Goal: Information Seeking & Learning: Check status

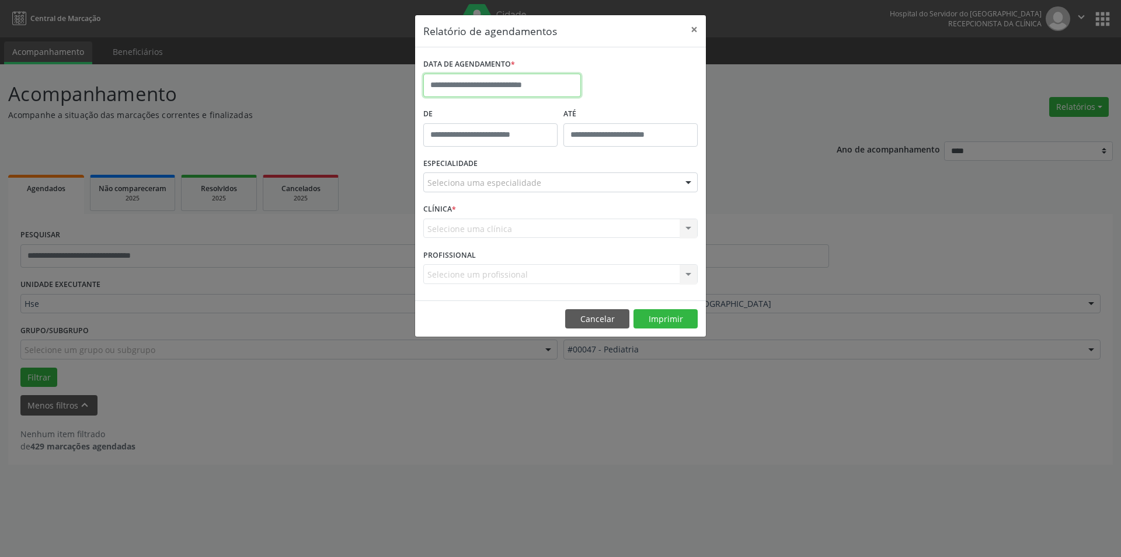
click at [533, 89] on input "text" at bounding box center [502, 85] width 158 height 23
click at [489, 215] on span "23" at bounding box center [487, 216] width 23 height 23
type input "**********"
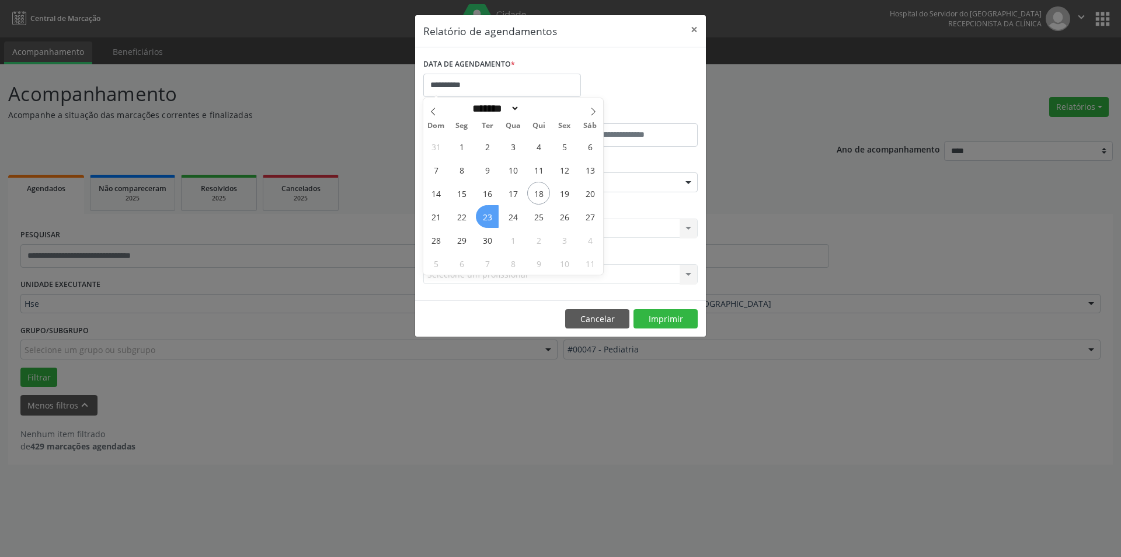
click at [489, 215] on span "23" at bounding box center [487, 216] width 23 height 23
click at [689, 183] on div at bounding box center [689, 183] width 18 height 20
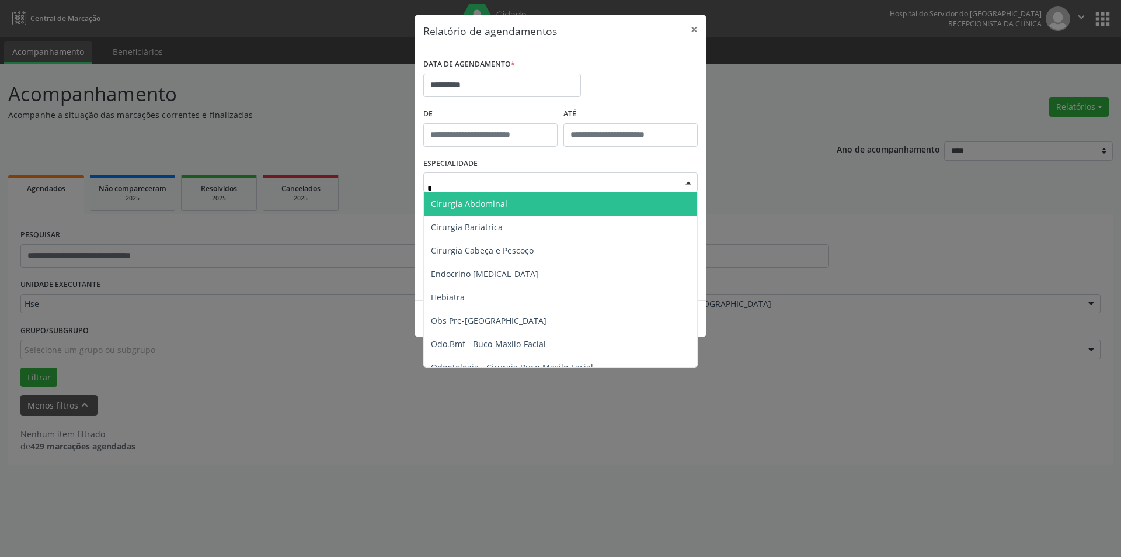
type input "**"
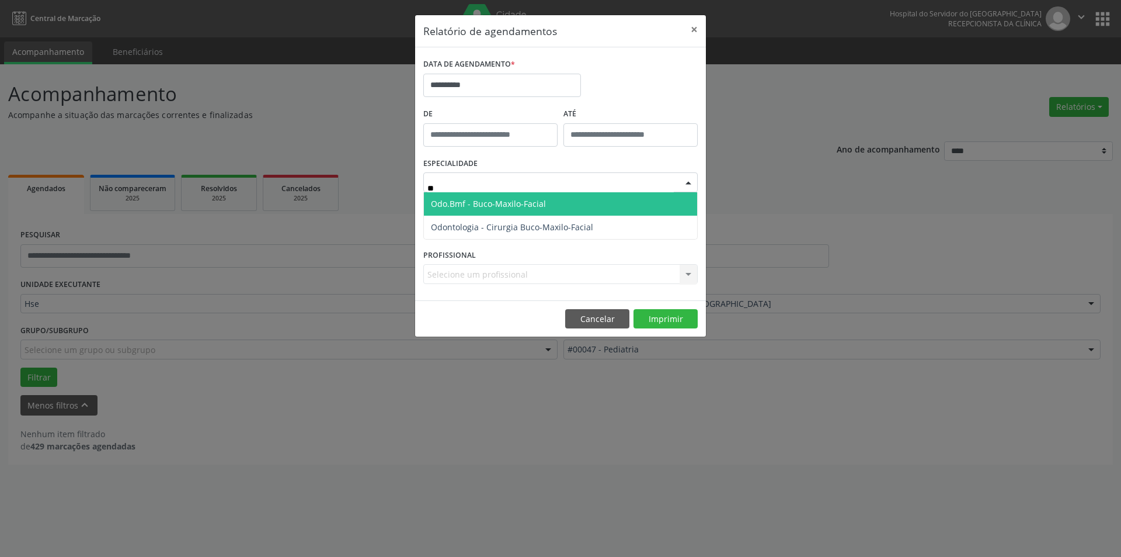
click at [529, 206] on span "Odo.Bmf - Buco-Maxilo-Facial" at bounding box center [488, 203] width 115 height 11
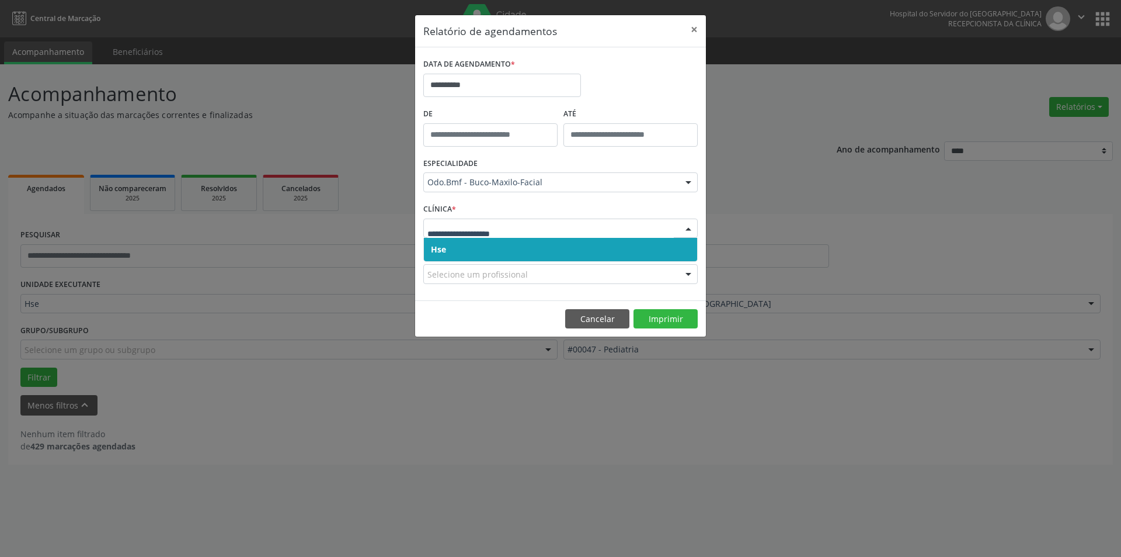
click at [687, 225] on div at bounding box center [689, 229] width 18 height 20
click at [679, 249] on span "Hse" at bounding box center [560, 249] width 273 height 23
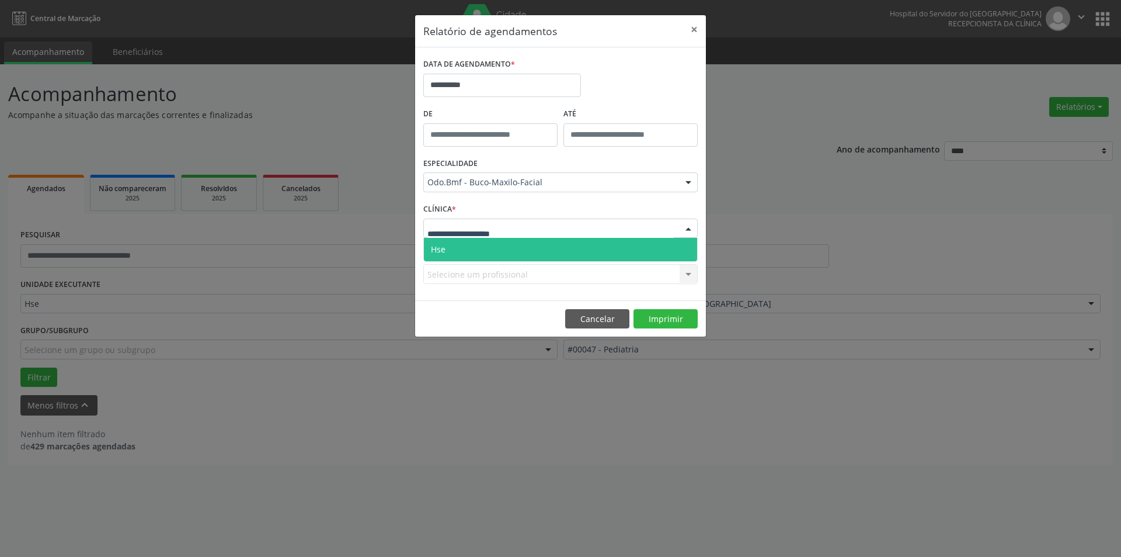
click at [686, 231] on div at bounding box center [689, 229] width 18 height 20
click at [689, 249] on span "Hse" at bounding box center [560, 249] width 273 height 23
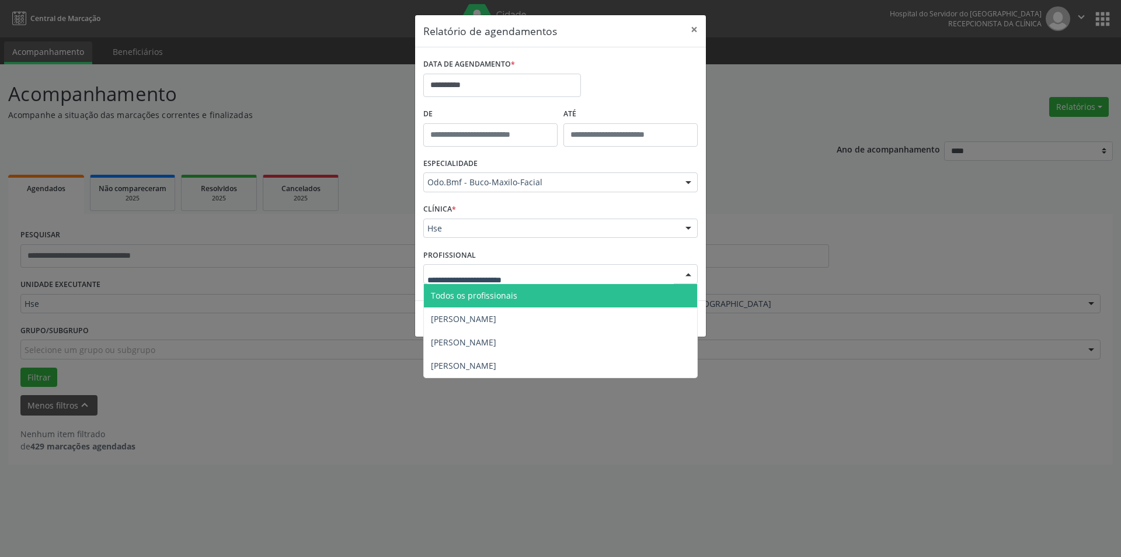
click at [693, 273] on div at bounding box center [689, 275] width 18 height 20
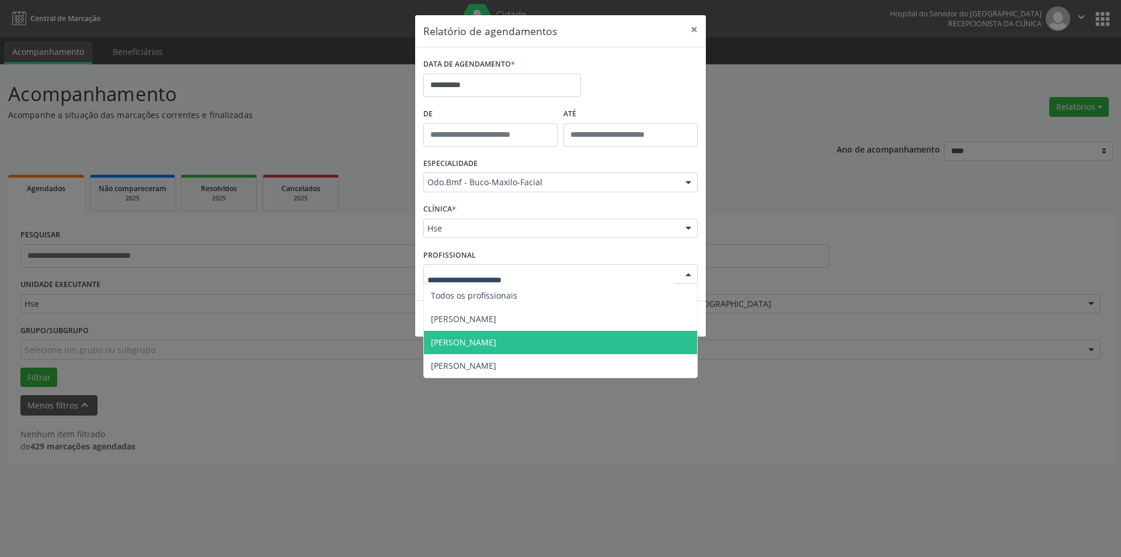
click at [548, 339] on span "[PERSON_NAME]" at bounding box center [560, 342] width 273 height 23
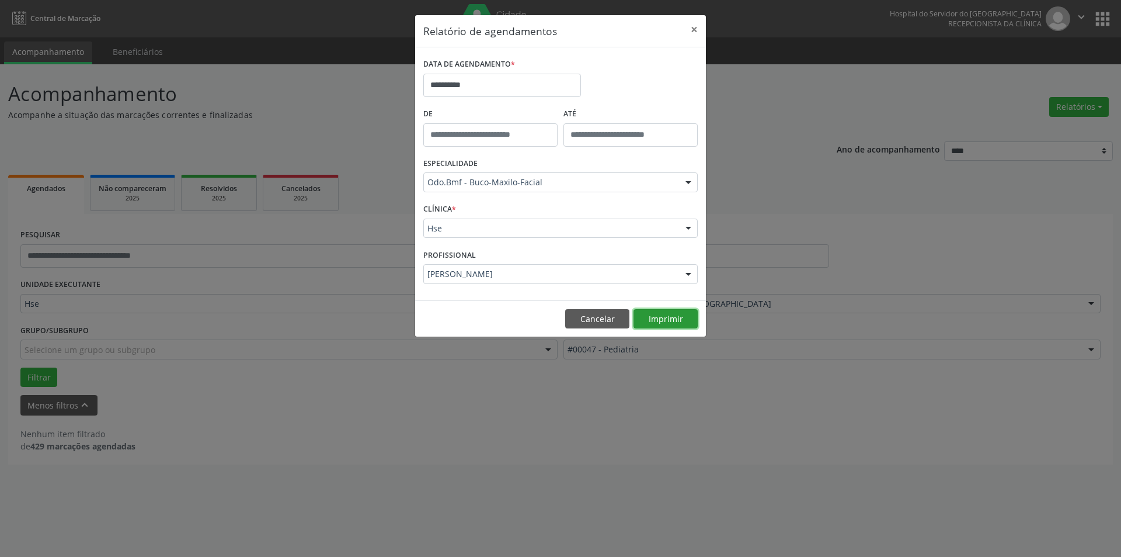
click at [669, 314] on button "Imprimir" at bounding box center [666, 319] width 64 height 20
click at [696, 26] on button "×" at bounding box center [694, 29] width 23 height 29
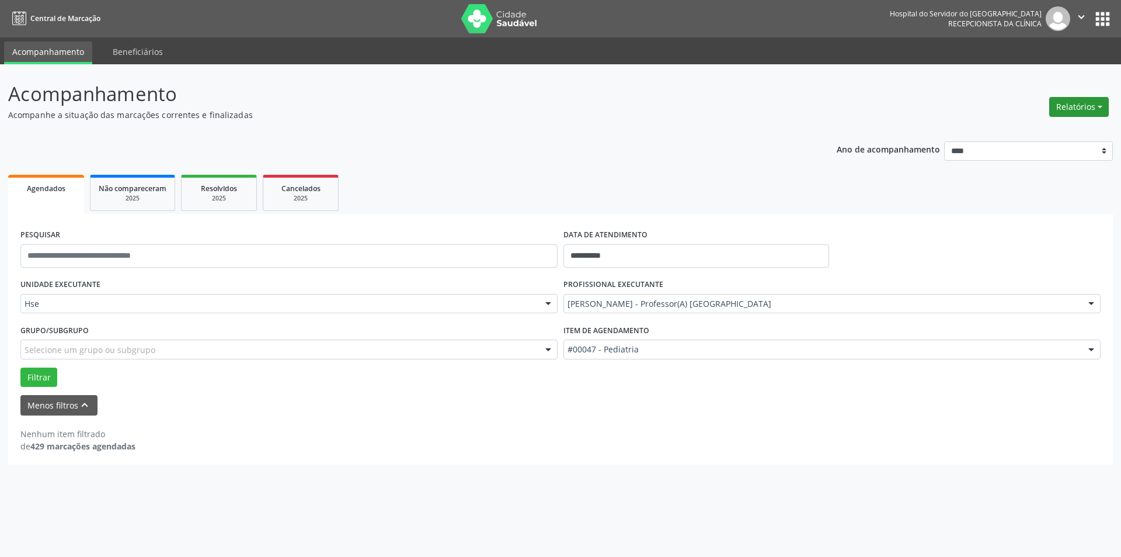
click at [1080, 105] on button "Relatórios" at bounding box center [1080, 107] width 60 height 20
click at [1048, 128] on link "Agendamentos" at bounding box center [1047, 132] width 126 height 16
select select "*"
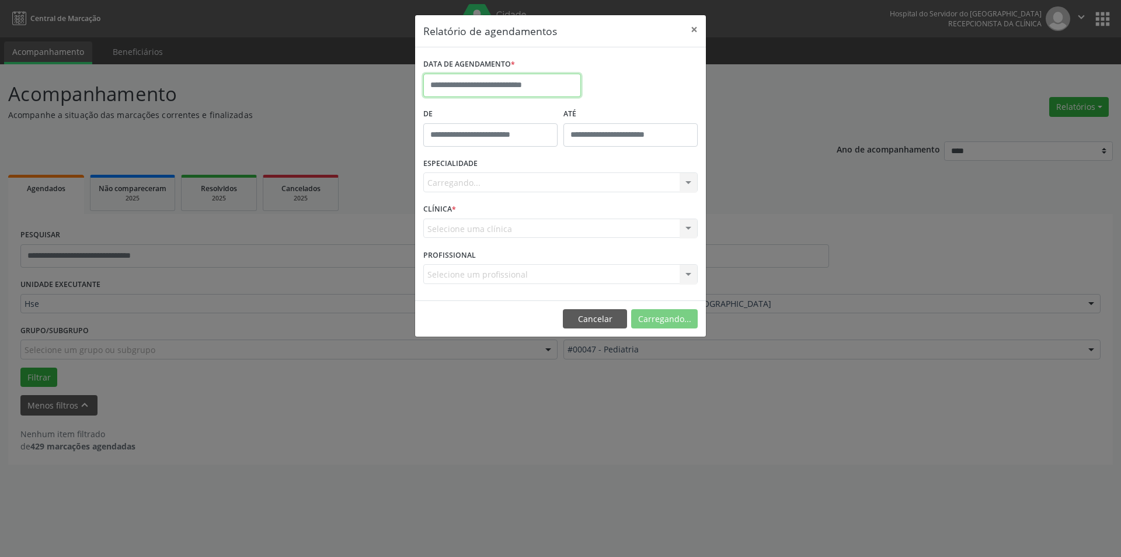
click at [517, 85] on input "text" at bounding box center [502, 85] width 158 height 23
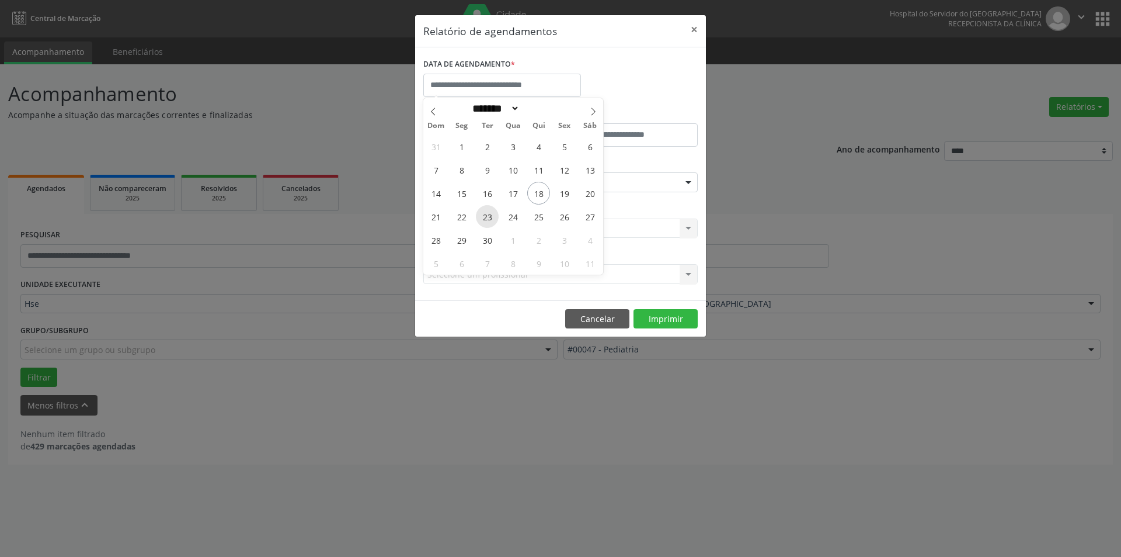
click at [490, 214] on span "23" at bounding box center [487, 216] width 23 height 23
type input "**********"
click at [490, 214] on span "23" at bounding box center [487, 216] width 23 height 23
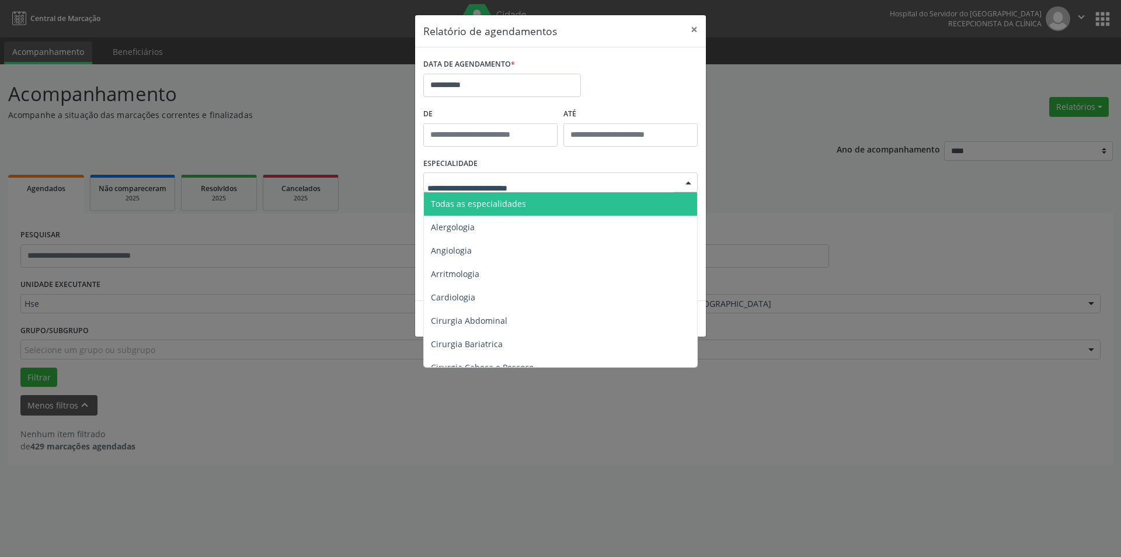
click at [690, 180] on div at bounding box center [689, 183] width 18 height 20
type input "***"
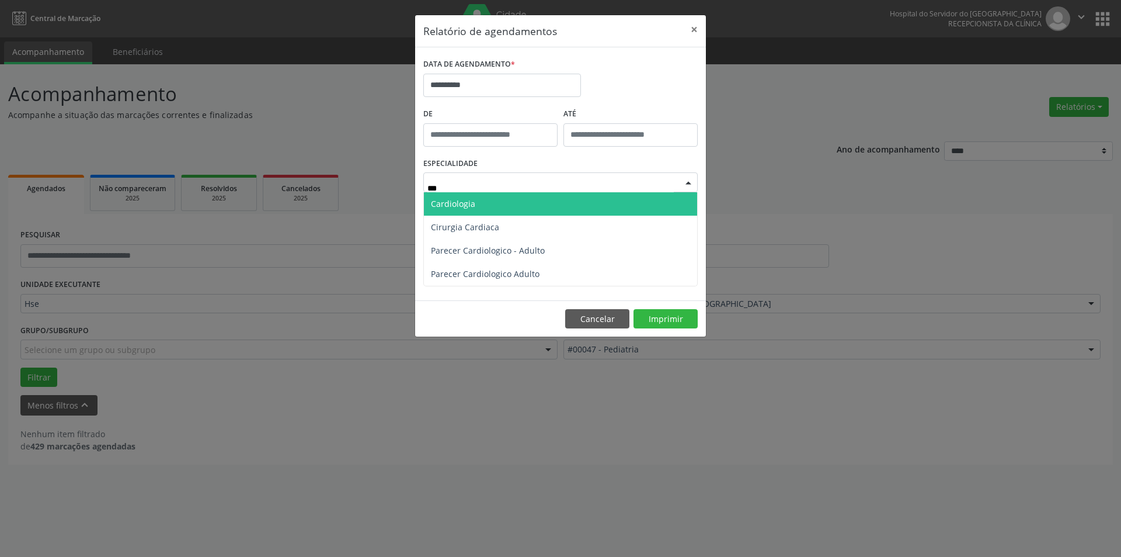
click at [570, 202] on span "Cardiologia" at bounding box center [560, 203] width 273 height 23
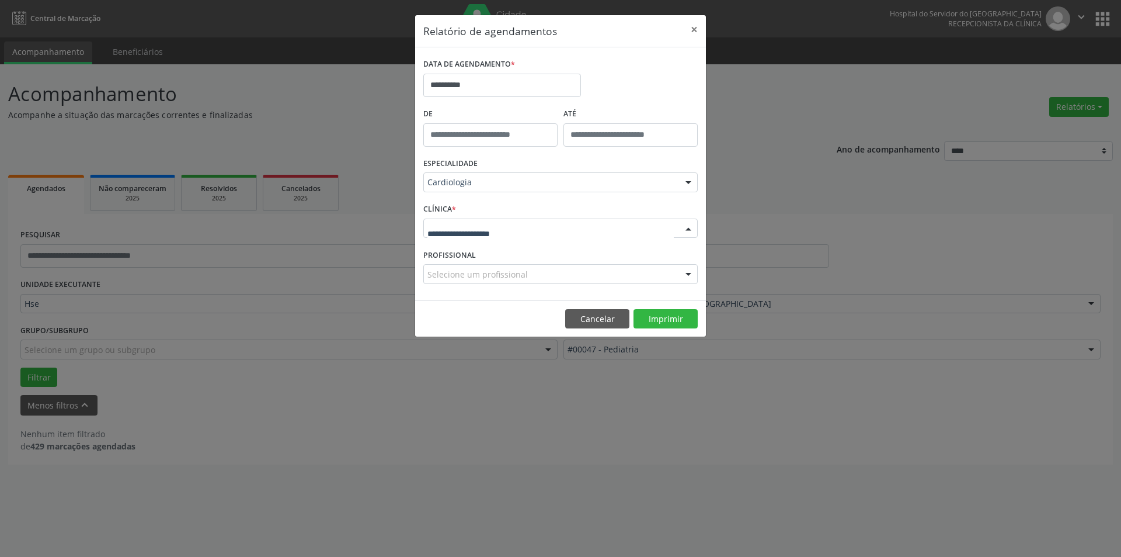
click at [690, 228] on div at bounding box center [689, 229] width 18 height 20
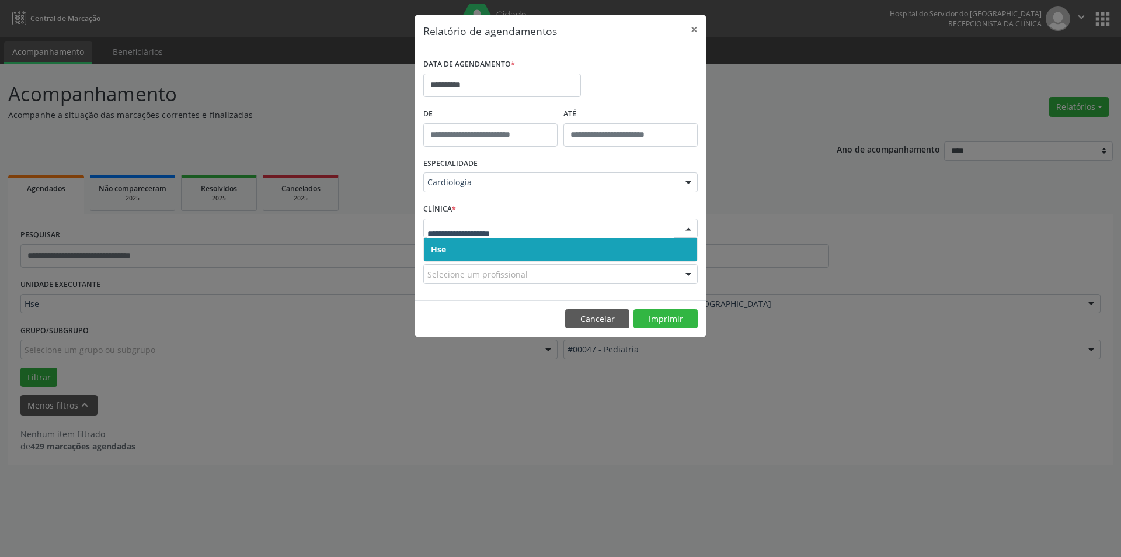
click at [686, 245] on span "Hse" at bounding box center [560, 249] width 273 height 23
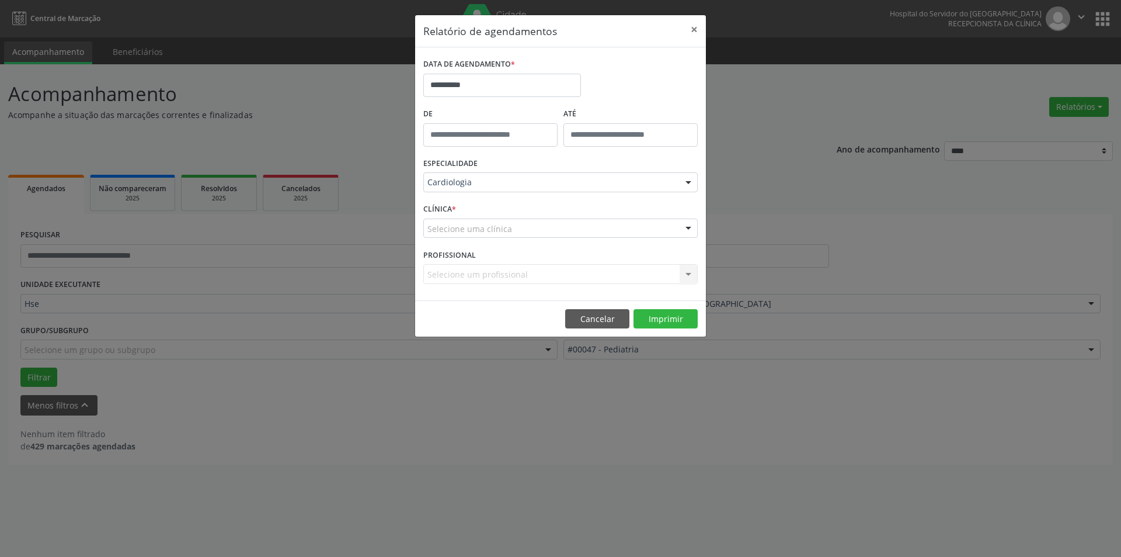
click at [684, 224] on div at bounding box center [689, 229] width 18 height 20
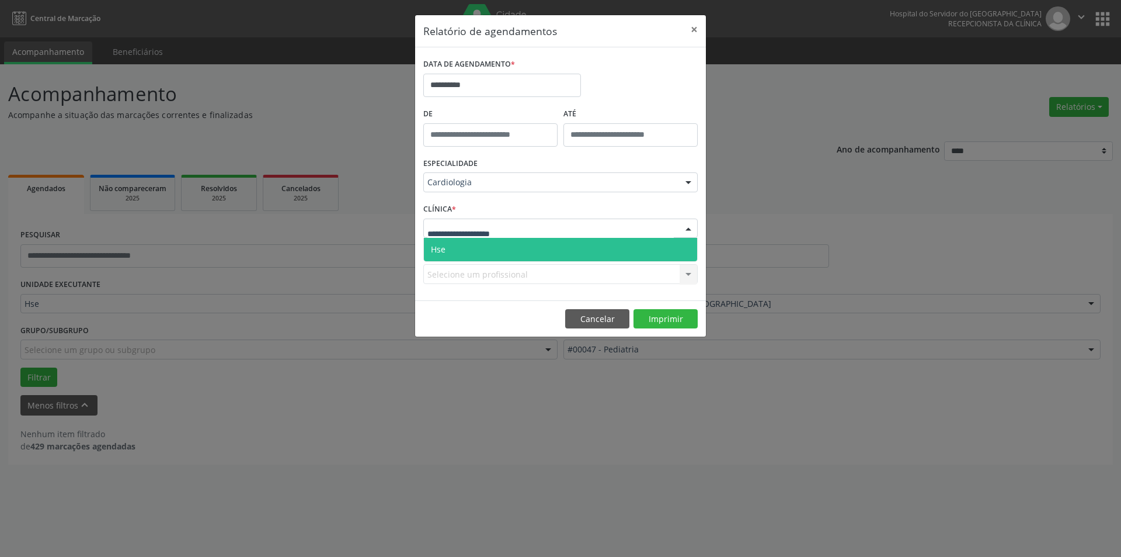
click at [682, 250] on span "Hse" at bounding box center [560, 249] width 273 height 23
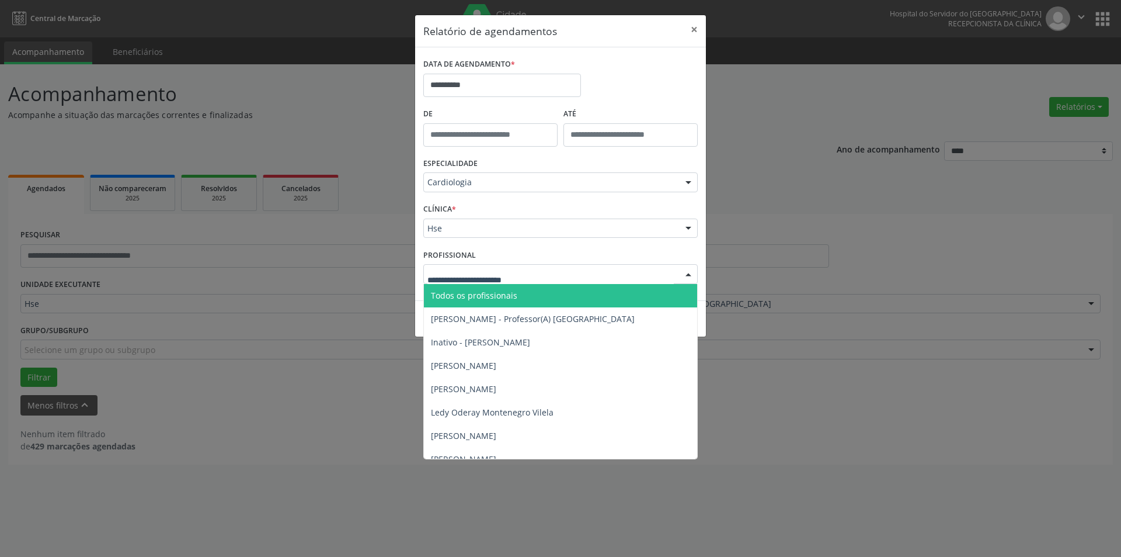
click at [689, 273] on div at bounding box center [689, 275] width 18 height 20
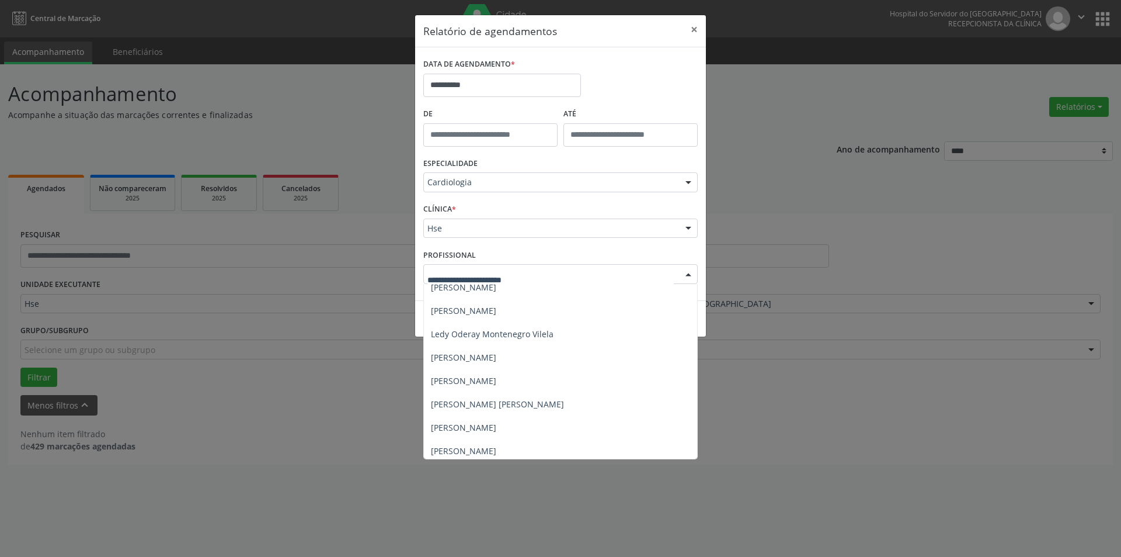
scroll to position [93, 0]
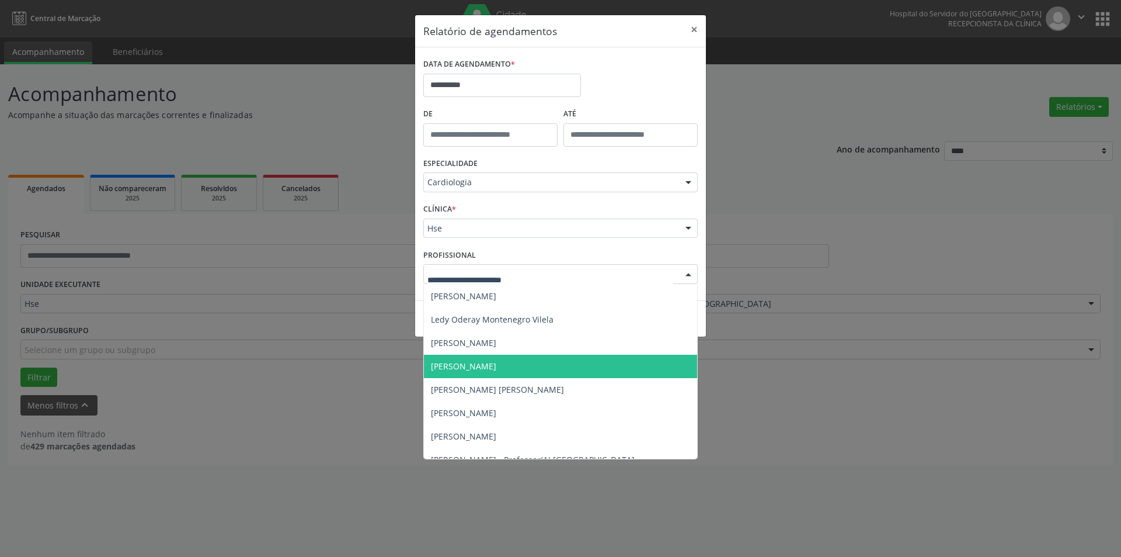
click at [496, 360] on span "[PERSON_NAME]" at bounding box center [463, 365] width 65 height 11
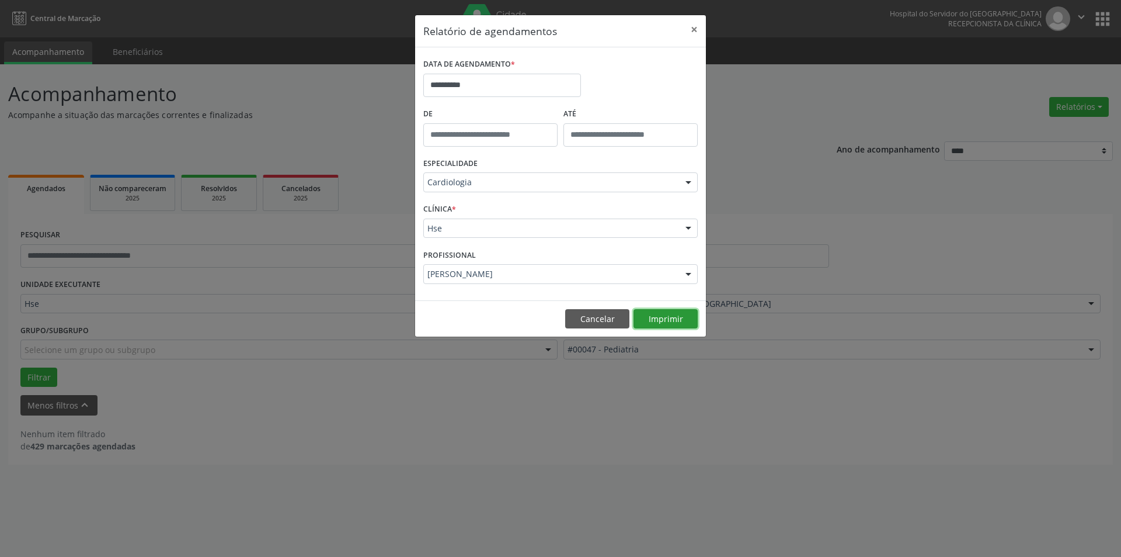
click at [671, 313] on button "Imprimir" at bounding box center [666, 319] width 64 height 20
click at [694, 24] on button "×" at bounding box center [694, 29] width 23 height 29
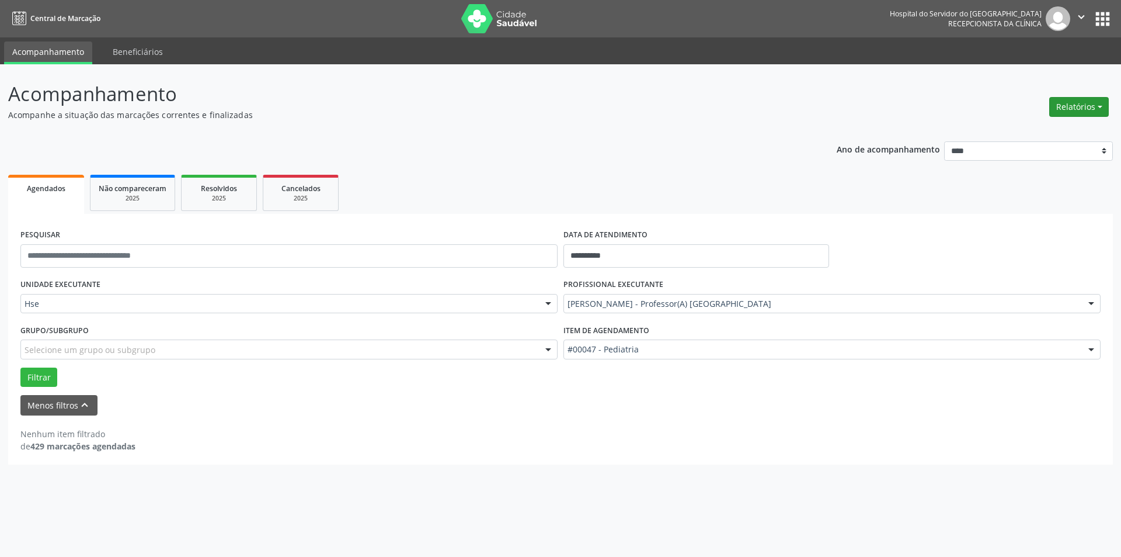
click at [1077, 99] on button "Relatórios" at bounding box center [1080, 107] width 60 height 20
click at [1054, 131] on link "Agendamentos" at bounding box center [1047, 132] width 126 height 16
select select "*"
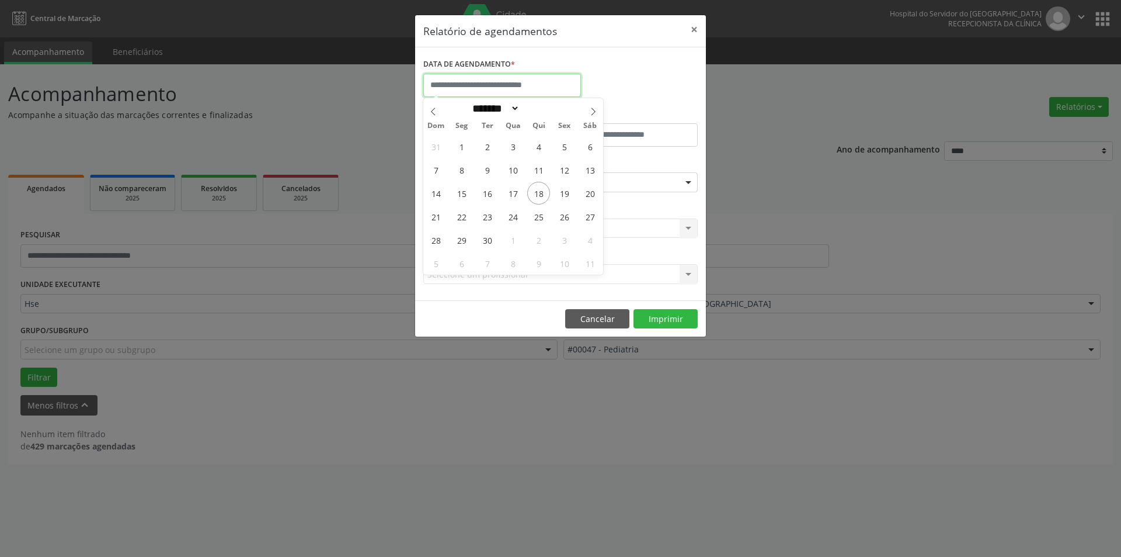
click at [530, 85] on input "text" at bounding box center [502, 85] width 158 height 23
click at [537, 211] on span "25" at bounding box center [538, 216] width 23 height 23
type input "**********"
click at [537, 211] on span "25" at bounding box center [538, 216] width 23 height 23
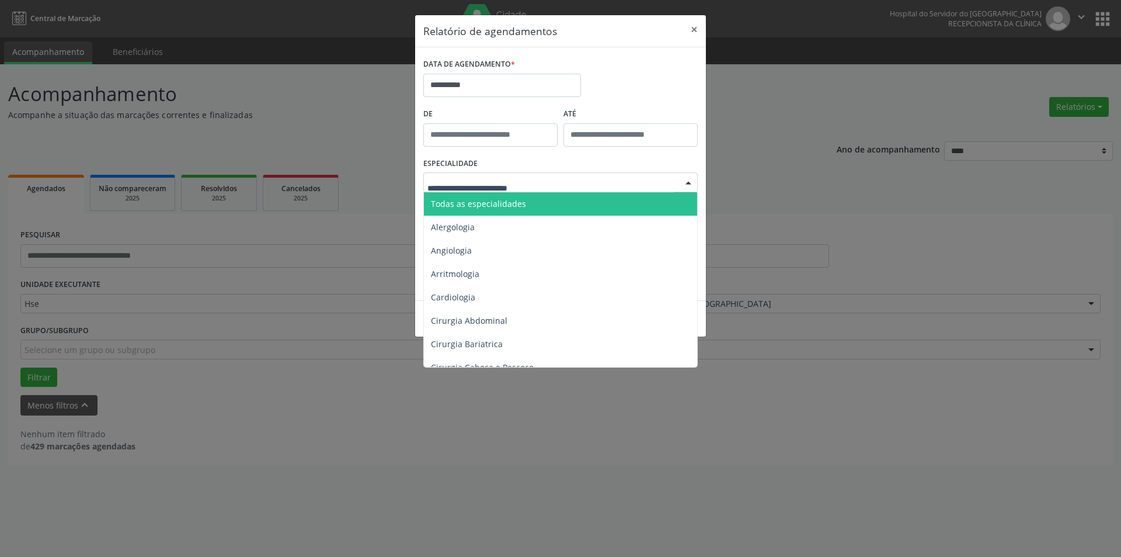
click at [690, 180] on div at bounding box center [689, 183] width 18 height 20
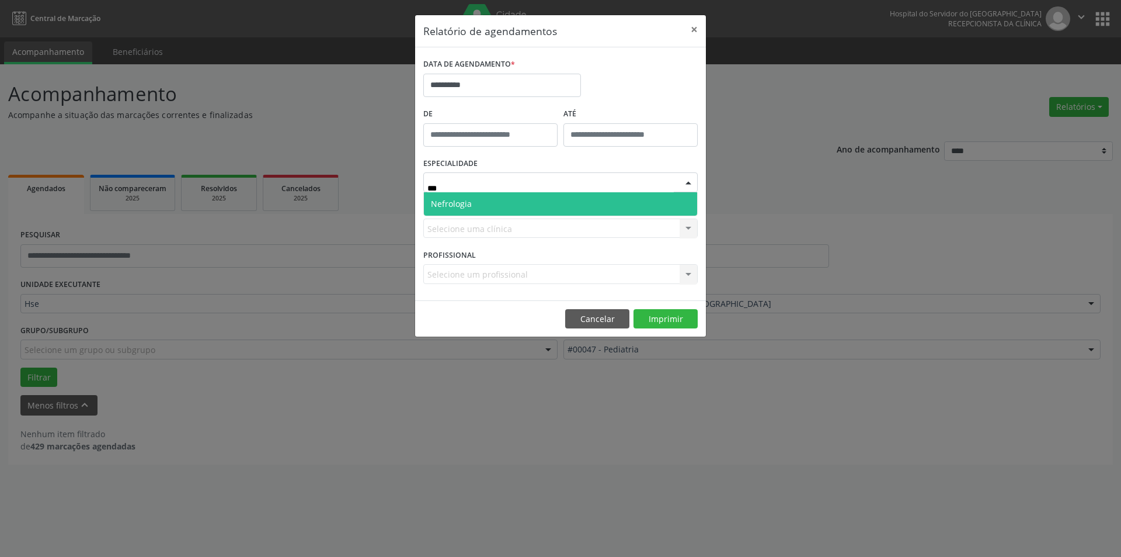
type input "****"
click at [686, 203] on span "Nefrologia" at bounding box center [560, 203] width 273 height 23
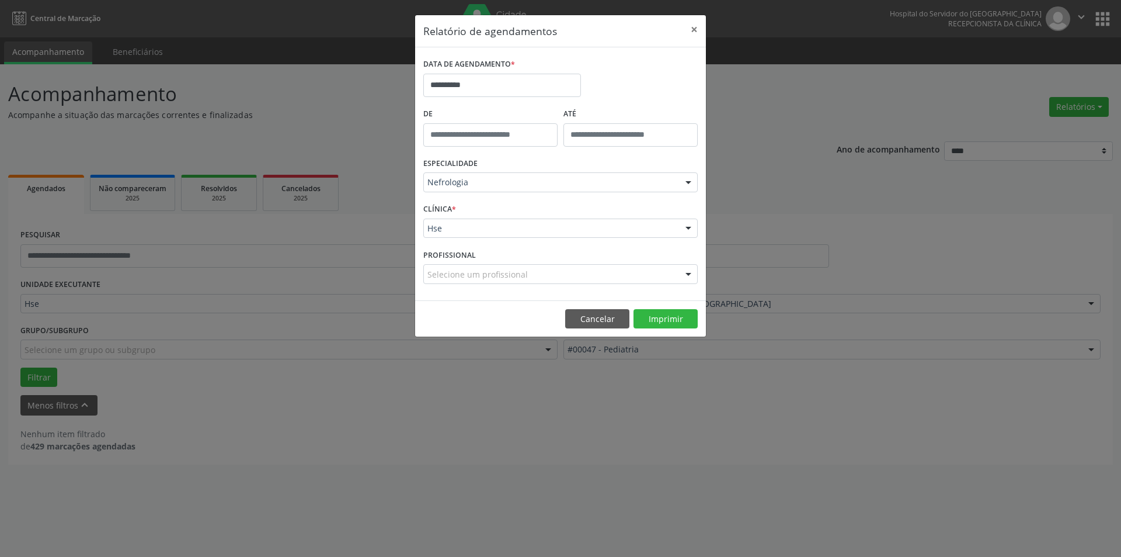
click at [690, 227] on div at bounding box center [689, 229] width 18 height 20
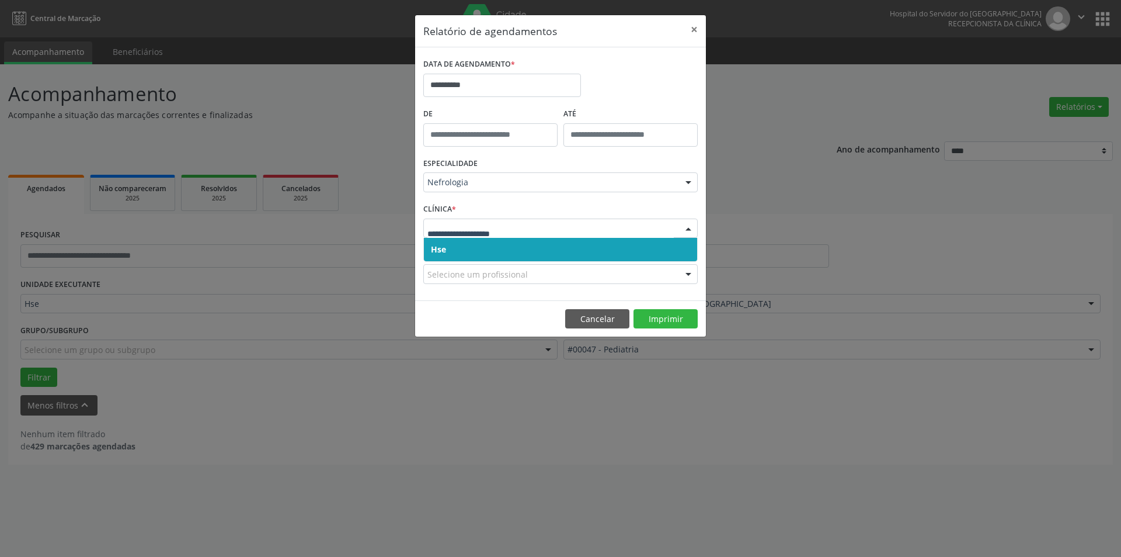
click at [684, 252] on span "Hse" at bounding box center [560, 249] width 273 height 23
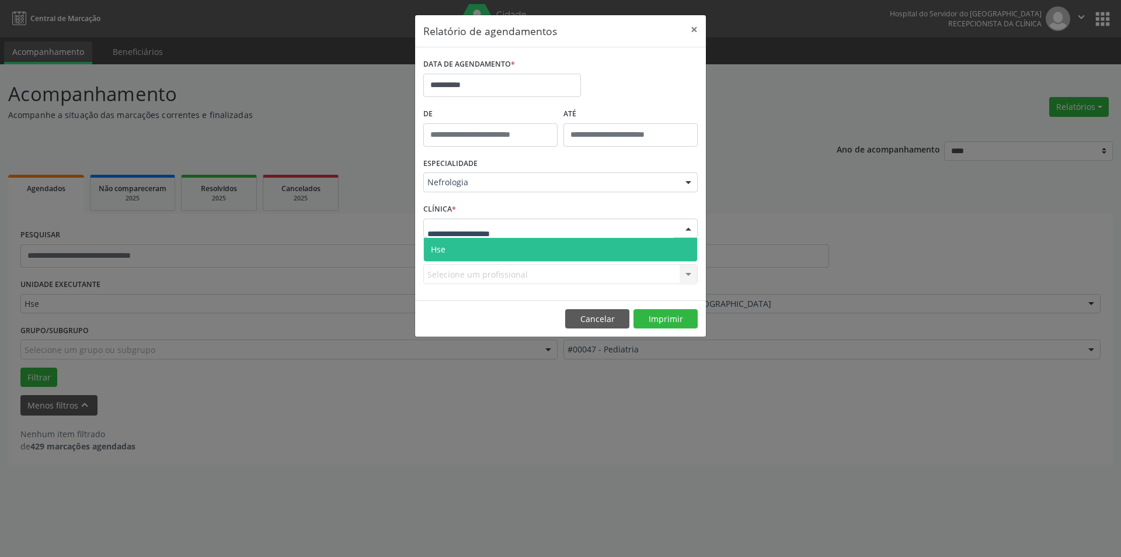
click at [688, 228] on div at bounding box center [689, 229] width 18 height 20
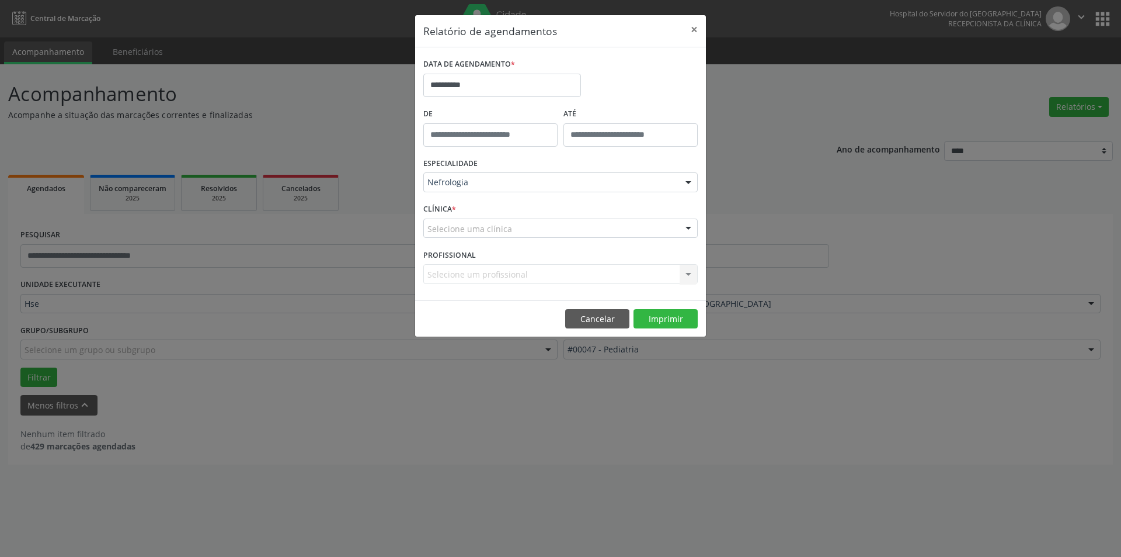
click at [690, 238] on div at bounding box center [689, 229] width 18 height 20
click at [686, 274] on div "Selecione um profissional Todos os profissionais [PERSON_NAME] - Professor(A) N…" at bounding box center [560, 274] width 274 height 20
click at [686, 228] on div at bounding box center [689, 229] width 18 height 20
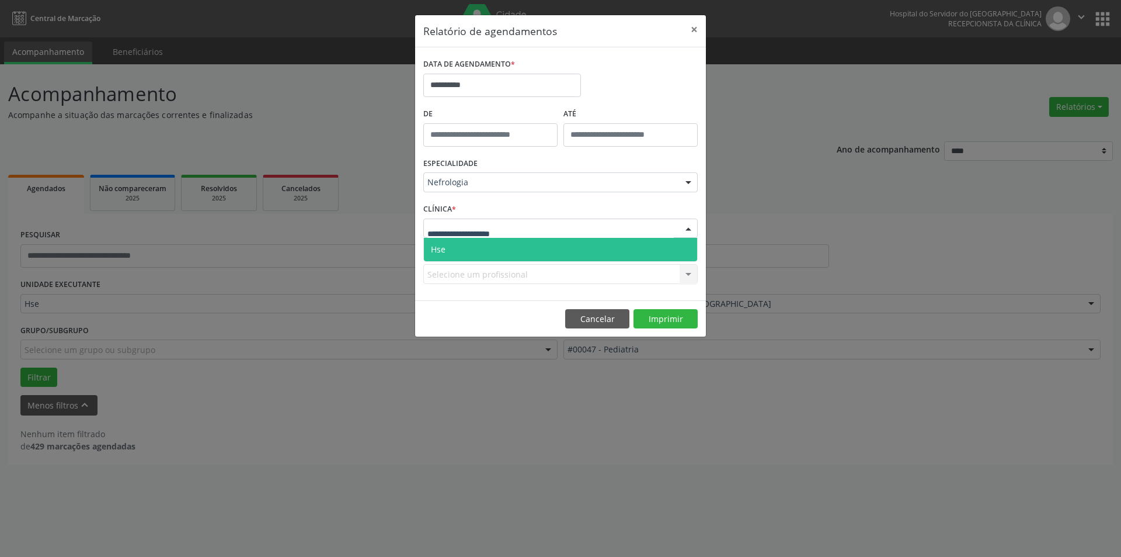
click at [677, 247] on span "Hse" at bounding box center [560, 249] width 273 height 23
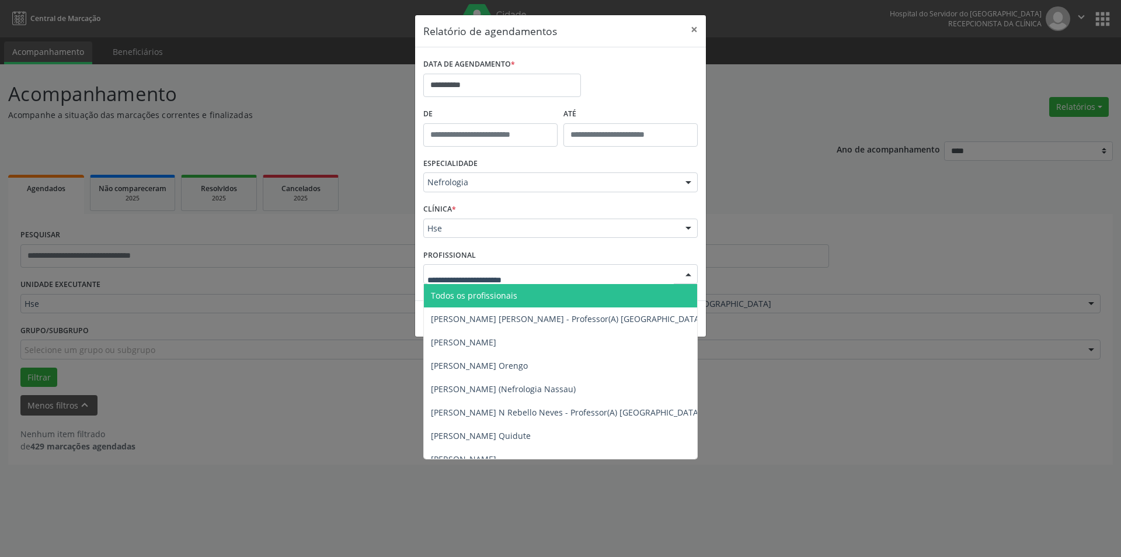
click at [685, 269] on div at bounding box center [689, 275] width 18 height 20
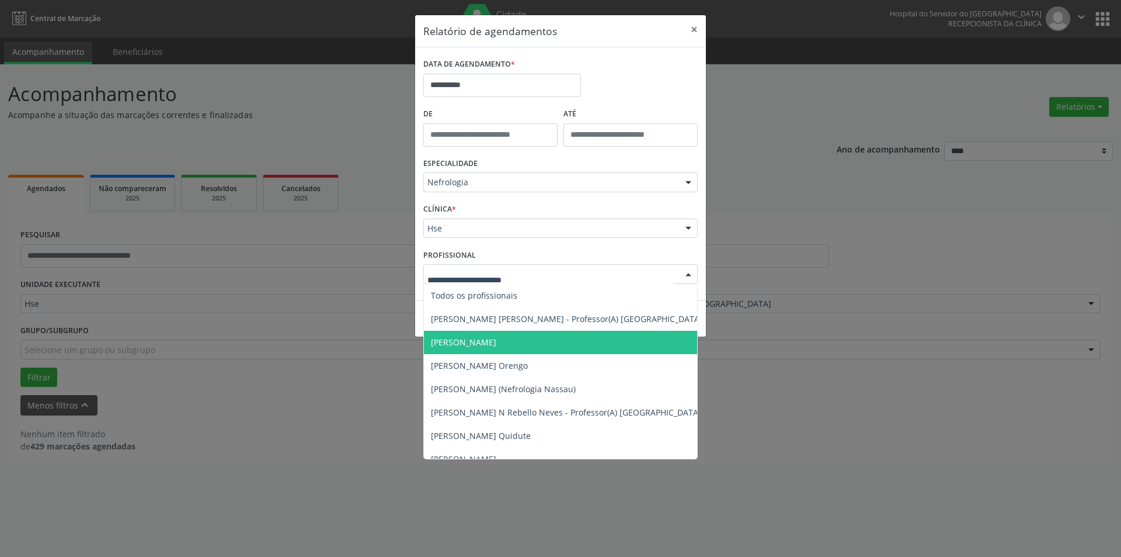
click at [496, 337] on span "[PERSON_NAME]" at bounding box center [463, 341] width 65 height 11
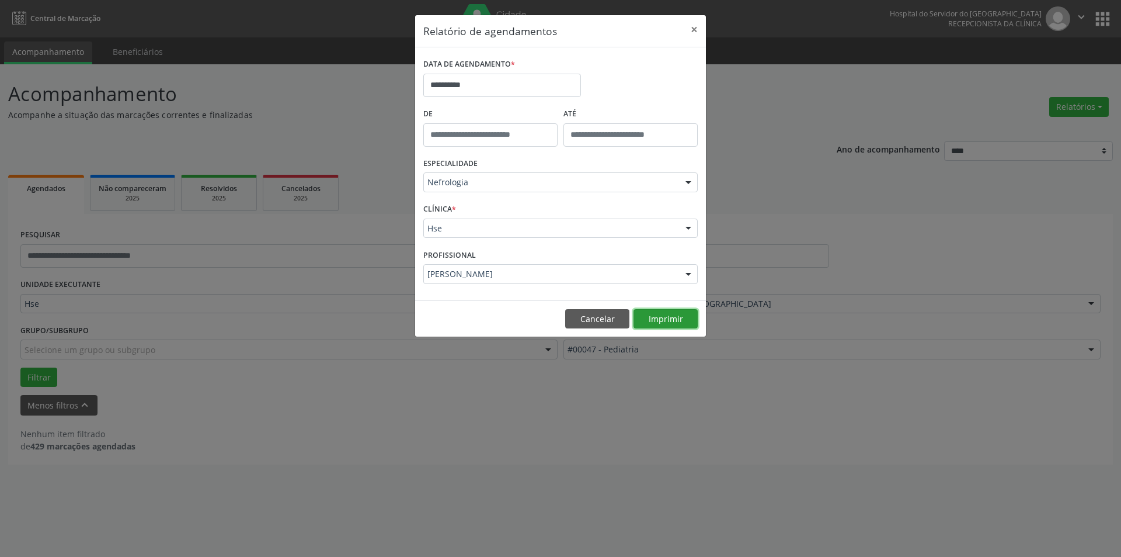
click at [670, 317] on button "Imprimir" at bounding box center [666, 319] width 64 height 20
click at [699, 33] on button "×" at bounding box center [694, 29] width 23 height 29
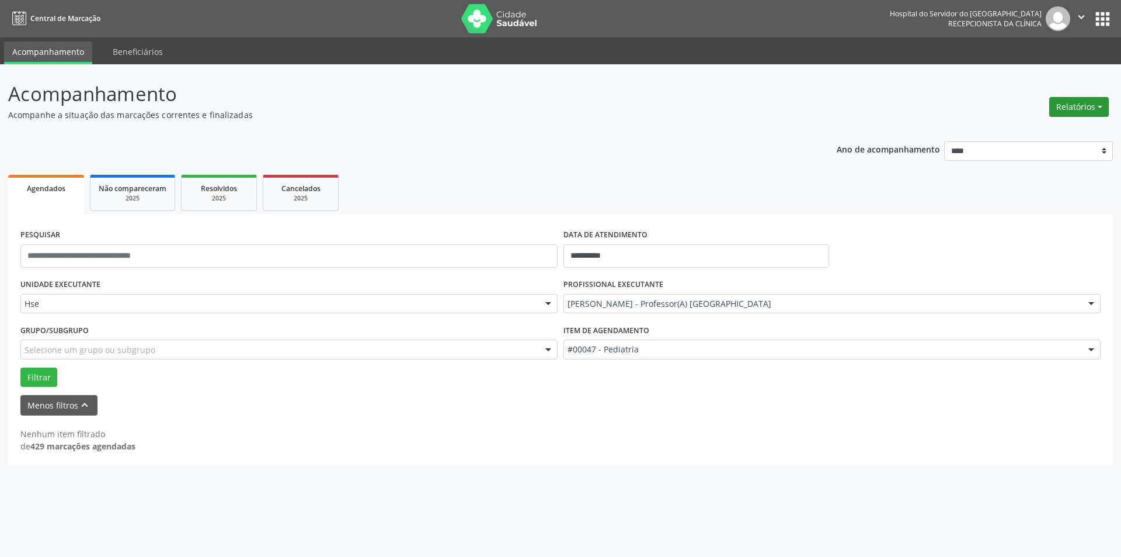
click at [1075, 104] on button "Relatórios" at bounding box center [1080, 107] width 60 height 20
click at [1043, 131] on link "Agendamentos" at bounding box center [1047, 132] width 126 height 16
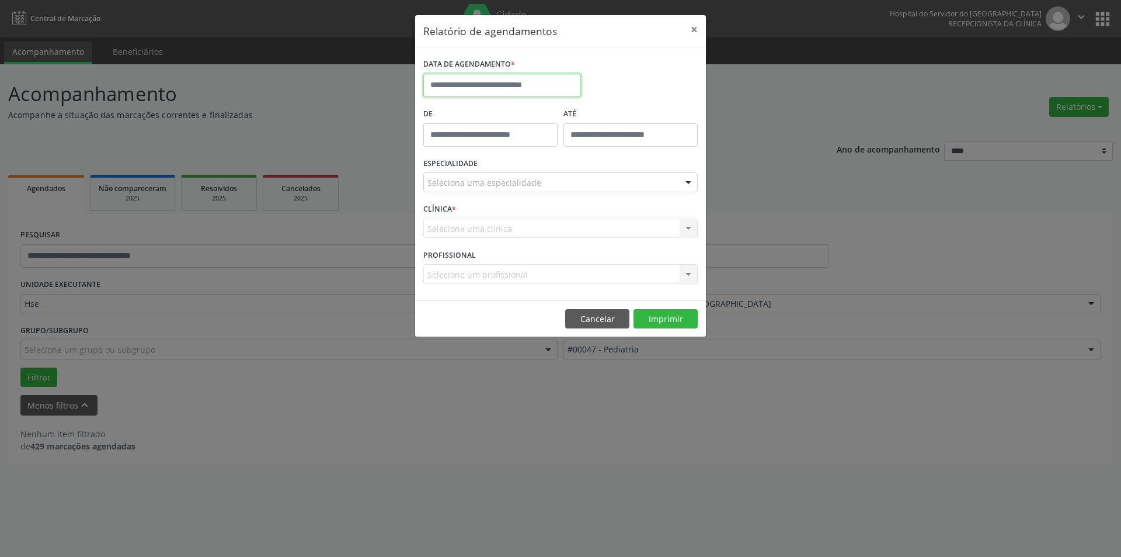
click at [518, 87] on input "text" at bounding box center [502, 85] width 158 height 23
click at [490, 216] on span "23" at bounding box center [487, 216] width 23 height 23
type input "**********"
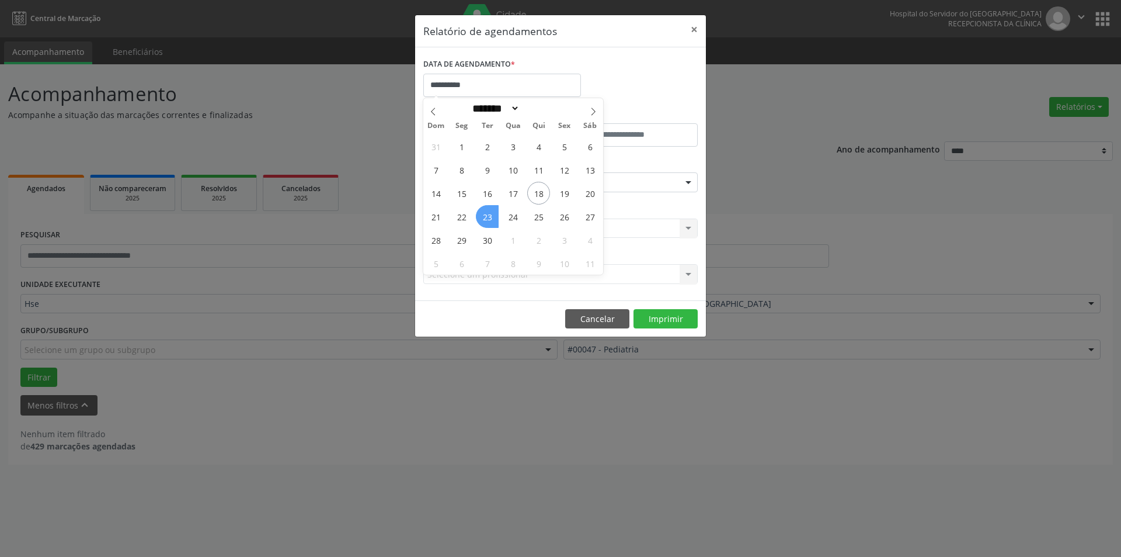
click at [490, 216] on span "23" at bounding box center [487, 216] width 23 height 23
click at [690, 180] on div at bounding box center [689, 183] width 18 height 20
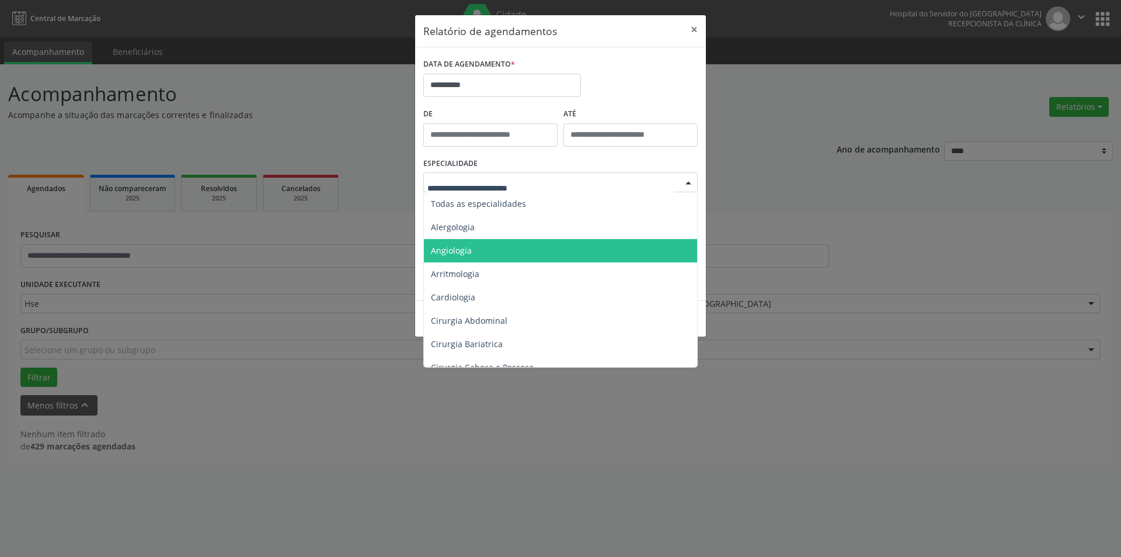
click at [471, 248] on span "Angiologia" at bounding box center [561, 250] width 275 height 23
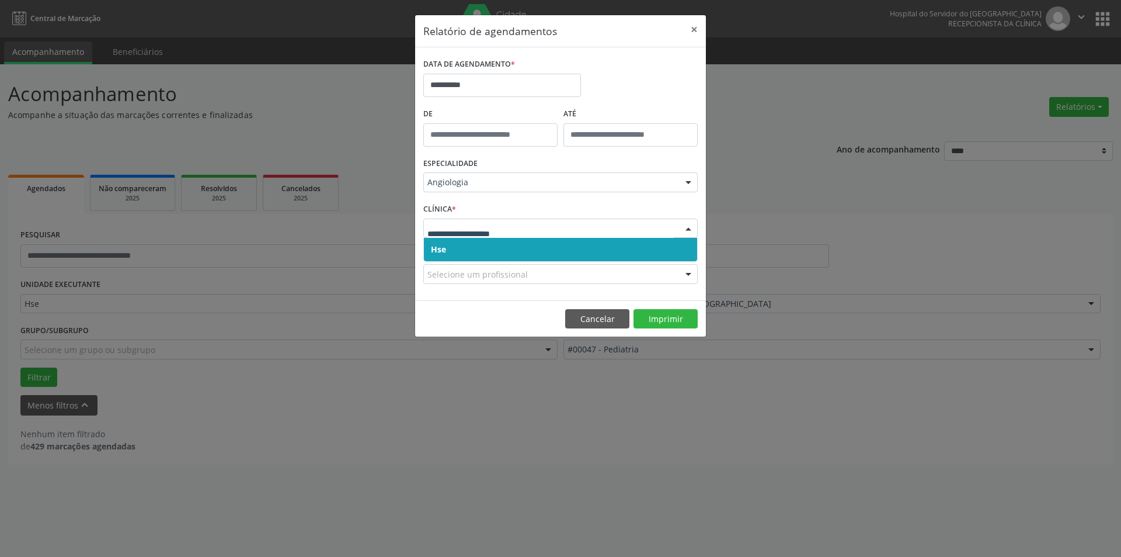
click at [690, 228] on div at bounding box center [689, 229] width 18 height 20
click at [669, 245] on span "Hse" at bounding box center [560, 249] width 273 height 23
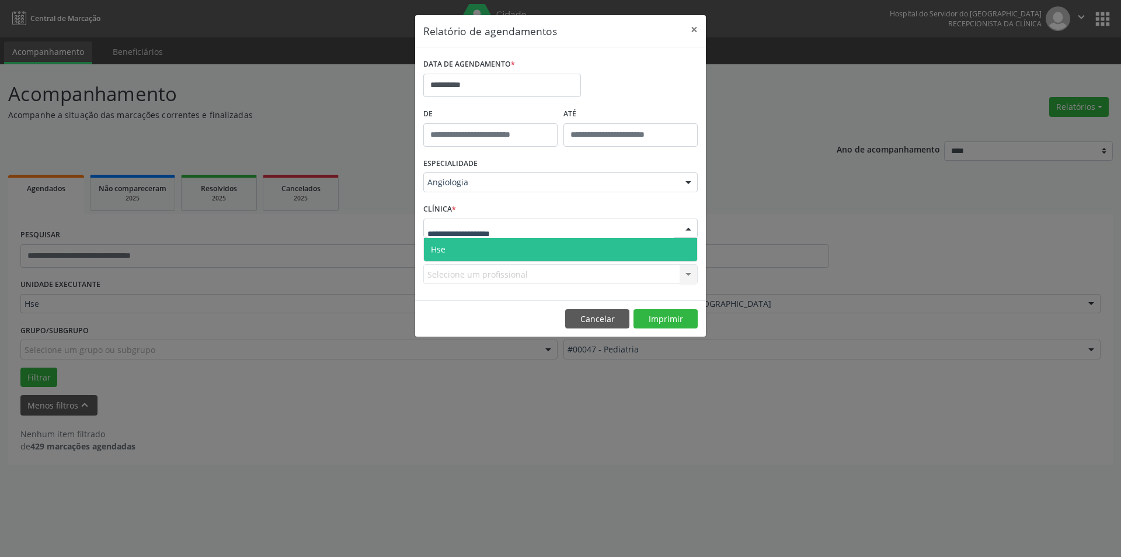
click at [689, 220] on div at bounding box center [689, 229] width 18 height 20
click at [681, 249] on span "Hse" at bounding box center [560, 249] width 273 height 23
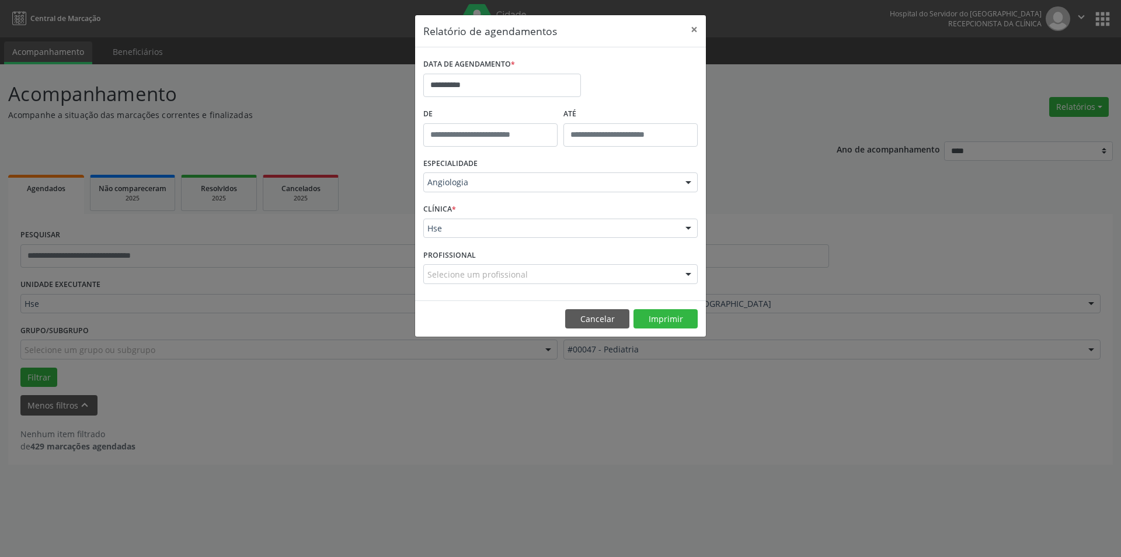
click at [689, 274] on div at bounding box center [689, 275] width 18 height 20
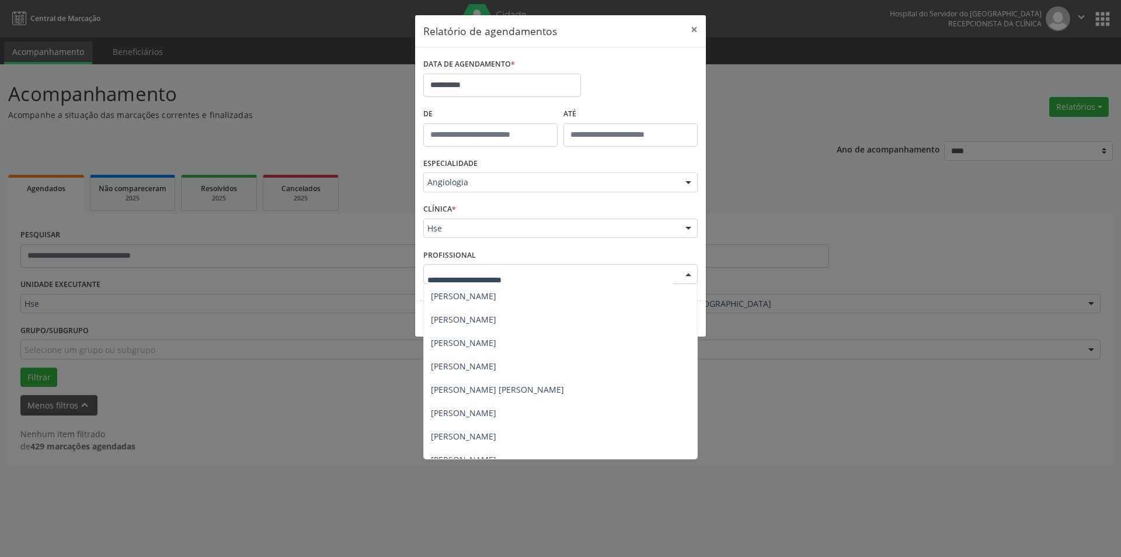
scroll to position [95, 0]
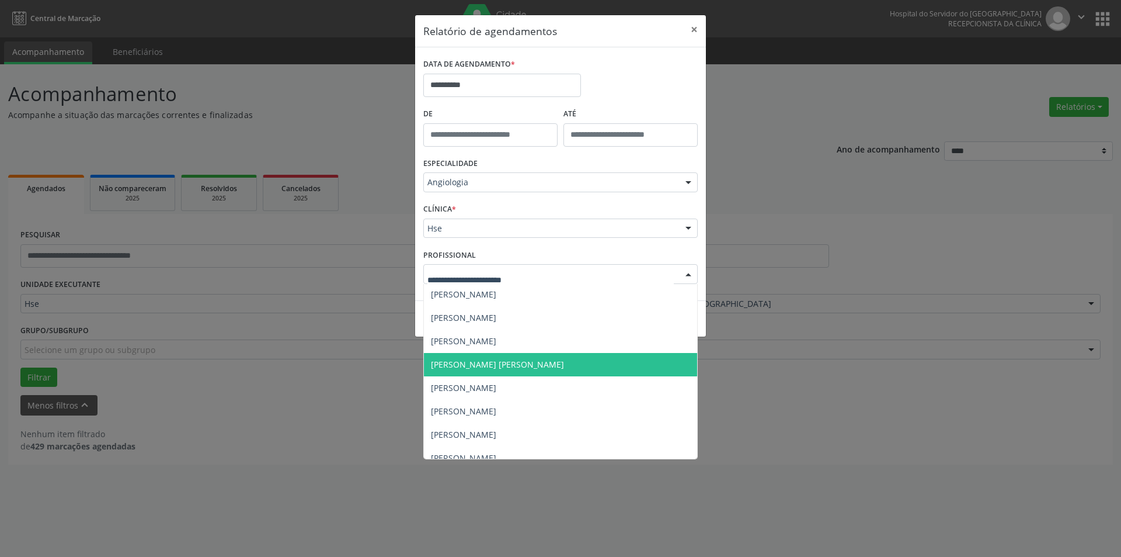
click at [536, 362] on span "[PERSON_NAME] [PERSON_NAME]" at bounding box center [497, 364] width 133 height 11
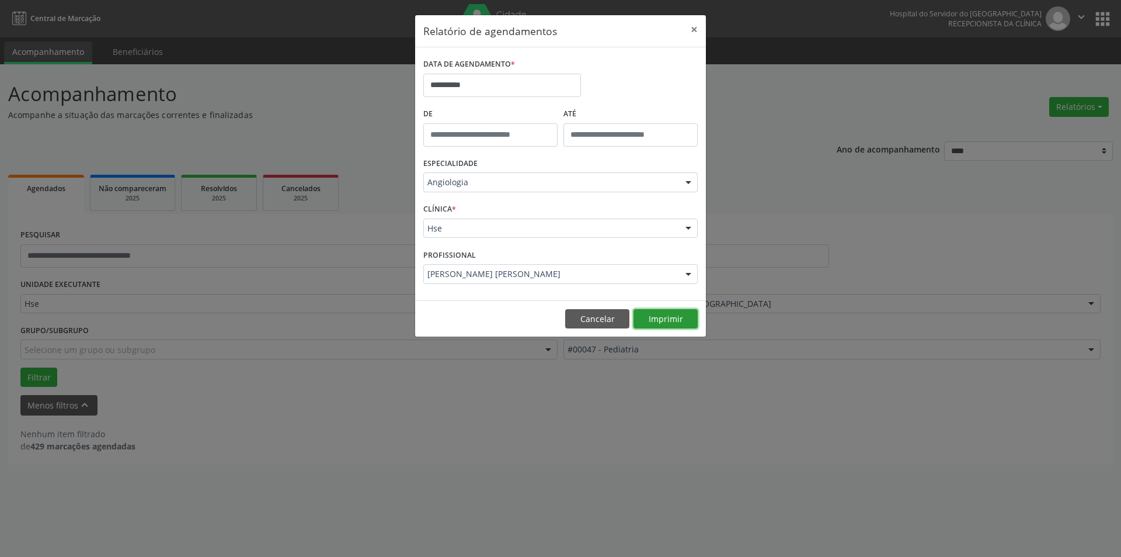
click at [675, 317] on button "Imprimir" at bounding box center [666, 319] width 64 height 20
click at [693, 26] on button "×" at bounding box center [694, 29] width 23 height 29
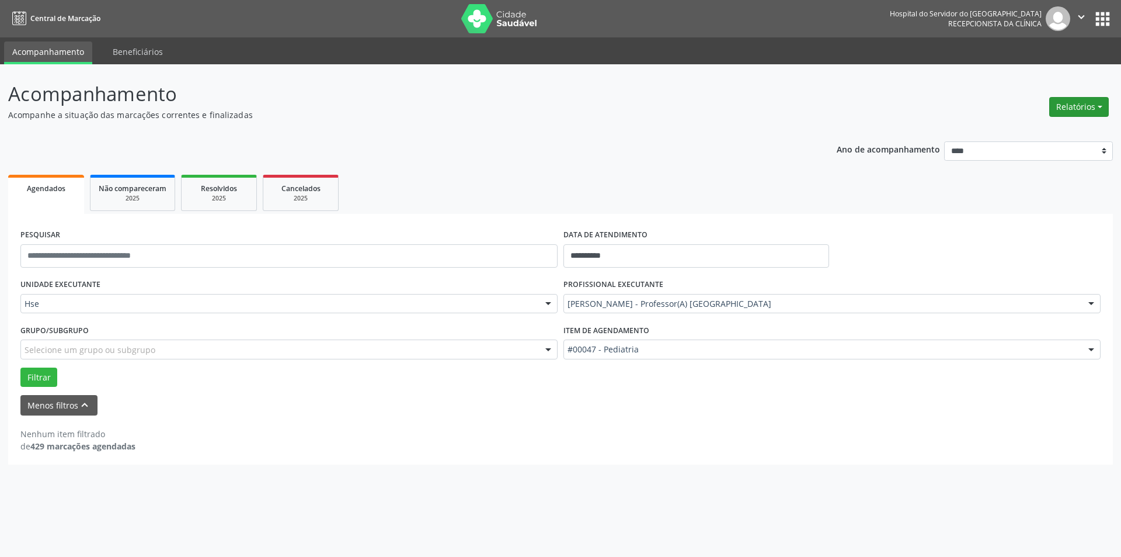
click at [1075, 99] on button "Relatórios" at bounding box center [1080, 107] width 60 height 20
click at [1054, 128] on link "Agendamentos" at bounding box center [1047, 132] width 126 height 16
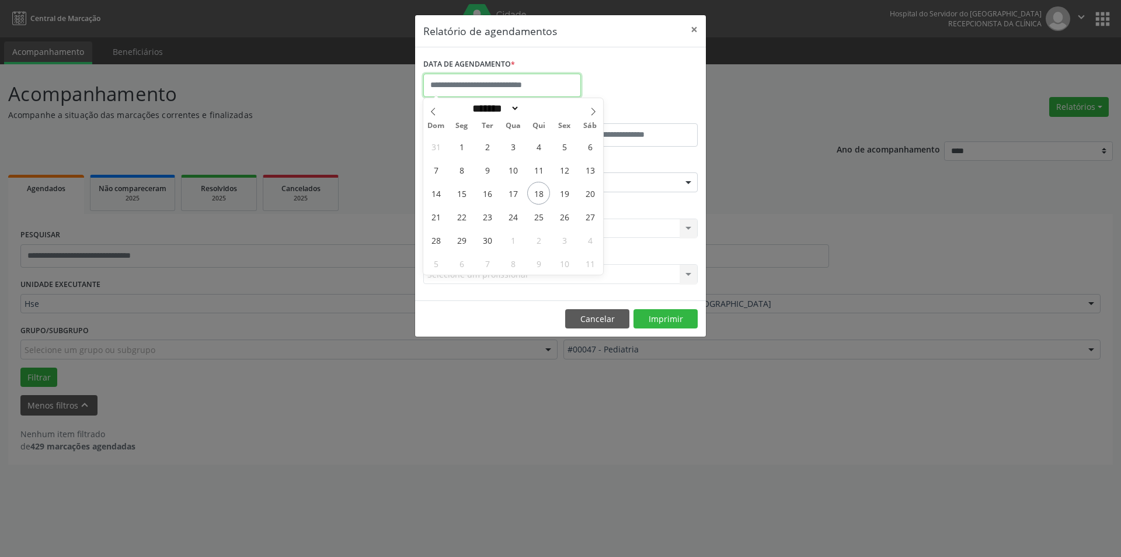
click at [522, 84] on input "text" at bounding box center [502, 85] width 158 height 23
click at [484, 215] on span "23" at bounding box center [487, 216] width 23 height 23
type input "**********"
click at [484, 215] on span "23" at bounding box center [487, 216] width 23 height 23
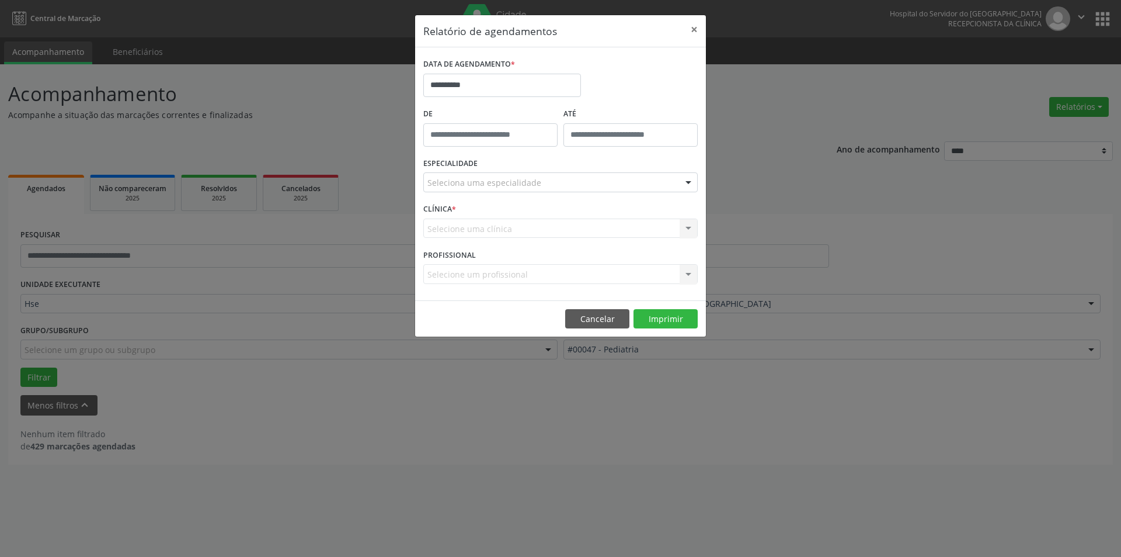
click at [693, 180] on div at bounding box center [689, 183] width 18 height 20
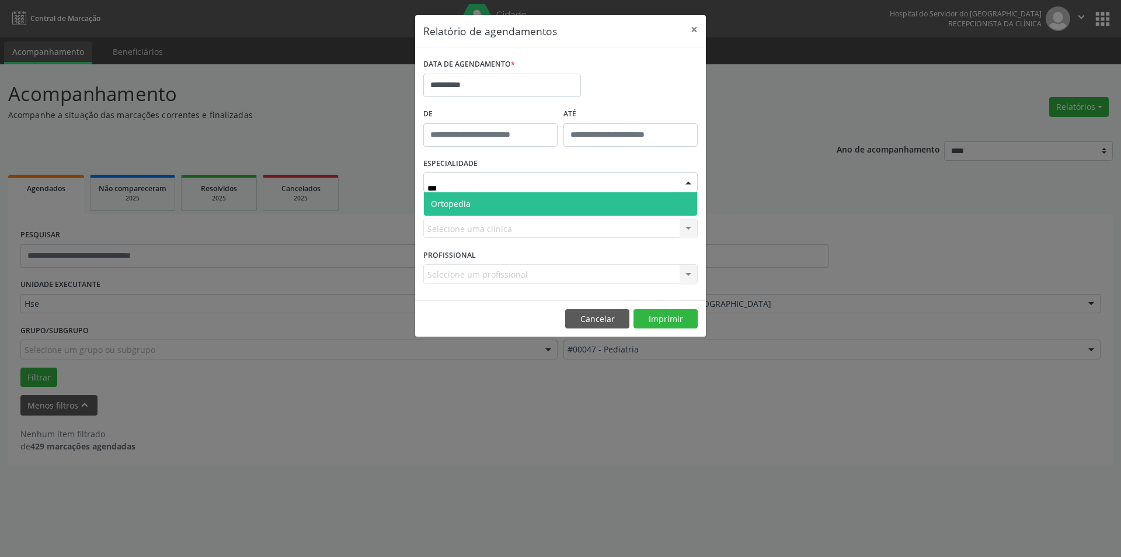
type input "****"
click at [565, 199] on span "Ortopedia" at bounding box center [560, 203] width 273 height 23
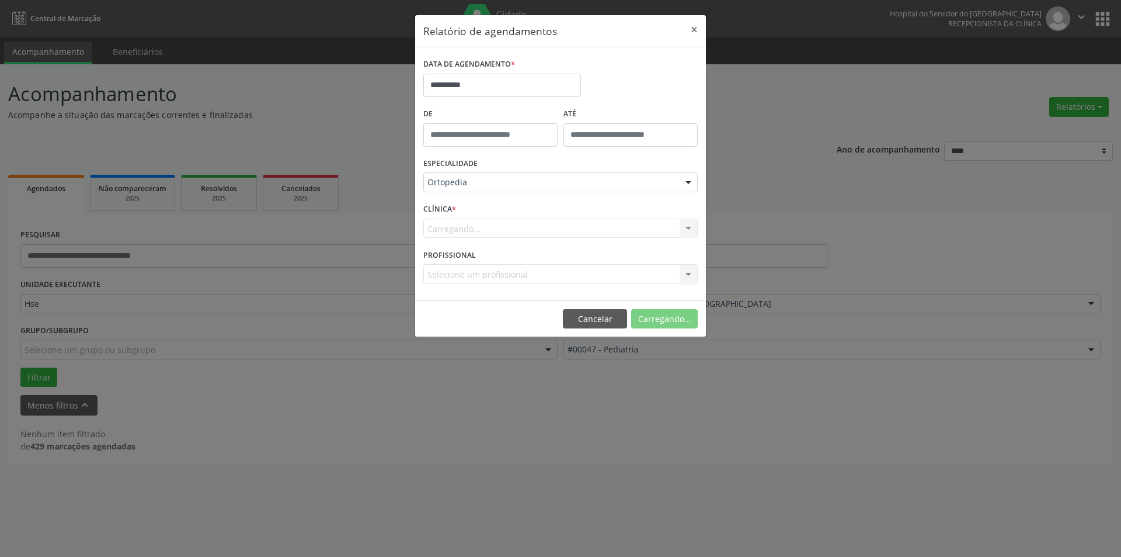
click at [692, 226] on div "Carregando... Hse Nenhum resultado encontrado para: " " Não há nenhuma opção pa…" at bounding box center [560, 228] width 274 height 20
click at [687, 227] on div at bounding box center [689, 229] width 18 height 20
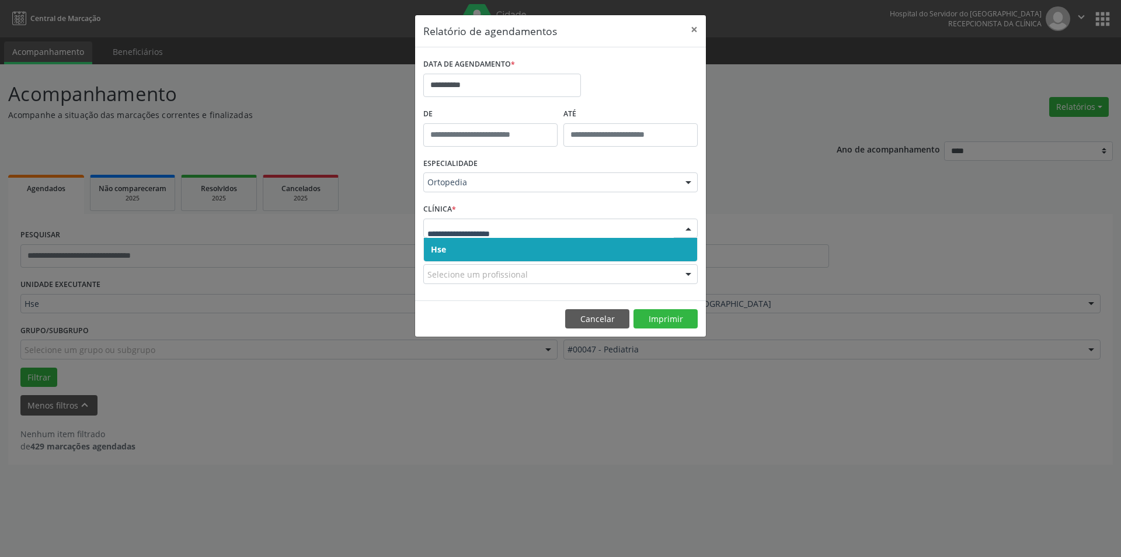
click at [677, 244] on span "Hse" at bounding box center [560, 249] width 273 height 23
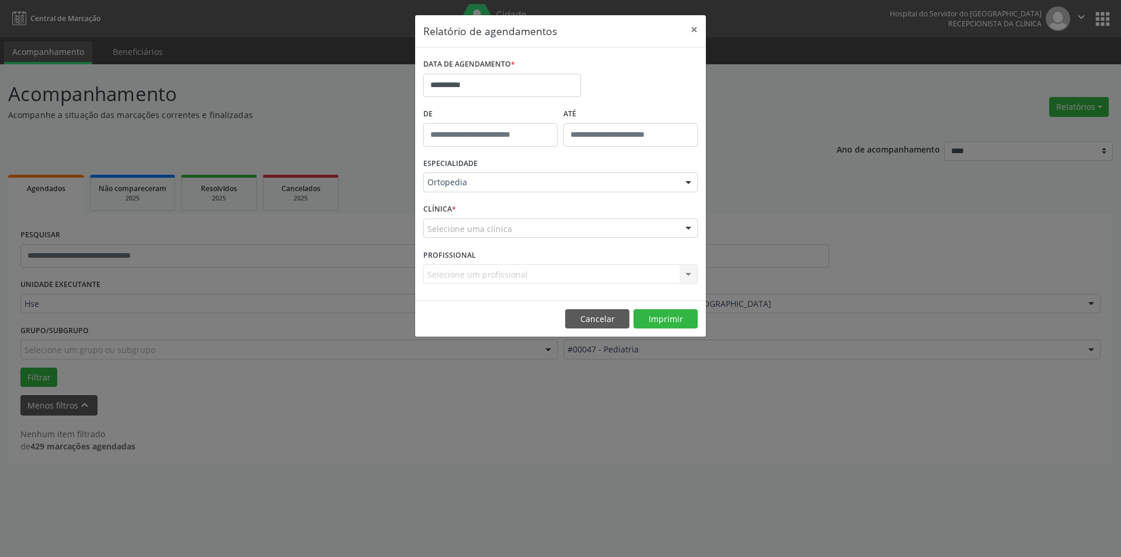
click at [688, 227] on div at bounding box center [689, 229] width 18 height 20
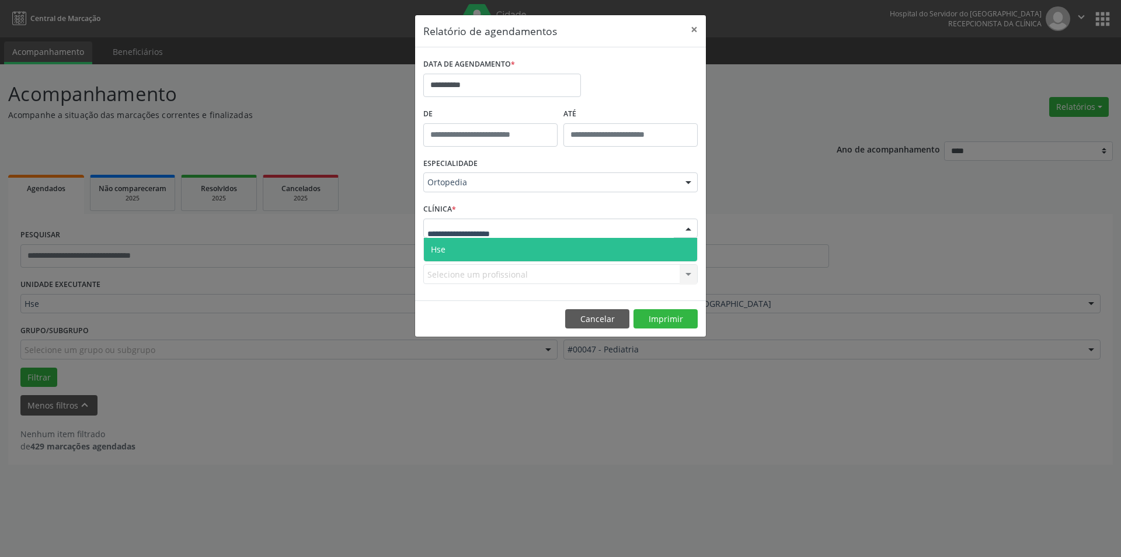
click at [686, 246] on span "Hse" at bounding box center [560, 249] width 273 height 23
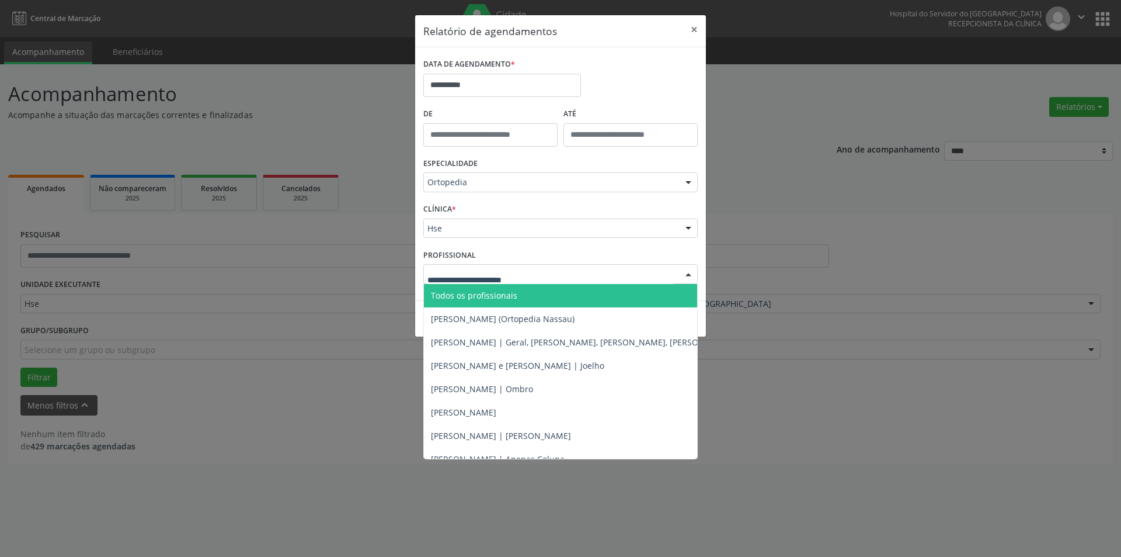
click at [691, 273] on div at bounding box center [689, 275] width 18 height 20
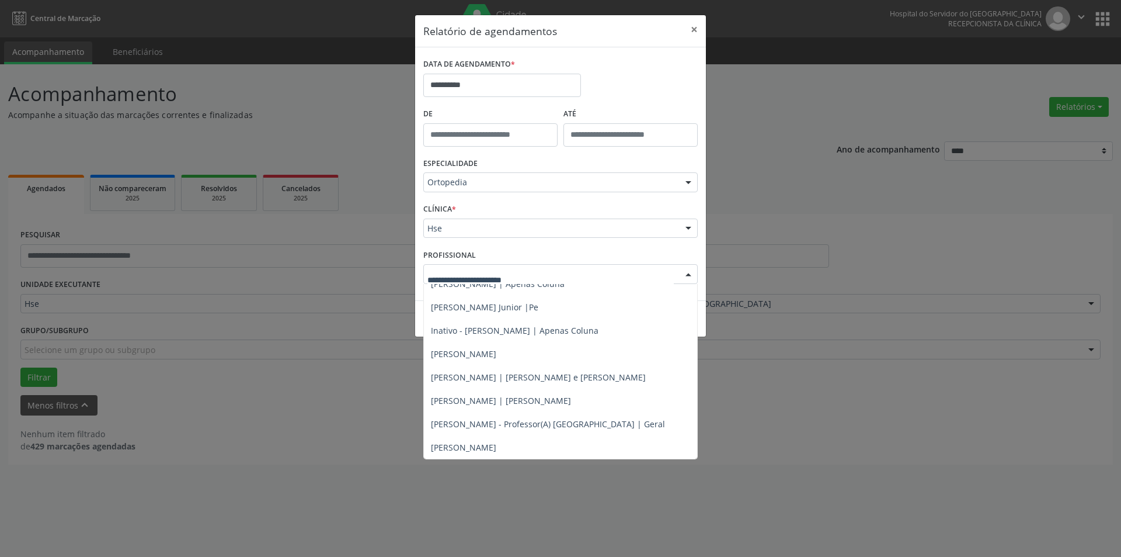
scroll to position [199, 0]
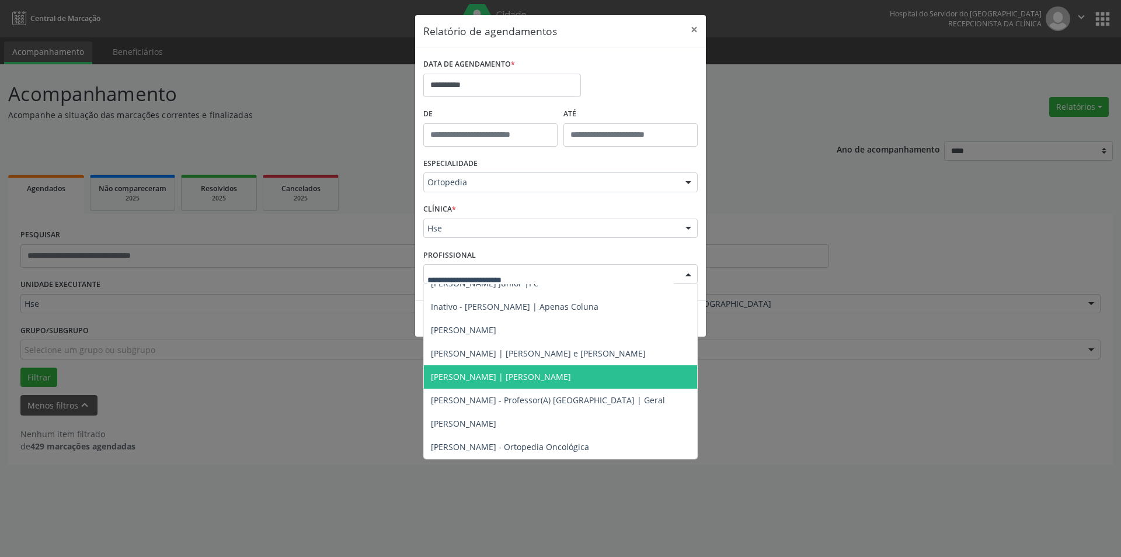
click at [524, 368] on span "[PERSON_NAME] | [PERSON_NAME]" at bounding box center [620, 376] width 393 height 23
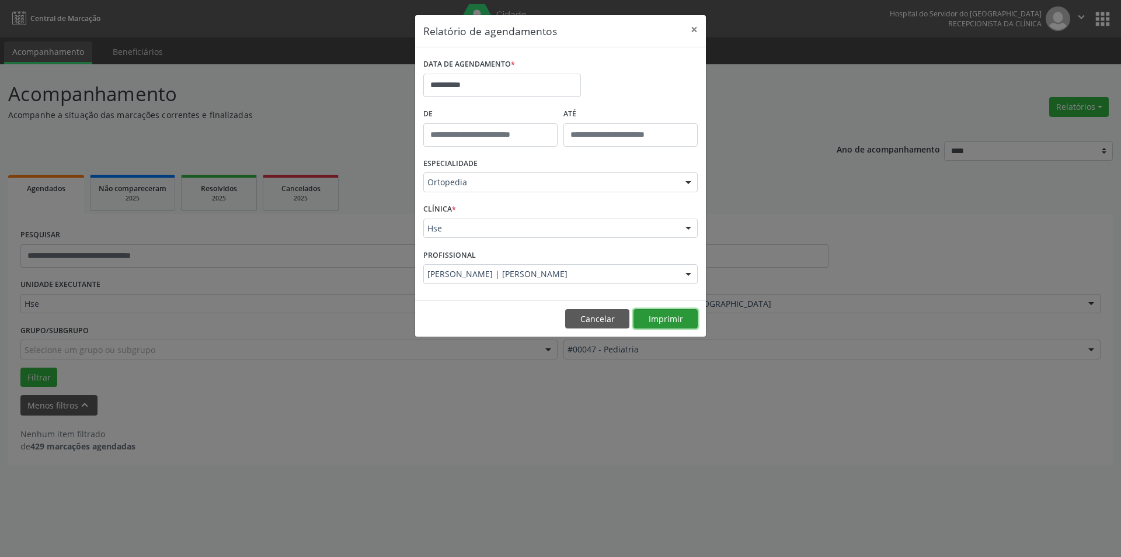
click at [668, 313] on button "Imprimir" at bounding box center [666, 319] width 64 height 20
click at [695, 29] on button "×" at bounding box center [694, 29] width 23 height 29
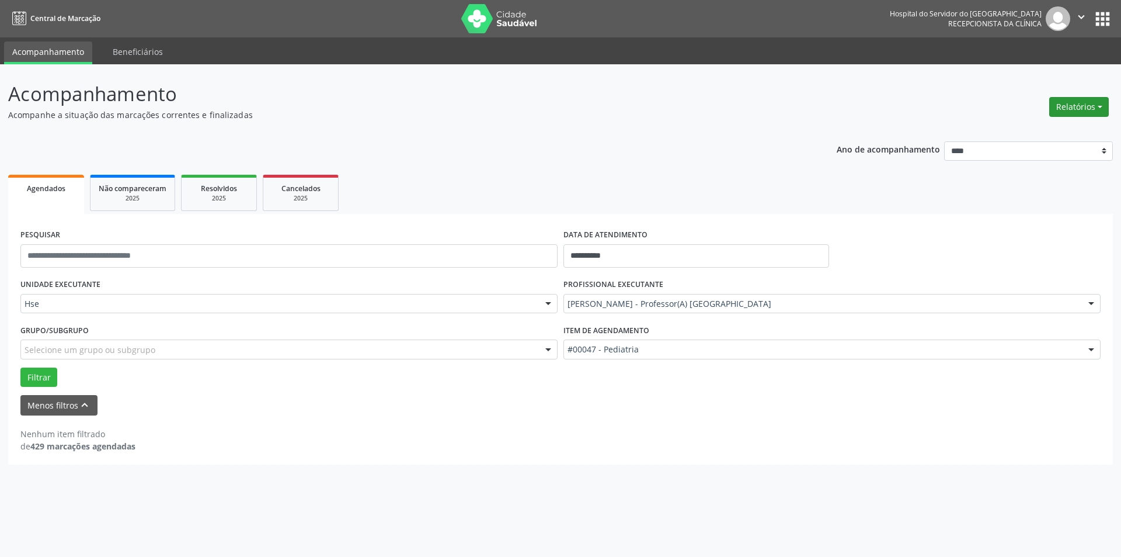
click at [1096, 107] on button "Relatórios" at bounding box center [1080, 107] width 60 height 20
click at [1052, 127] on link "Agendamentos" at bounding box center [1047, 132] width 126 height 16
select select "*"
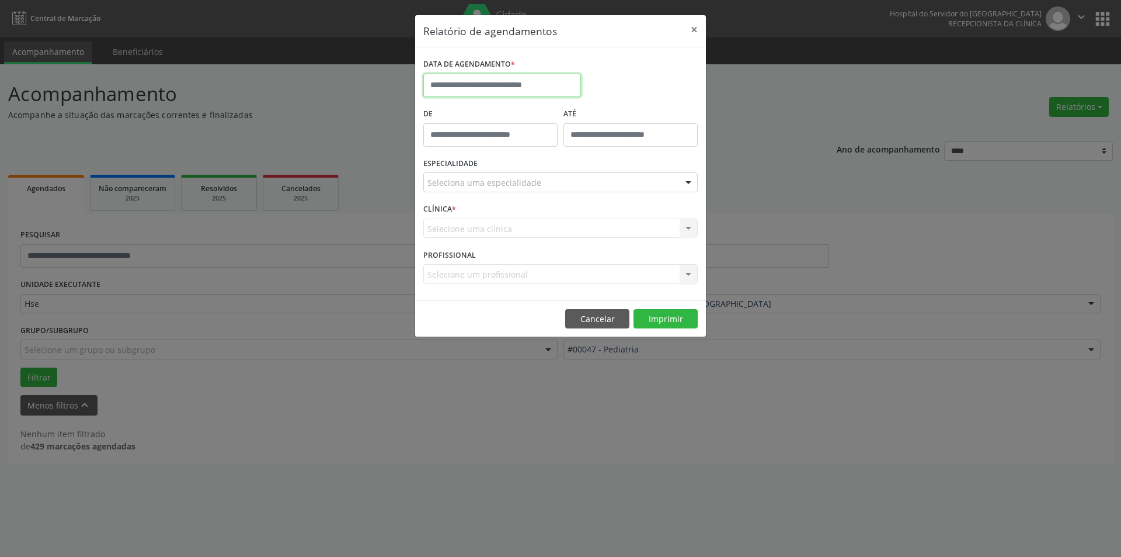
click at [519, 79] on input "text" at bounding box center [502, 85] width 158 height 23
click at [492, 217] on span "23" at bounding box center [487, 216] width 23 height 23
type input "**********"
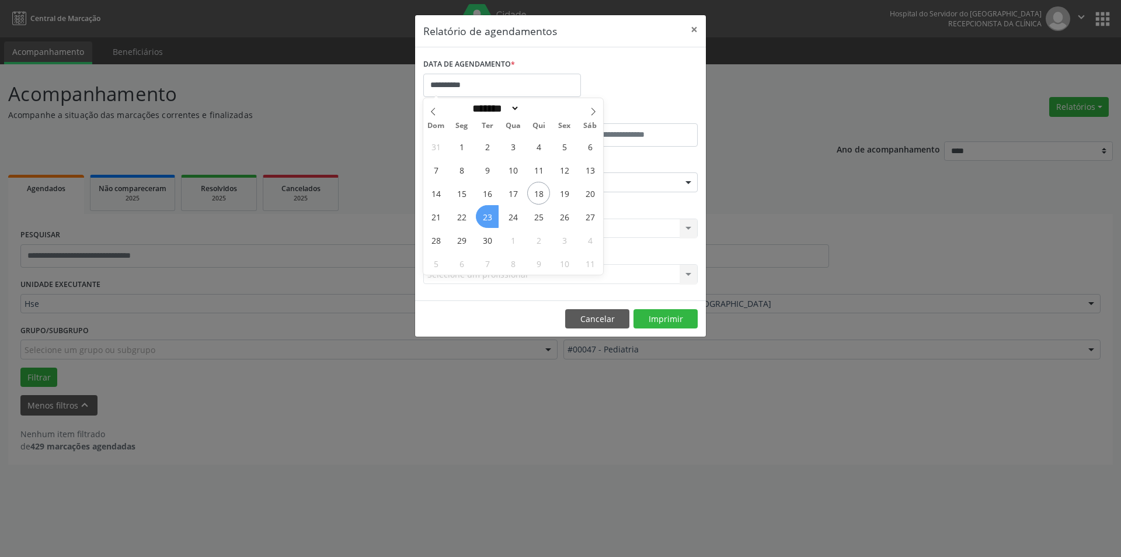
click at [492, 217] on span "23" at bounding box center [487, 216] width 23 height 23
click at [690, 185] on div at bounding box center [689, 183] width 18 height 20
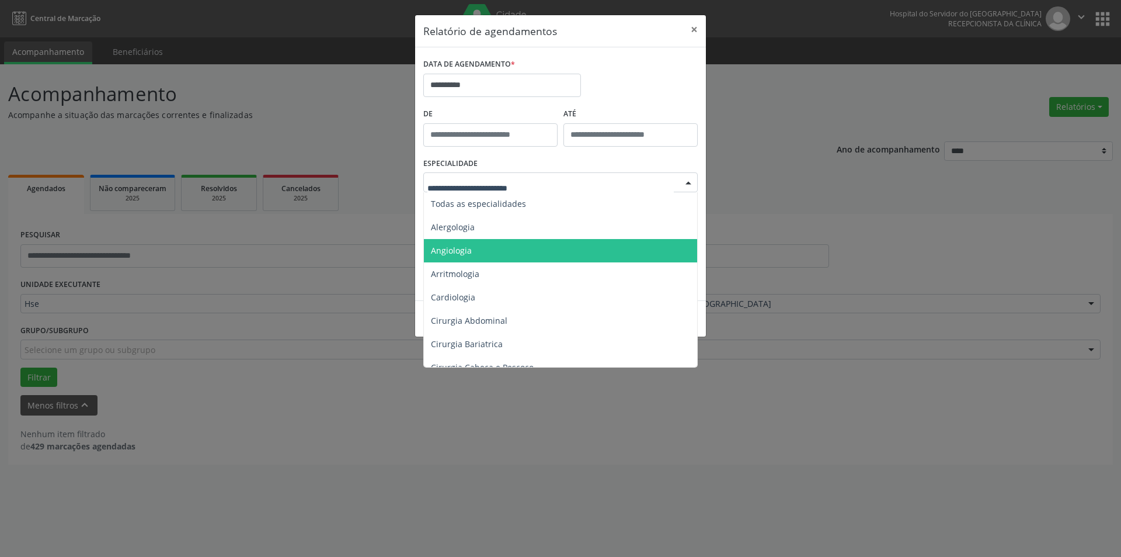
click at [460, 245] on span "Angiologia" at bounding box center [451, 250] width 41 height 11
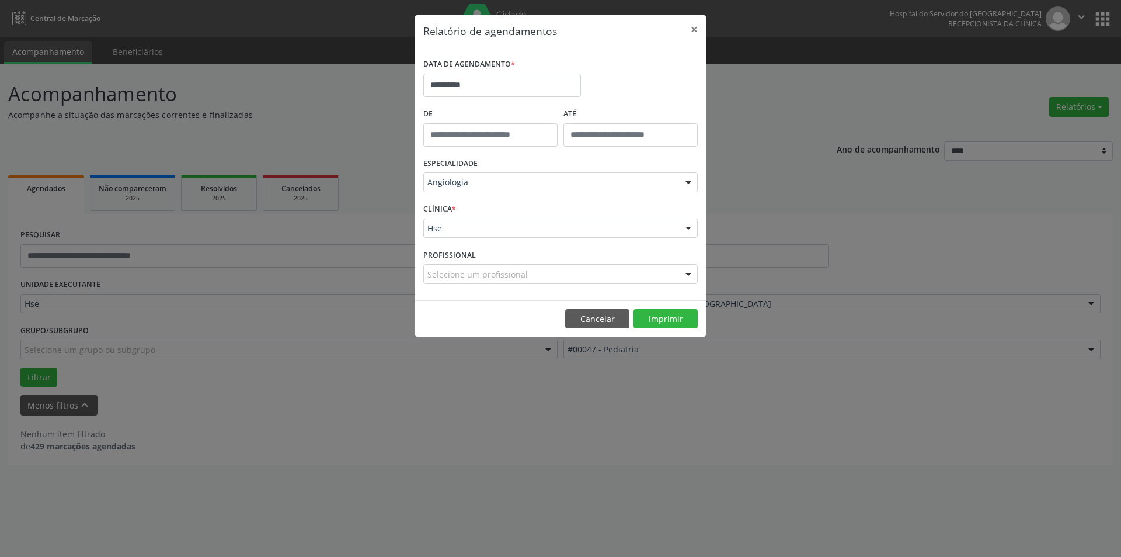
click at [689, 226] on div at bounding box center [689, 229] width 18 height 20
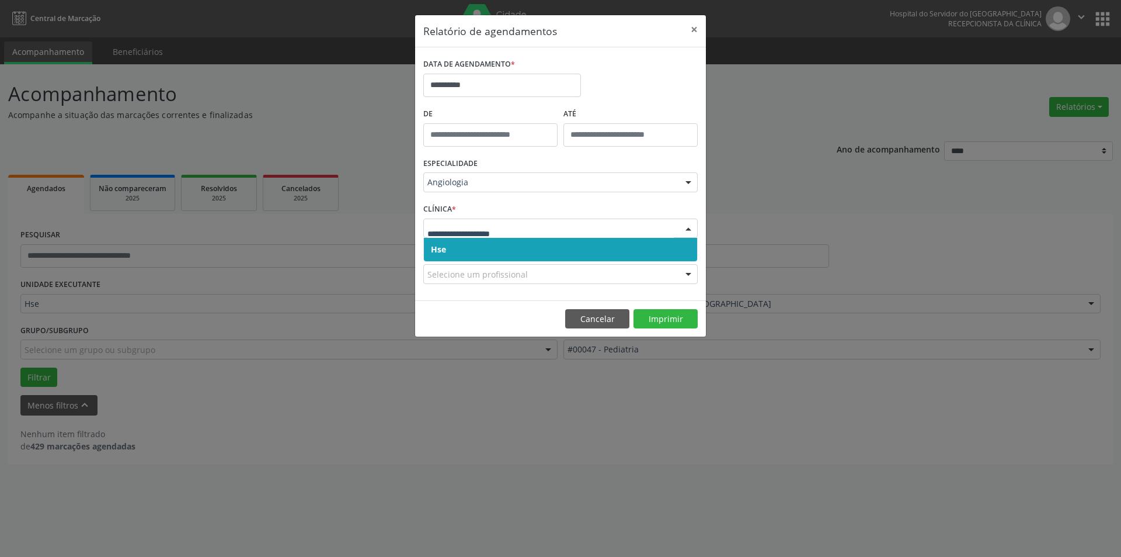
click at [673, 249] on span "Hse" at bounding box center [560, 249] width 273 height 23
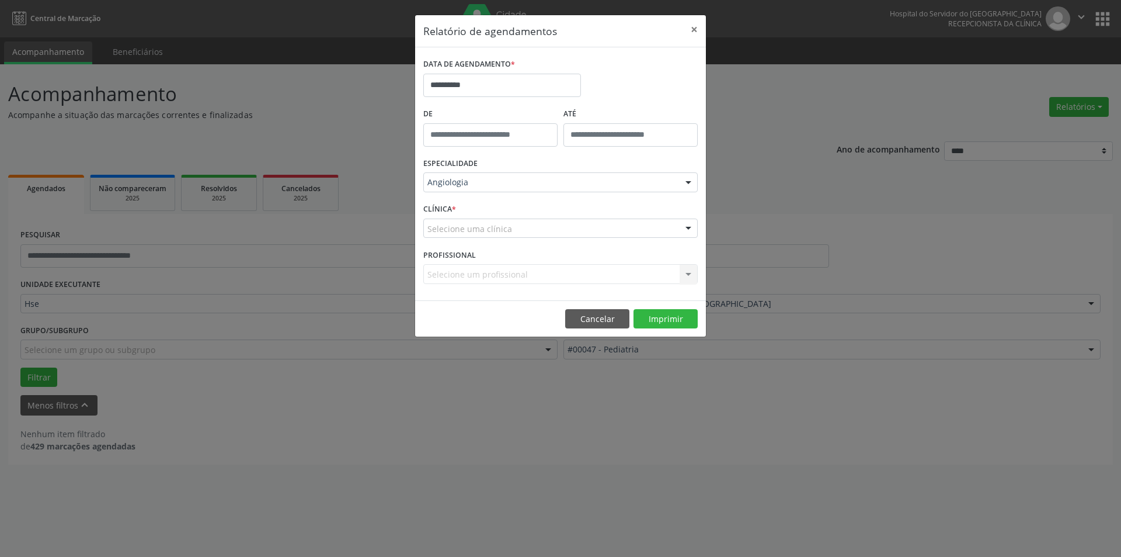
click at [683, 228] on div at bounding box center [689, 229] width 18 height 20
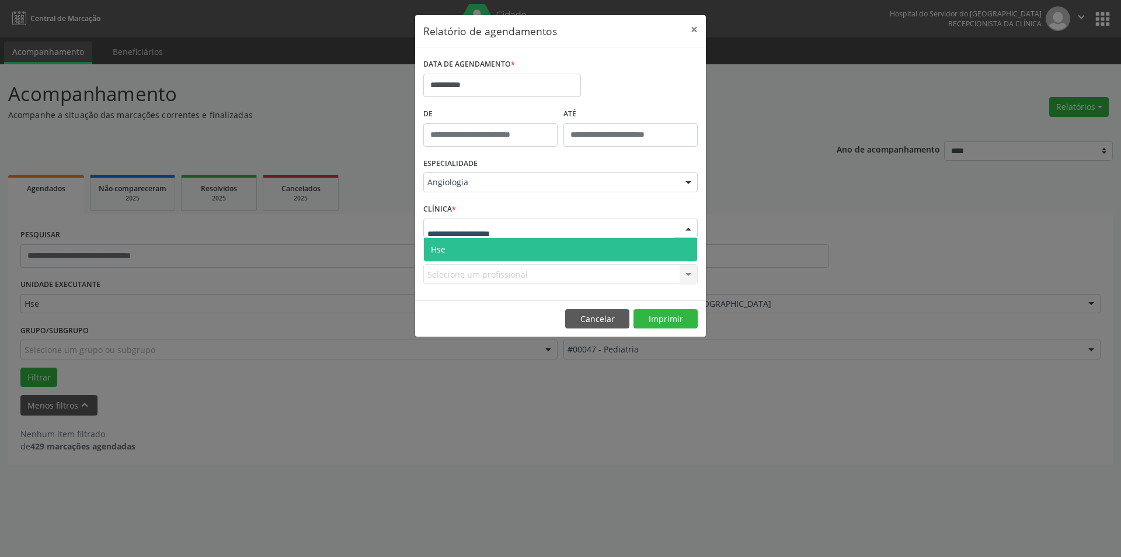
click at [679, 248] on span "Hse" at bounding box center [560, 249] width 273 height 23
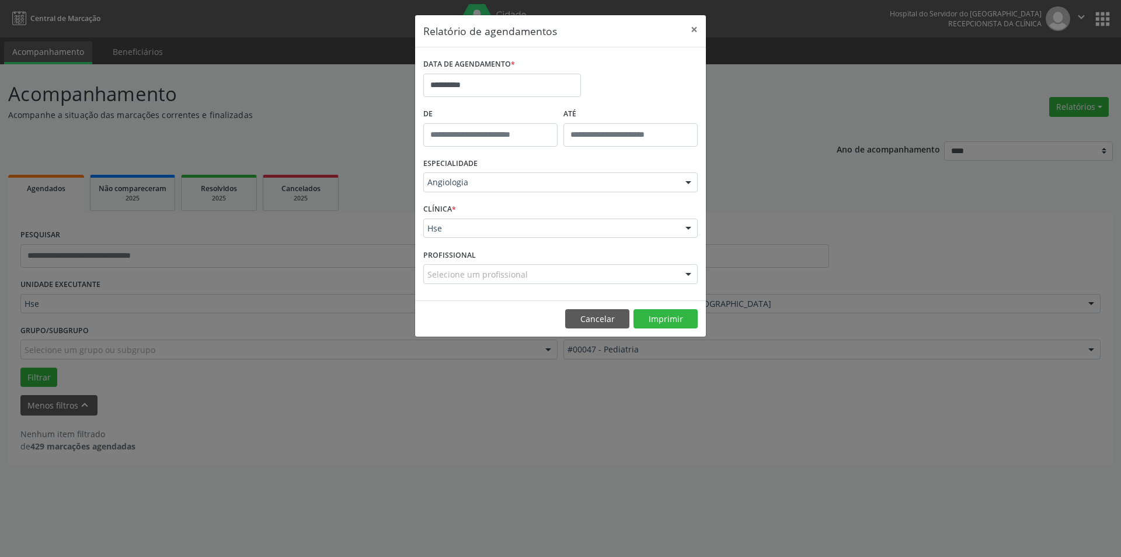
click at [689, 273] on div at bounding box center [689, 275] width 18 height 20
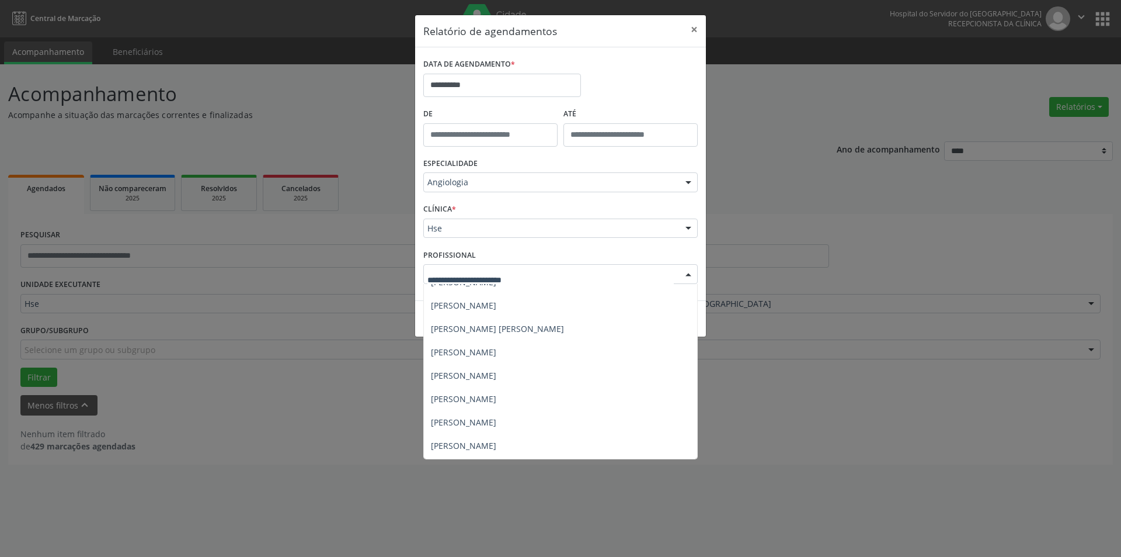
scroll to position [134, 0]
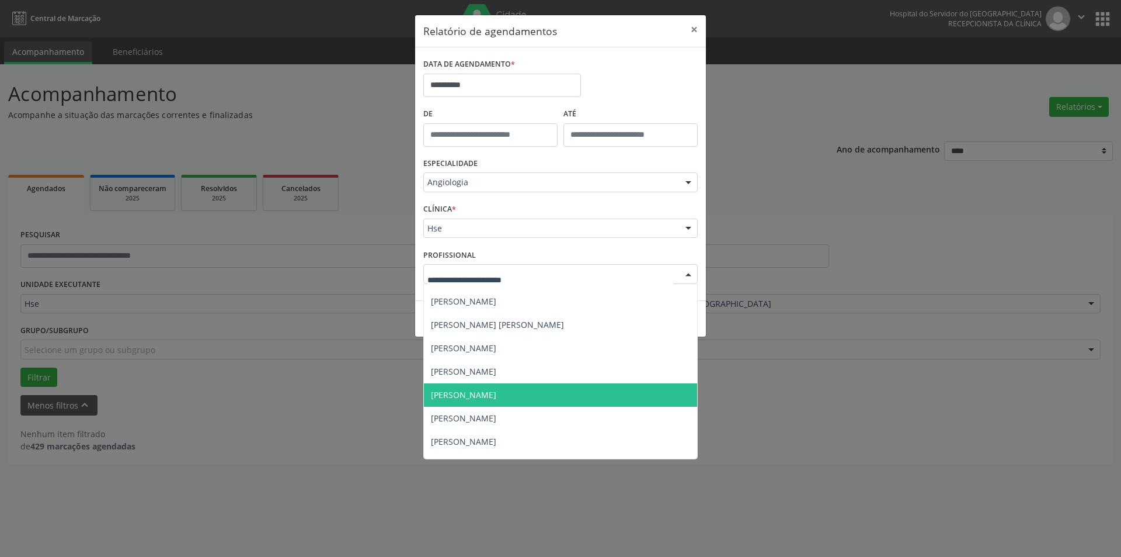
click at [496, 392] on span "[PERSON_NAME]" at bounding box center [463, 394] width 65 height 11
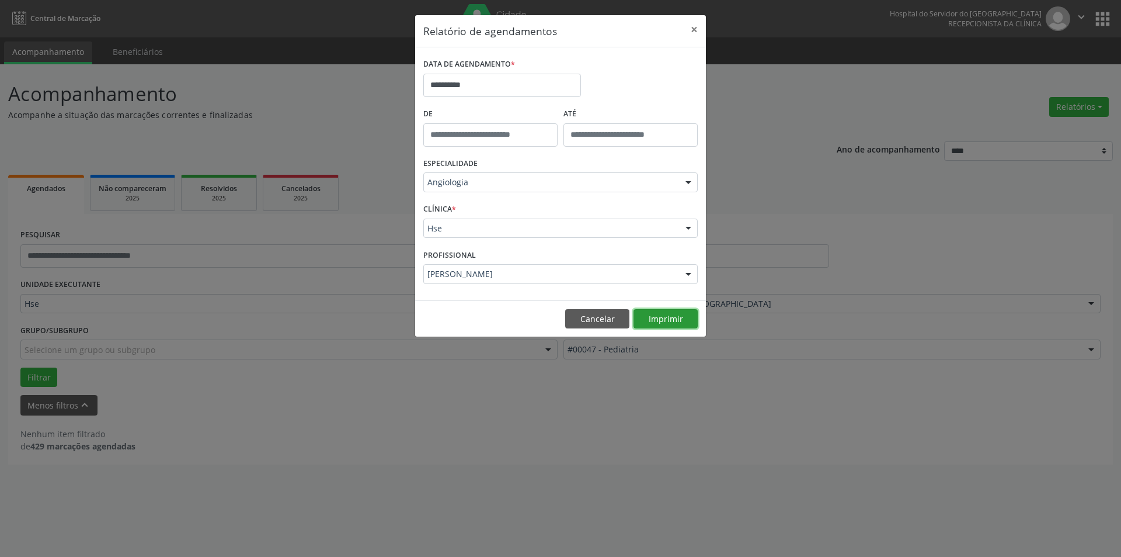
click at [655, 310] on button "Imprimir" at bounding box center [666, 319] width 64 height 20
click at [690, 29] on button "×" at bounding box center [694, 29] width 23 height 29
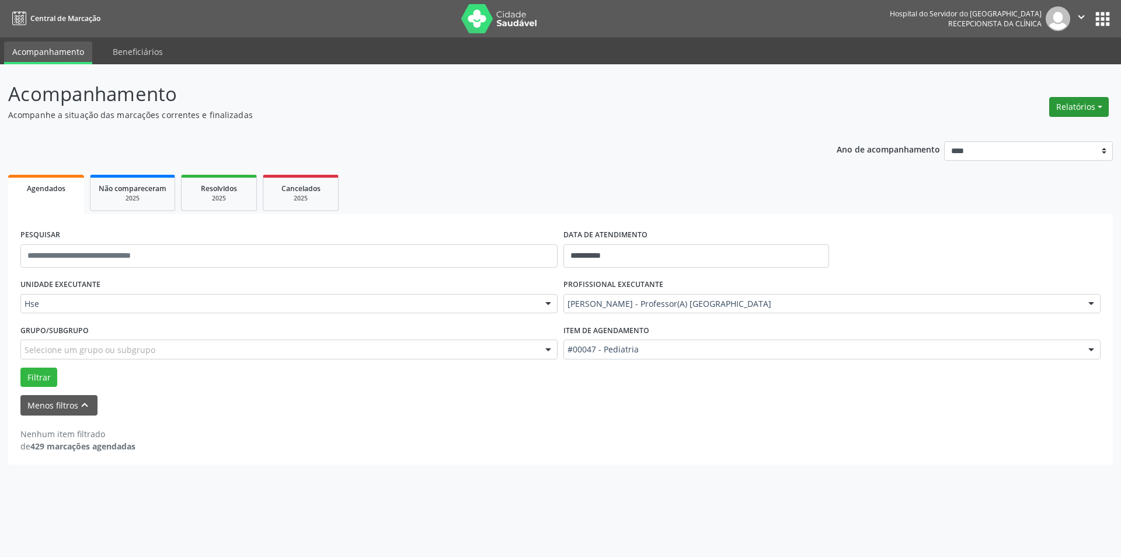
click at [1082, 102] on button "Relatórios" at bounding box center [1080, 107] width 60 height 20
click at [1050, 127] on link "Agendamentos" at bounding box center [1047, 132] width 126 height 16
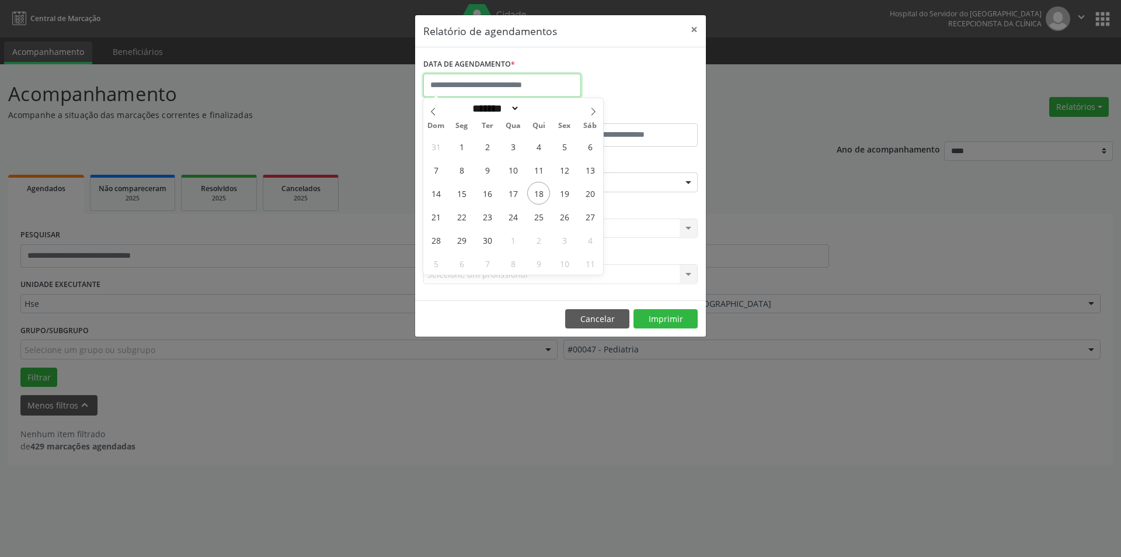
click at [557, 86] on input "text" at bounding box center [502, 85] width 158 height 23
click at [543, 214] on span "25" at bounding box center [538, 216] width 23 height 23
type input "**********"
click at [543, 214] on span "25" at bounding box center [538, 216] width 23 height 23
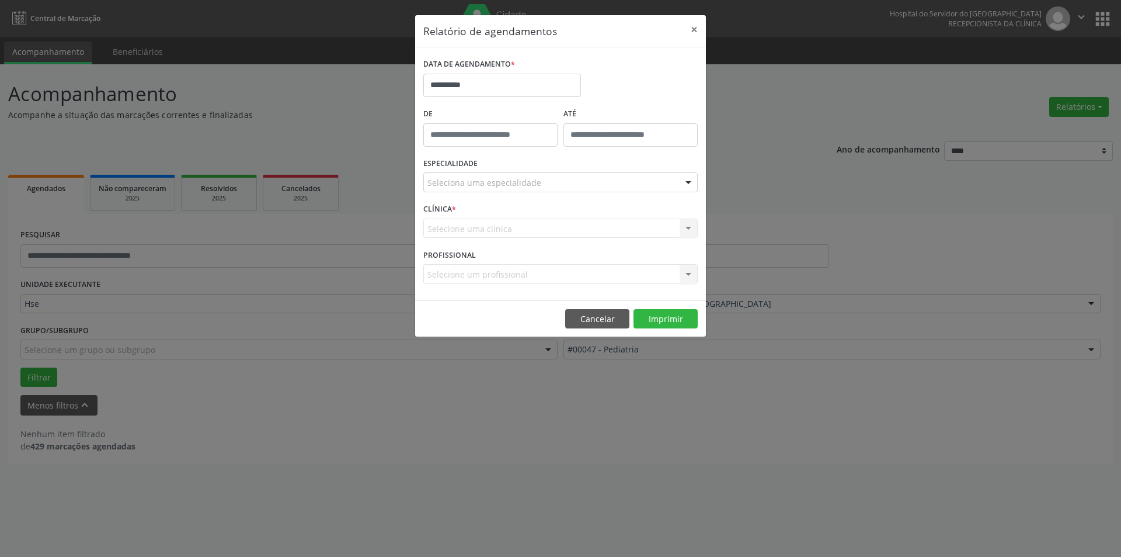
click at [686, 181] on div at bounding box center [689, 183] width 18 height 20
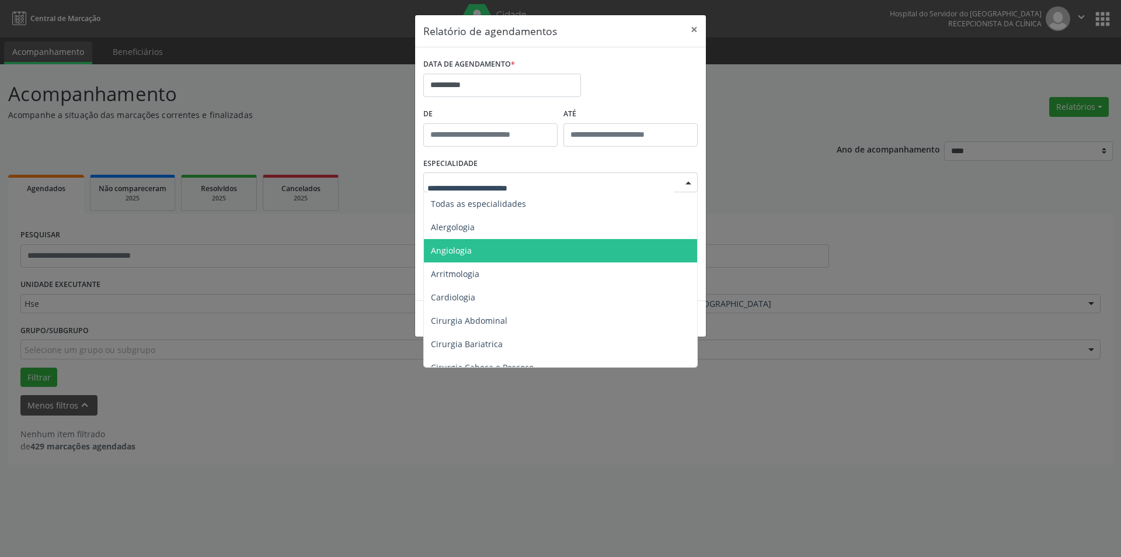
click at [458, 245] on span "Angiologia" at bounding box center [451, 250] width 41 height 11
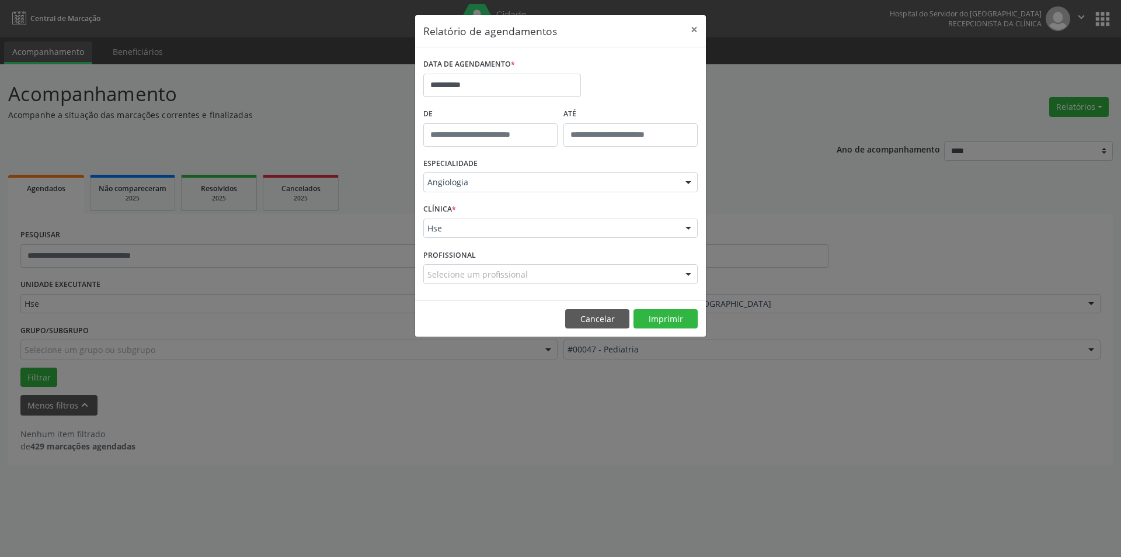
click at [693, 224] on div at bounding box center [689, 229] width 18 height 20
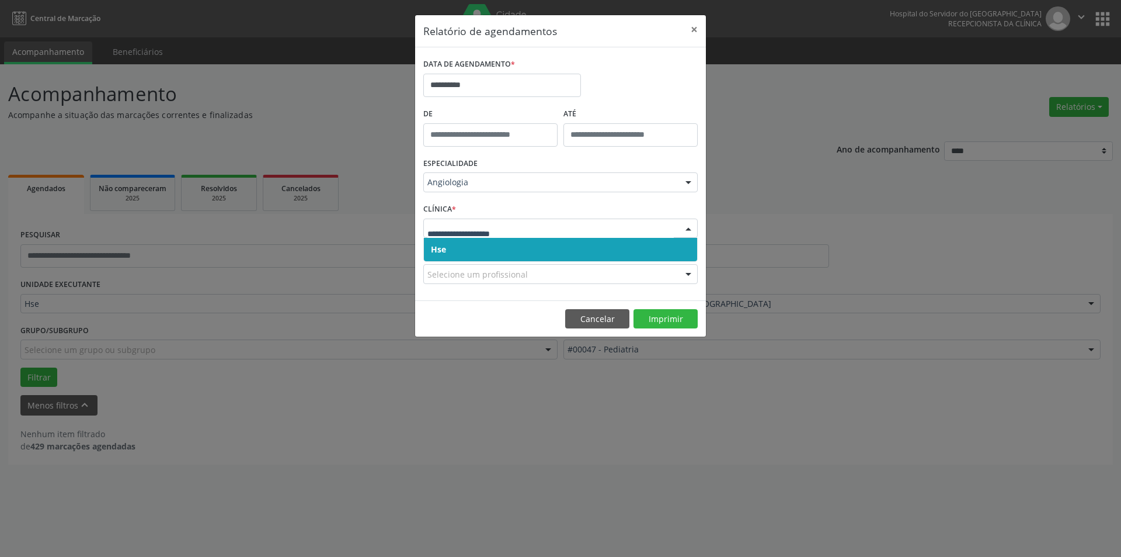
click at [645, 248] on span "Hse" at bounding box center [560, 249] width 273 height 23
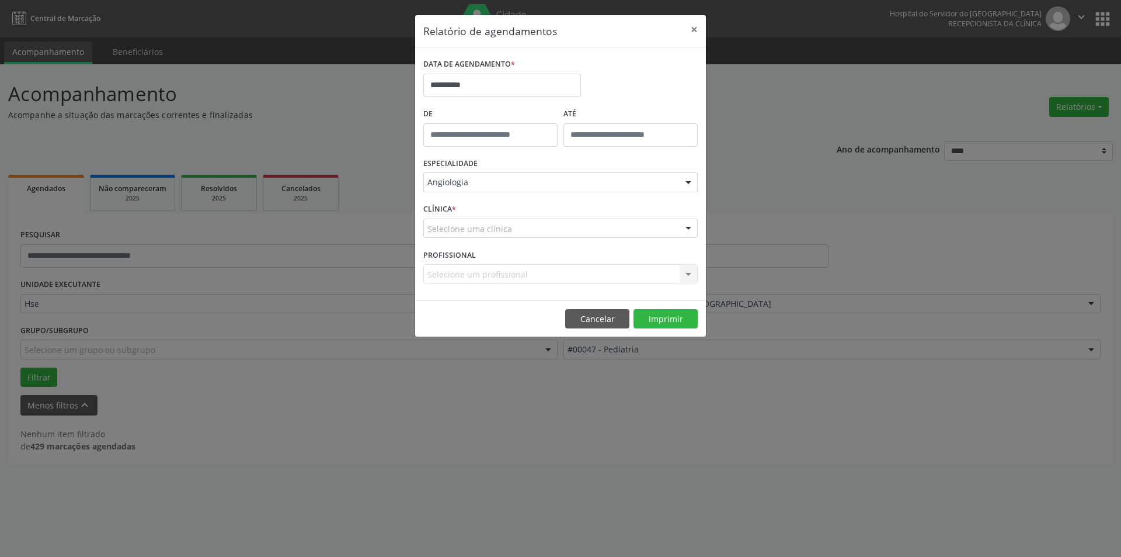
click at [691, 229] on div at bounding box center [689, 229] width 18 height 20
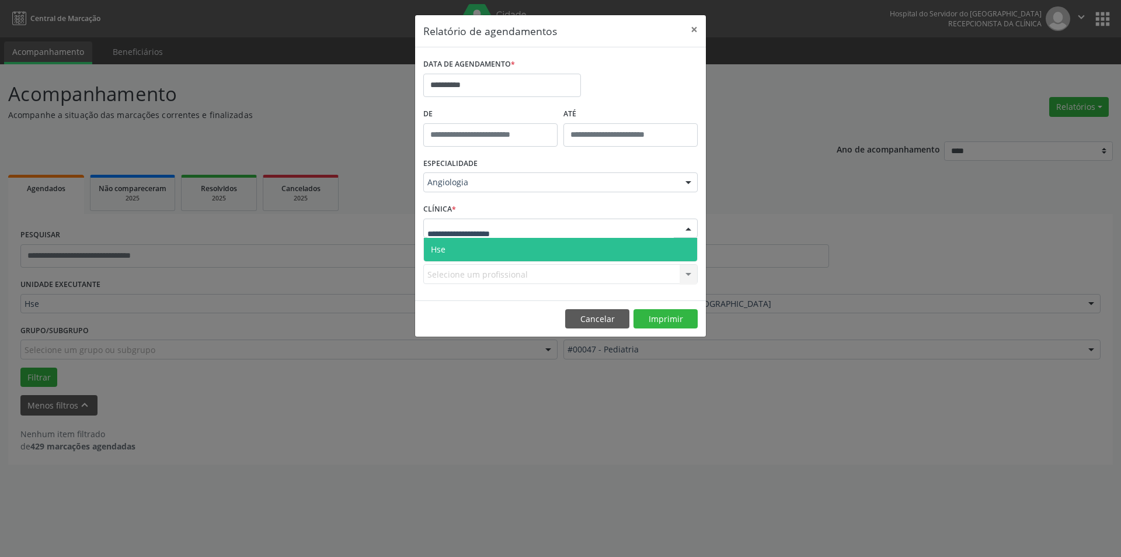
click at [684, 248] on span "Hse" at bounding box center [560, 249] width 273 height 23
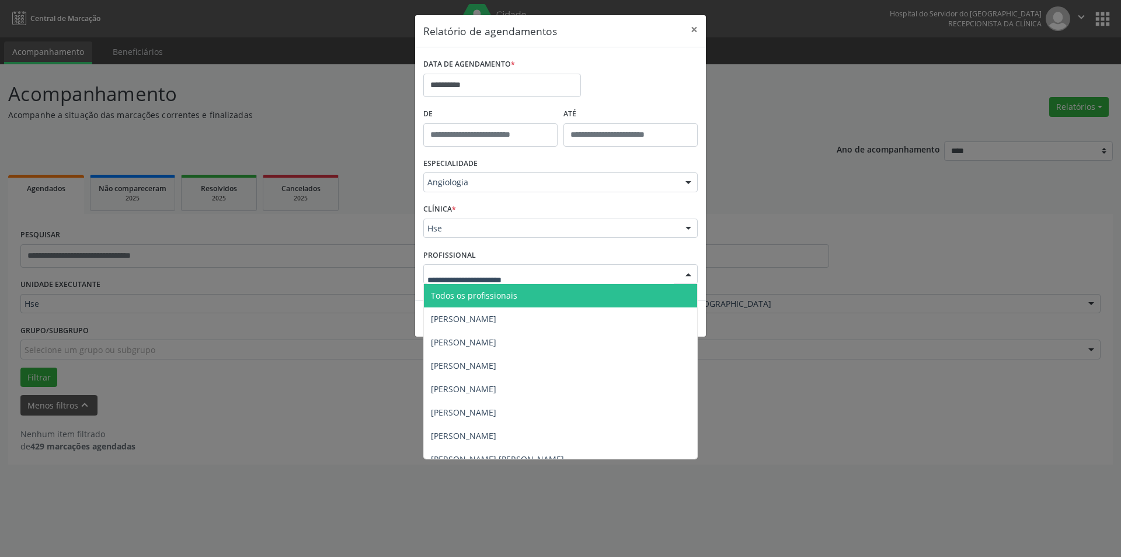
click at [687, 273] on div at bounding box center [689, 275] width 18 height 20
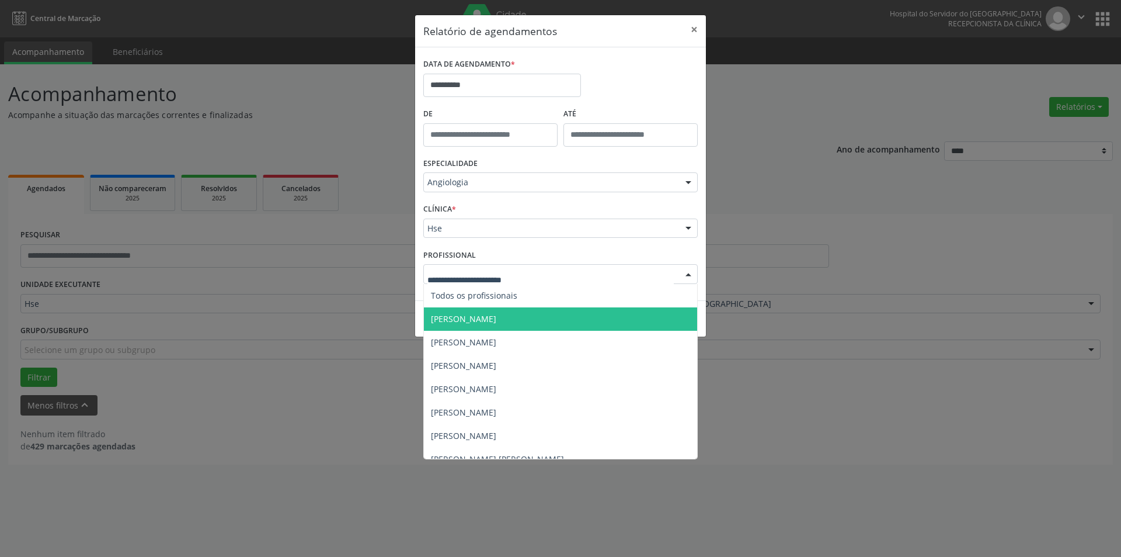
click at [535, 318] on span "[PERSON_NAME]" at bounding box center [560, 318] width 273 height 23
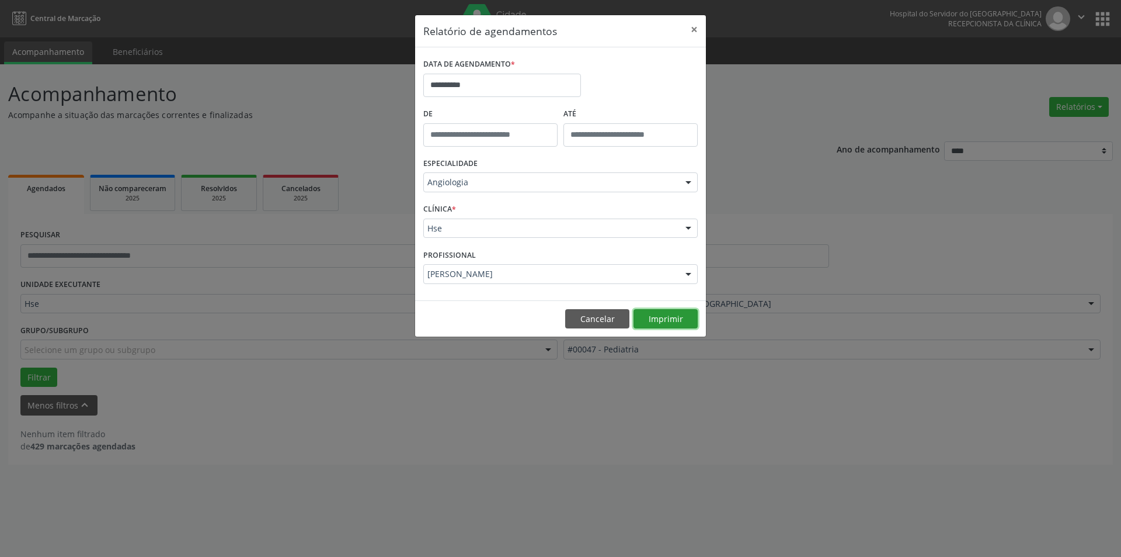
click at [669, 316] on button "Imprimir" at bounding box center [666, 319] width 64 height 20
click at [691, 27] on button "×" at bounding box center [694, 29] width 23 height 29
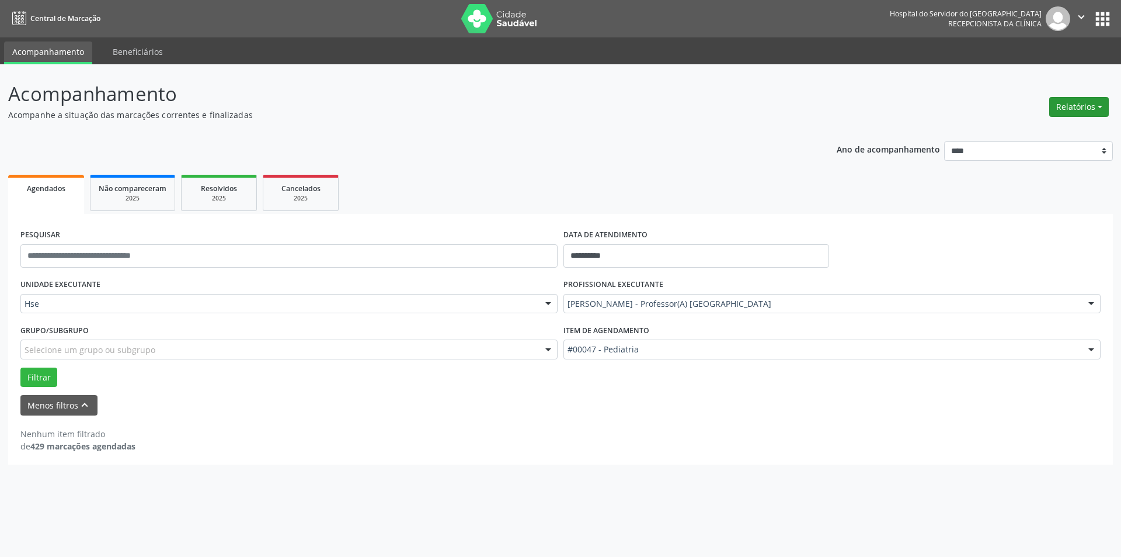
click at [1090, 101] on button "Relatórios" at bounding box center [1080, 107] width 60 height 20
click at [1039, 131] on link "Agendamentos" at bounding box center [1047, 132] width 126 height 16
select select "*"
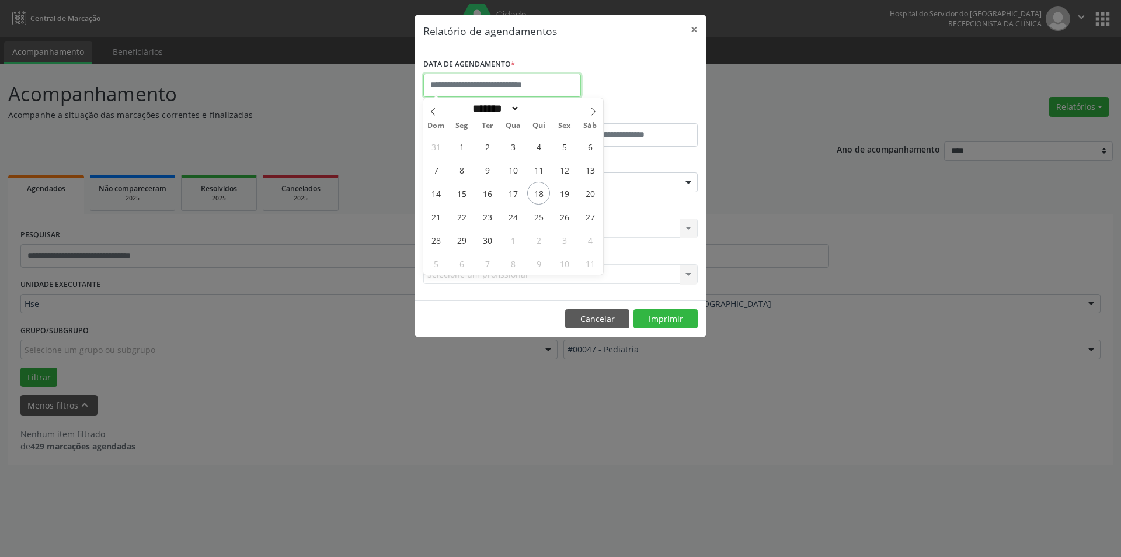
click at [519, 84] on input "text" at bounding box center [502, 85] width 158 height 23
click at [543, 216] on span "25" at bounding box center [538, 216] width 23 height 23
type input "**********"
click at [543, 216] on span "25" at bounding box center [538, 216] width 23 height 23
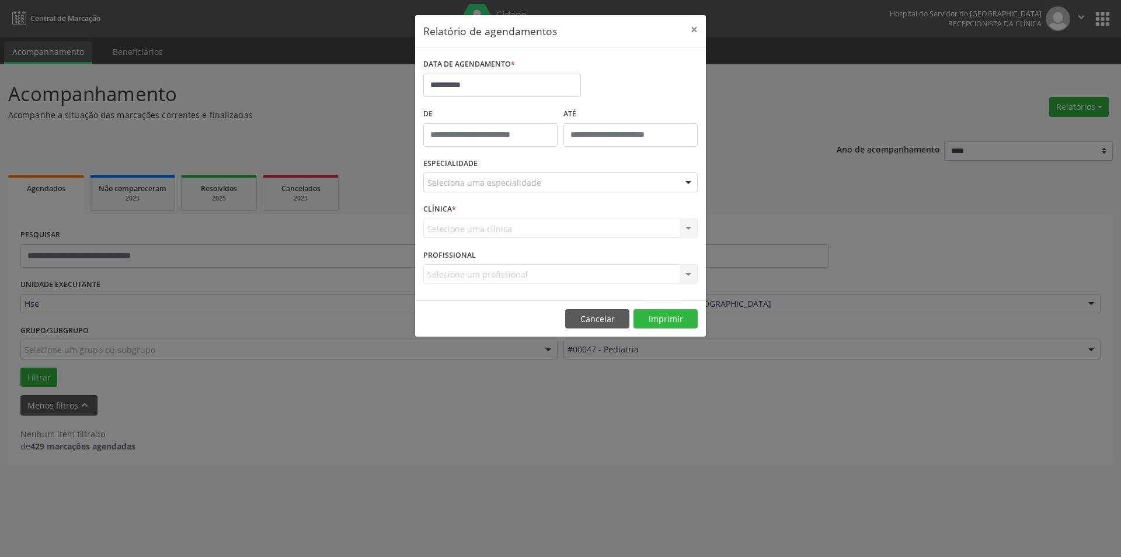
click at [693, 180] on div at bounding box center [689, 183] width 18 height 20
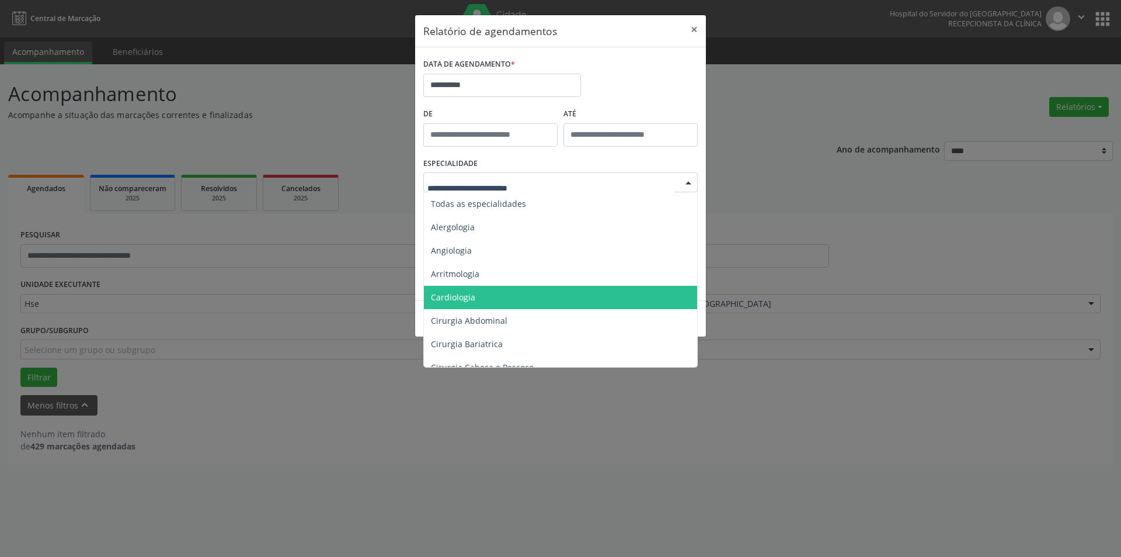
click at [480, 296] on span "Cardiologia" at bounding box center [561, 297] width 275 height 23
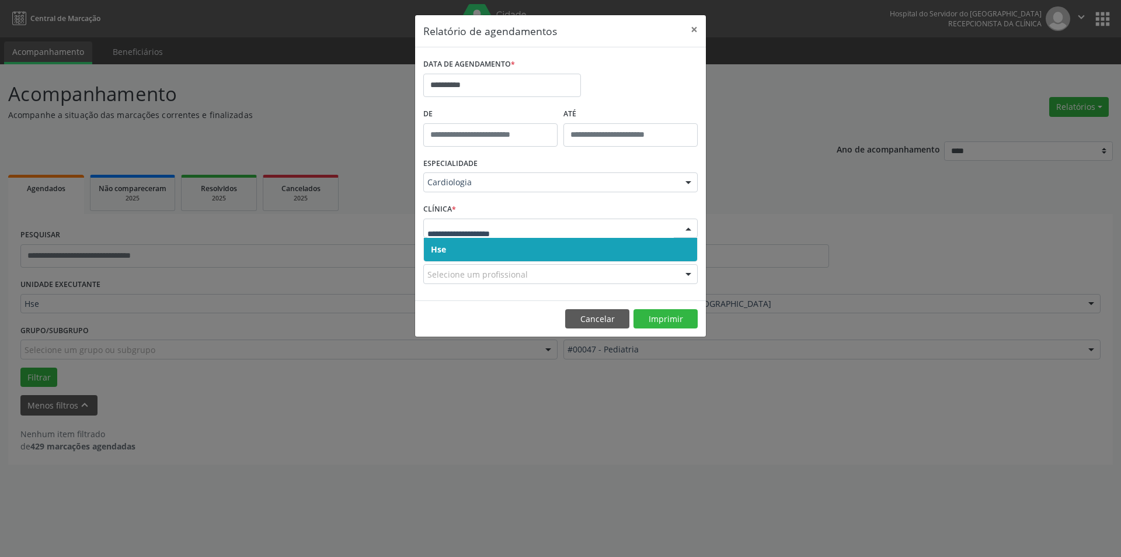
click at [691, 226] on div at bounding box center [689, 229] width 18 height 20
click at [672, 251] on span "Hse" at bounding box center [560, 249] width 273 height 23
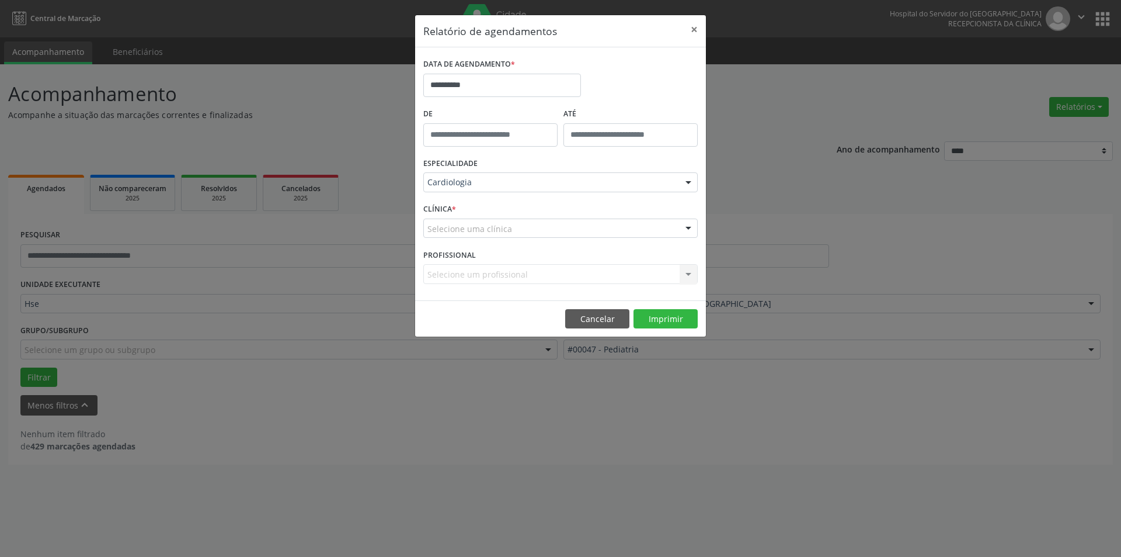
click at [688, 225] on div at bounding box center [689, 229] width 18 height 20
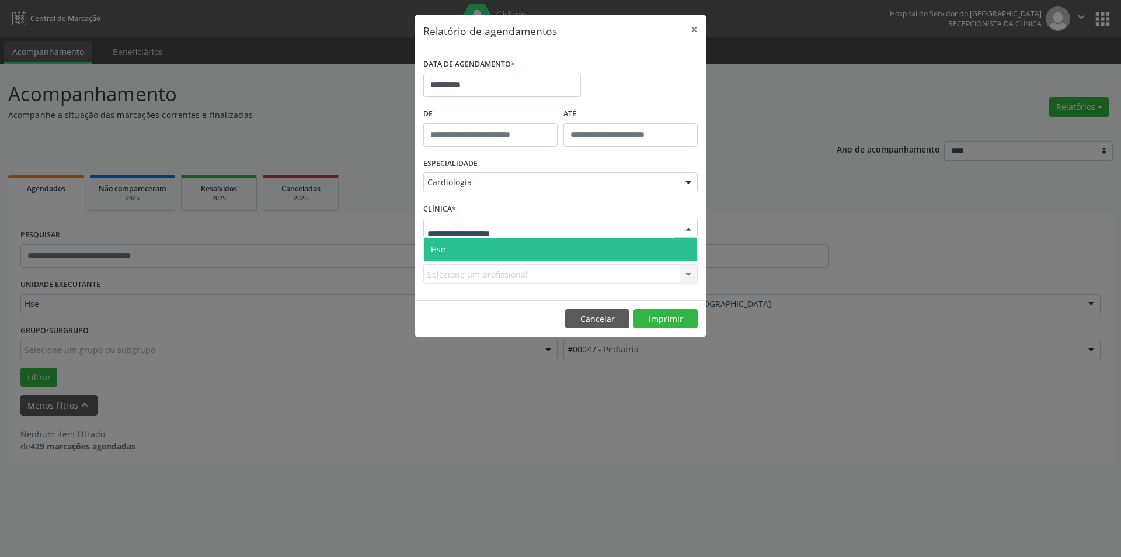
click at [684, 244] on span "Hse" at bounding box center [560, 249] width 273 height 23
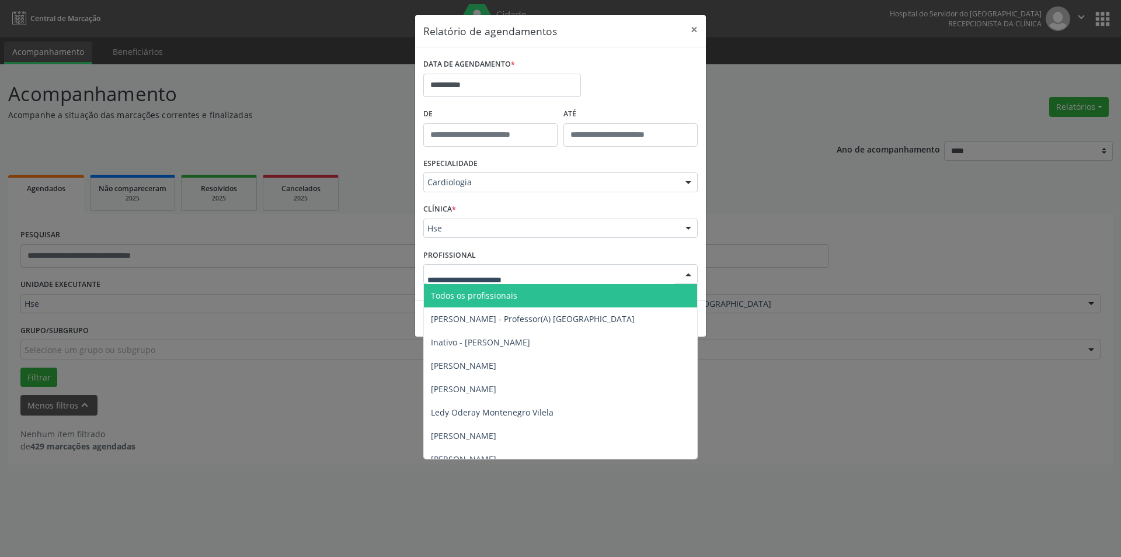
click at [687, 275] on div at bounding box center [689, 275] width 18 height 20
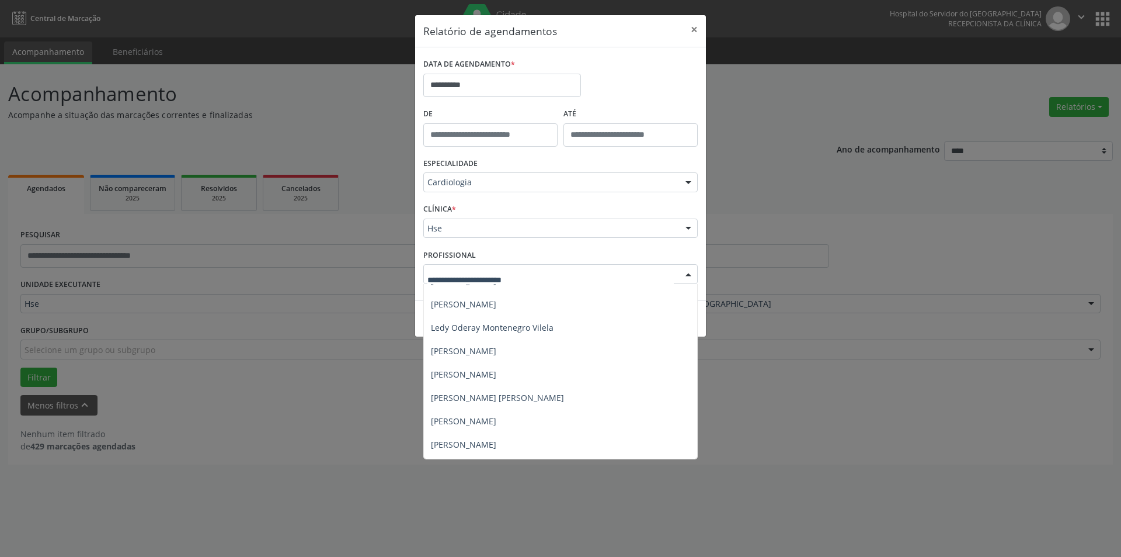
scroll to position [91, 0]
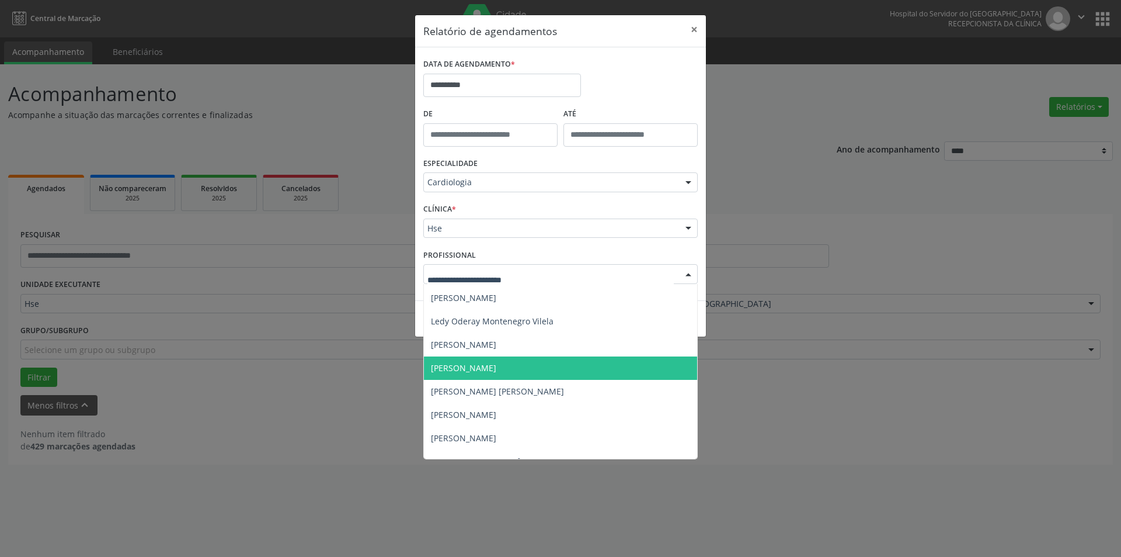
click at [555, 362] on span "[PERSON_NAME]" at bounding box center [560, 367] width 273 height 23
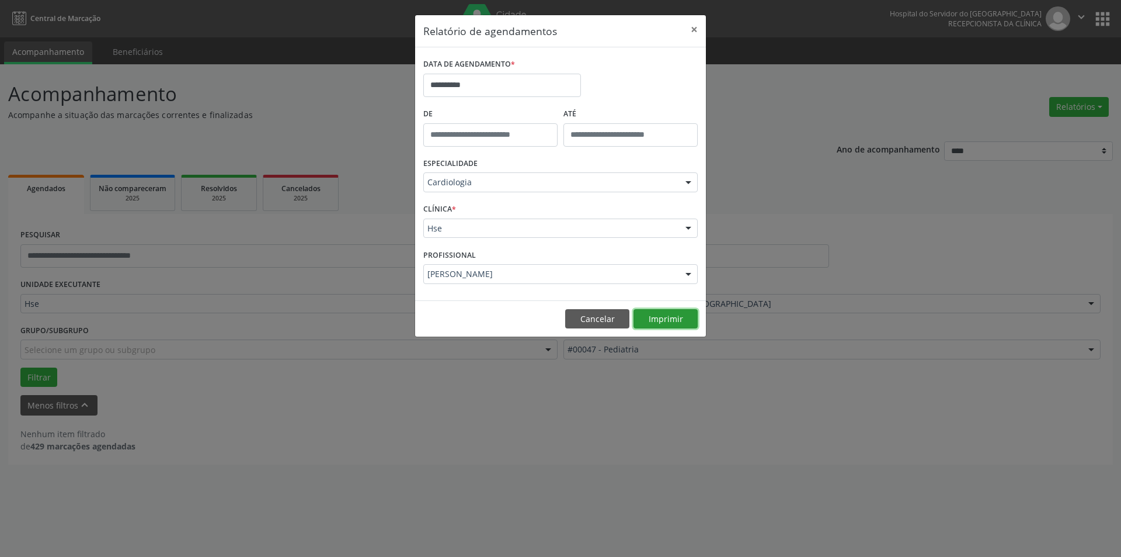
click at [668, 317] on button "Imprimir" at bounding box center [666, 319] width 64 height 20
click at [697, 25] on button "×" at bounding box center [694, 29] width 23 height 29
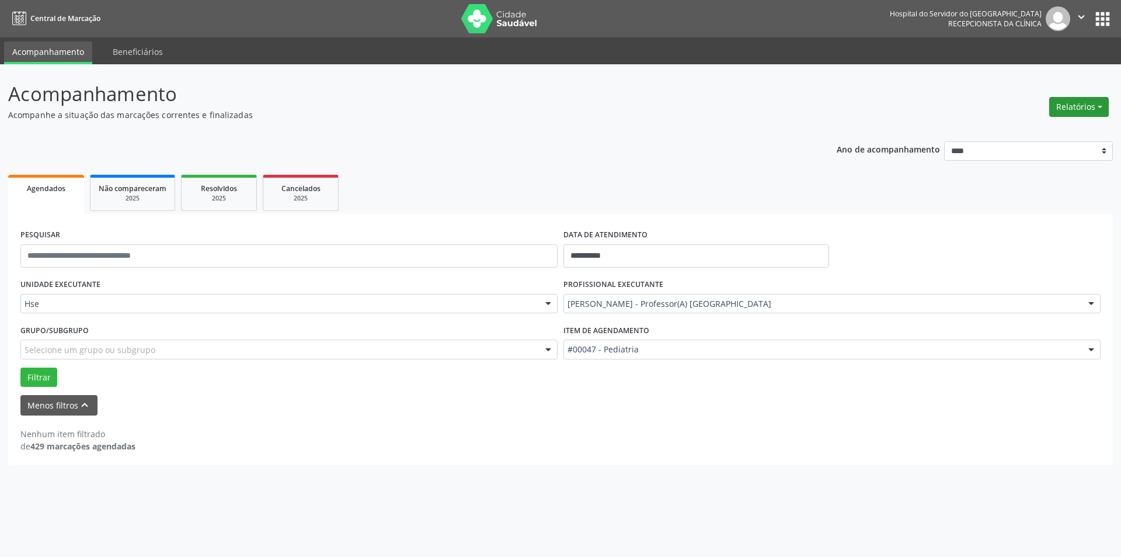
click at [1076, 105] on button "Relatórios" at bounding box center [1080, 107] width 60 height 20
click at [1032, 129] on link "Agendamentos" at bounding box center [1047, 132] width 126 height 16
select select "*"
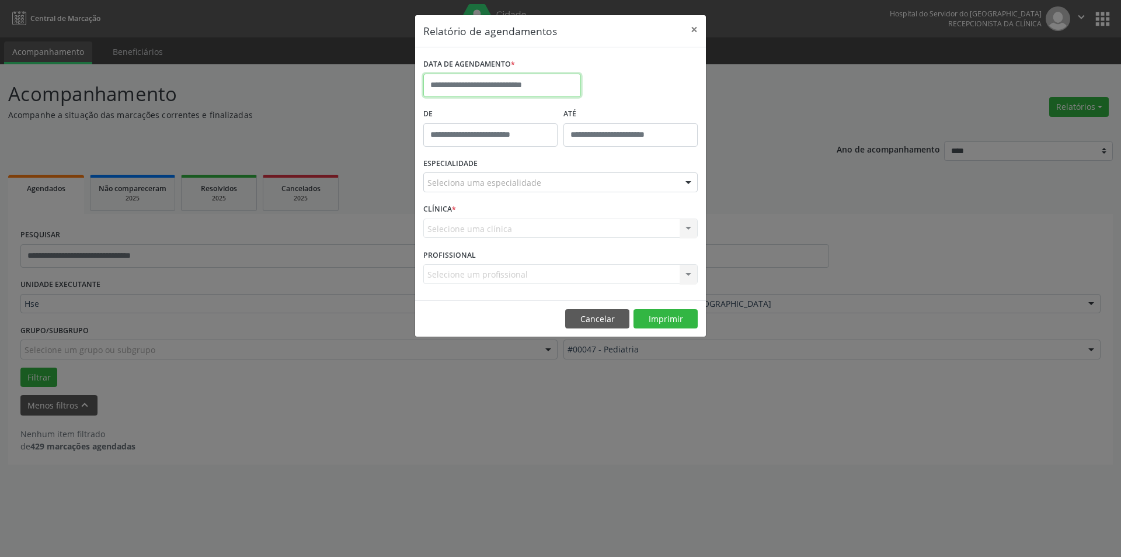
click at [522, 84] on input "text" at bounding box center [502, 85] width 158 height 23
click at [541, 216] on span "25" at bounding box center [538, 216] width 23 height 23
type input "**********"
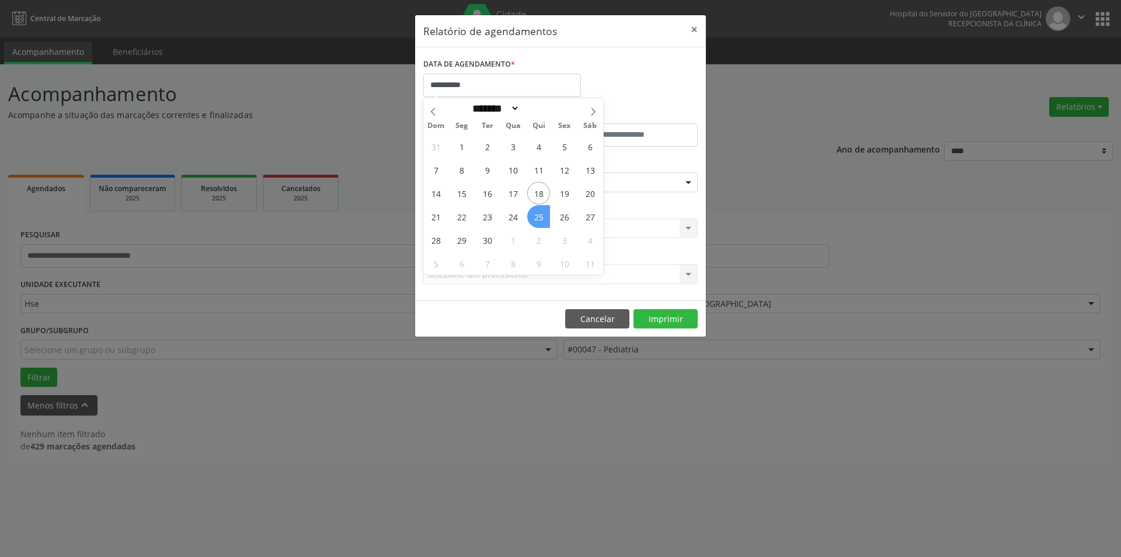
click at [541, 216] on span "25" at bounding box center [538, 216] width 23 height 23
click at [690, 183] on div at bounding box center [689, 183] width 18 height 20
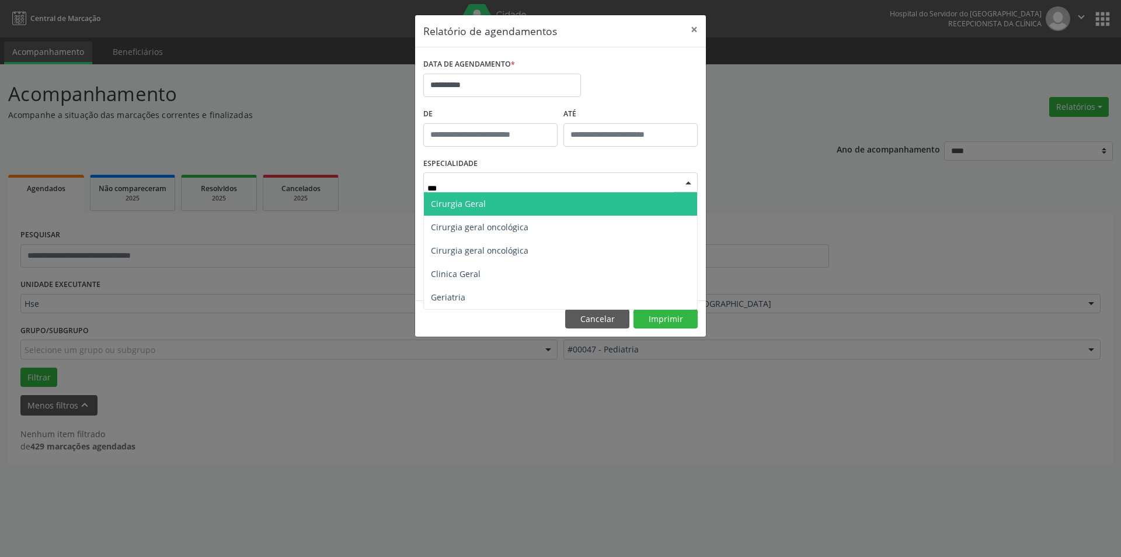
type input "****"
click at [509, 203] on span "Geriatria" at bounding box center [560, 203] width 273 height 23
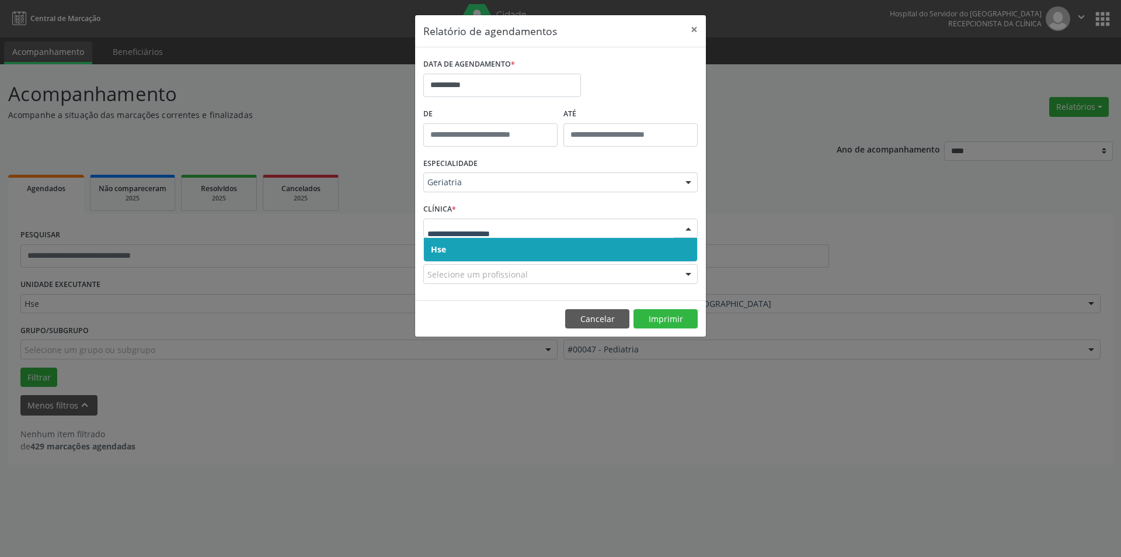
click at [685, 225] on div at bounding box center [689, 229] width 18 height 20
click at [669, 252] on span "Hse" at bounding box center [560, 249] width 273 height 23
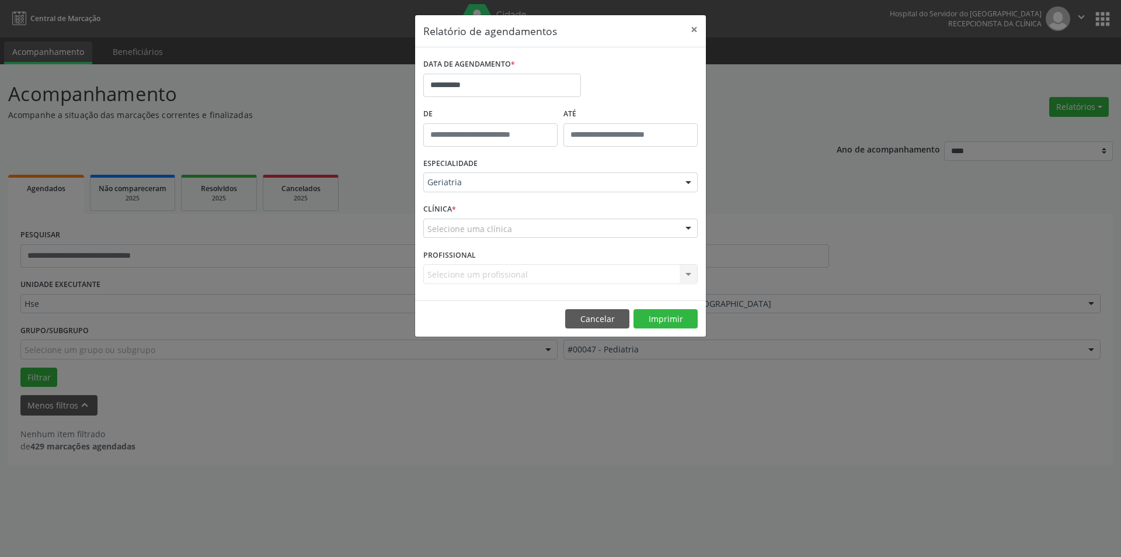
click at [687, 227] on div at bounding box center [689, 229] width 18 height 20
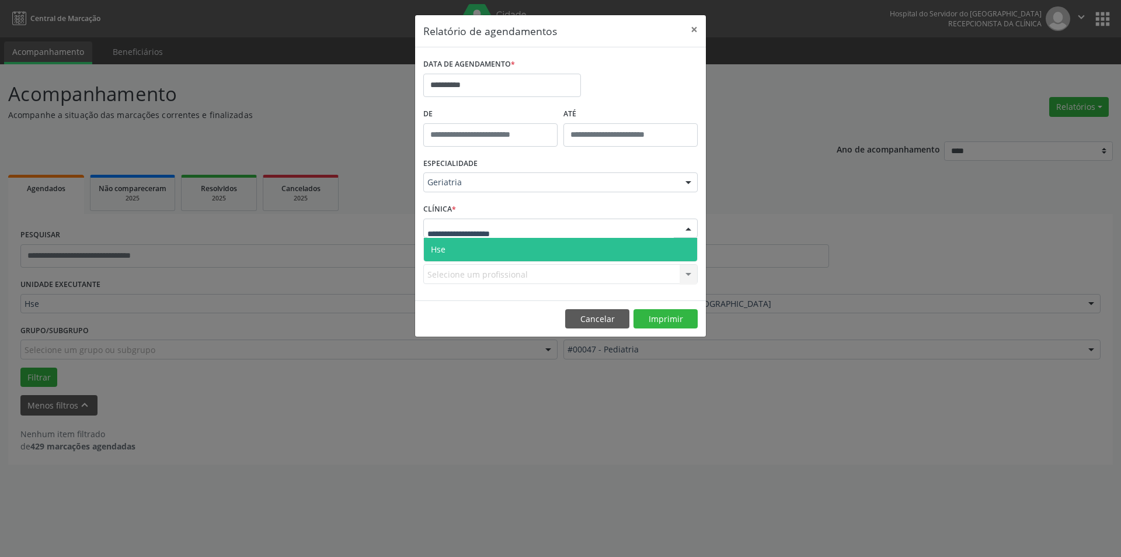
click at [683, 246] on span "Hse" at bounding box center [560, 249] width 273 height 23
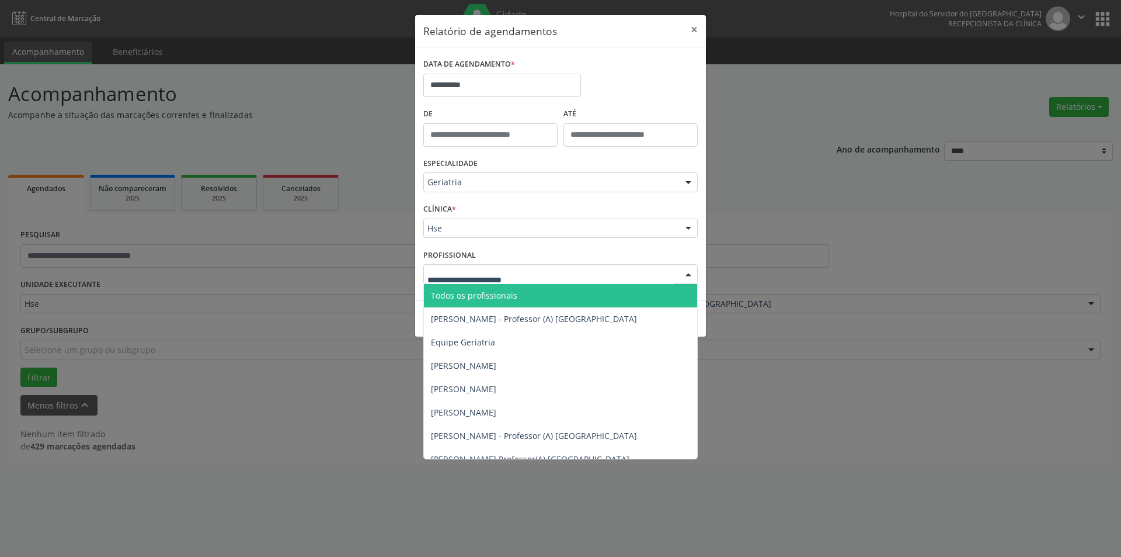
click at [691, 271] on div at bounding box center [689, 275] width 18 height 20
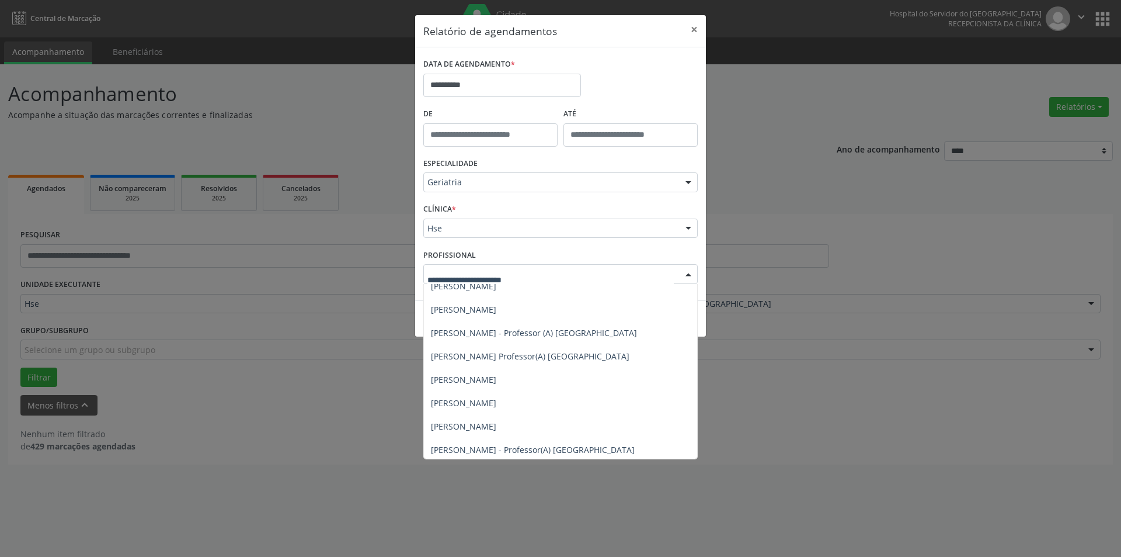
scroll to position [108, 0]
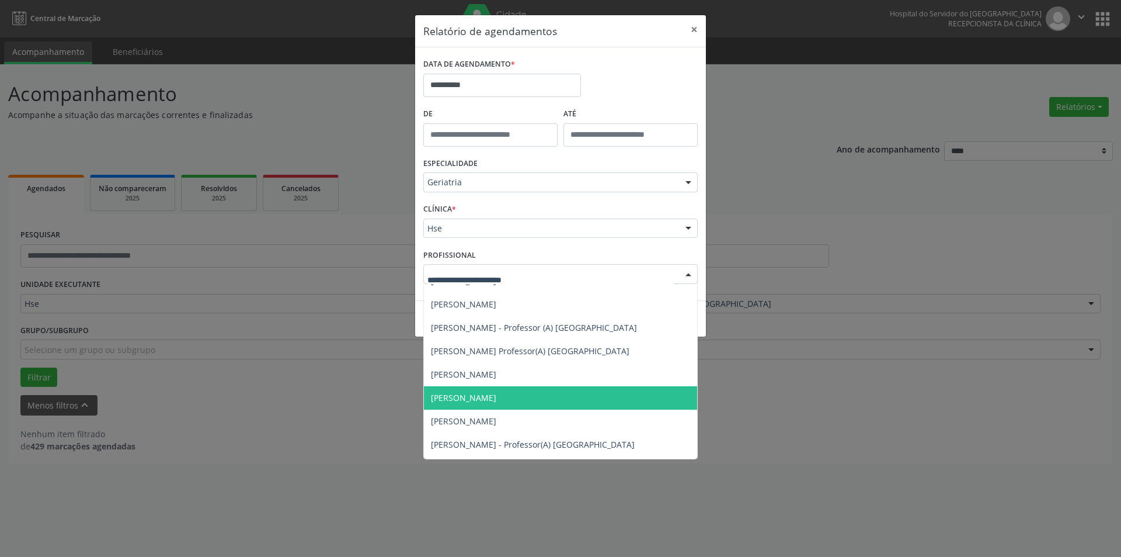
click at [496, 395] on span "[PERSON_NAME]" at bounding box center [463, 397] width 65 height 11
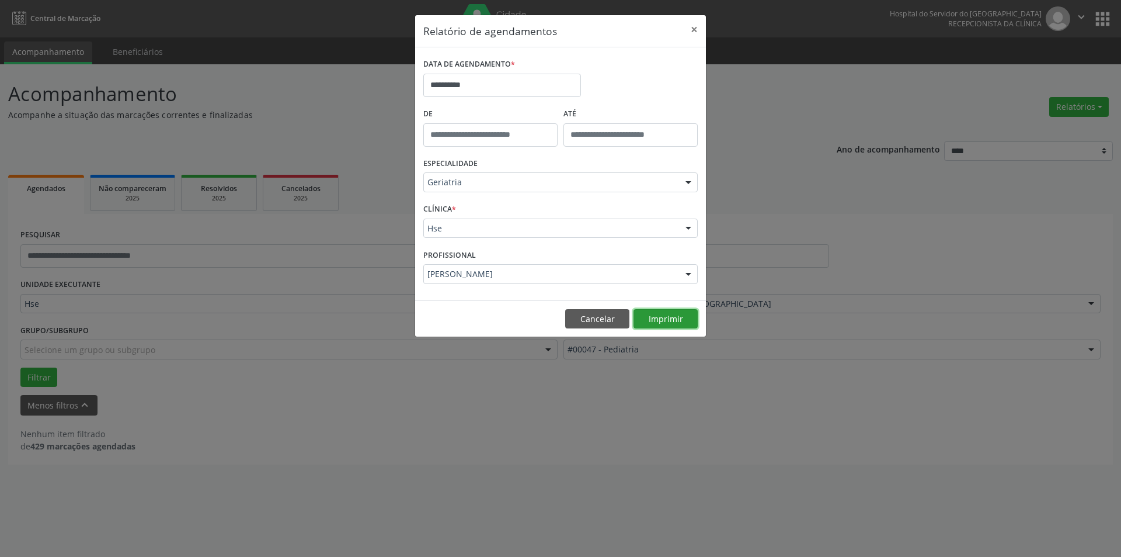
click at [676, 317] on button "Imprimir" at bounding box center [666, 319] width 64 height 20
click at [697, 29] on button "×" at bounding box center [694, 29] width 23 height 29
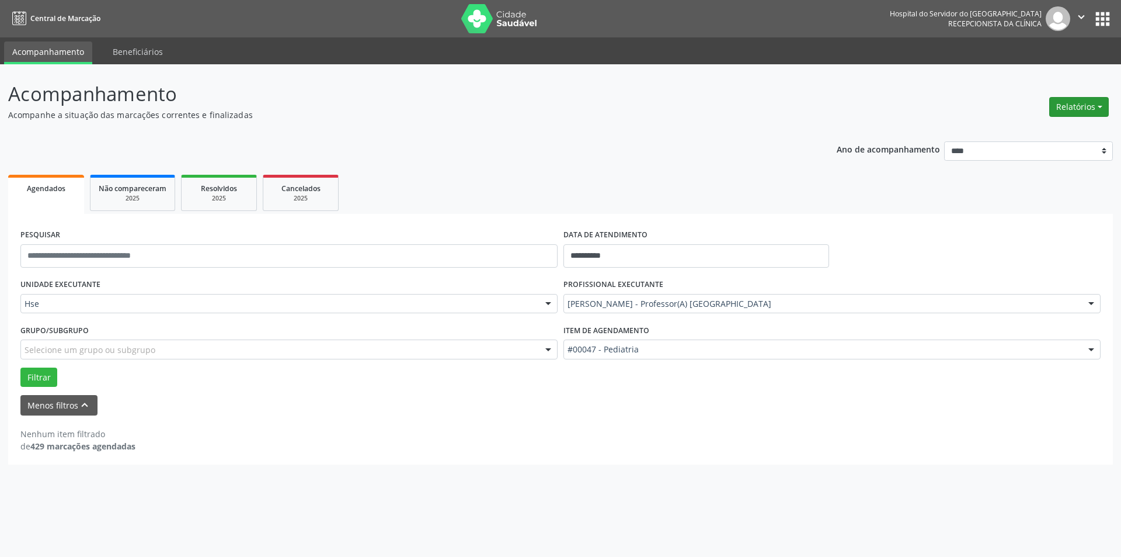
click at [1083, 102] on button "Relatórios" at bounding box center [1080, 107] width 60 height 20
click at [1023, 131] on link "Agendamentos" at bounding box center [1047, 132] width 126 height 16
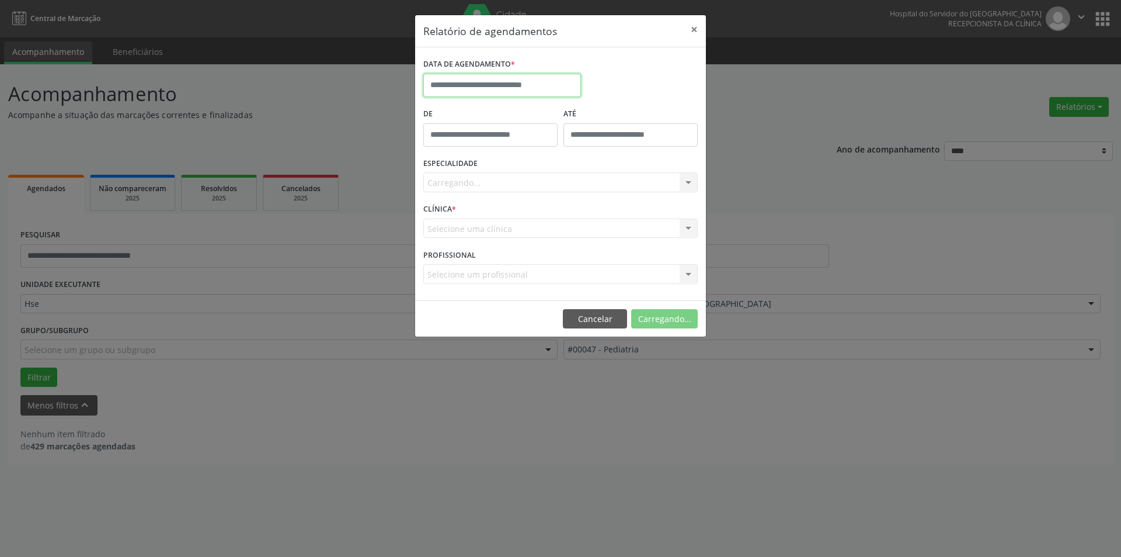
click at [521, 81] on input "text" at bounding box center [502, 85] width 158 height 23
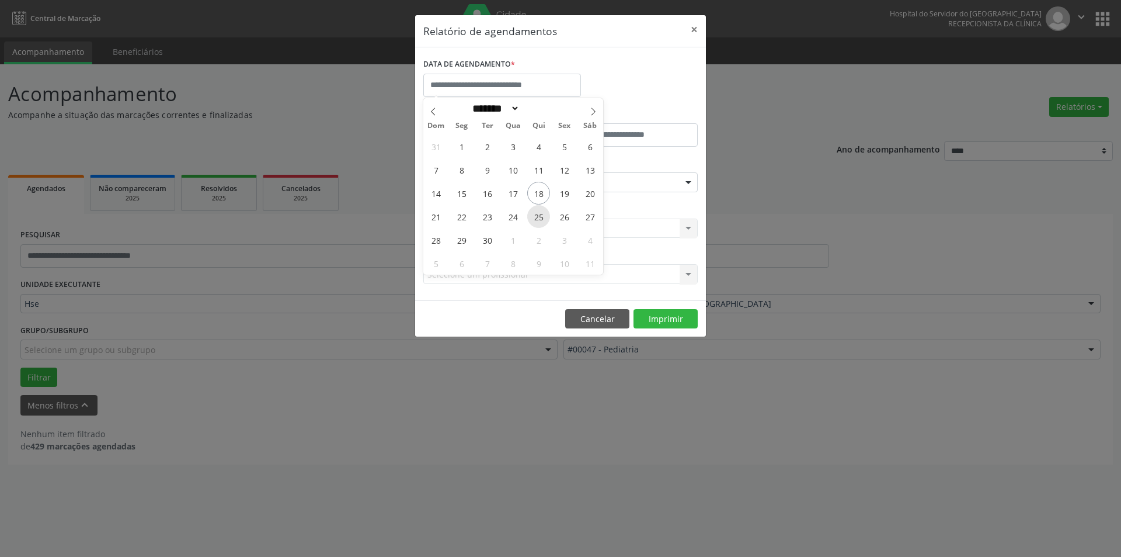
click at [547, 214] on span "25" at bounding box center [538, 216] width 23 height 23
type input "**********"
click at [547, 214] on span "25" at bounding box center [538, 216] width 23 height 23
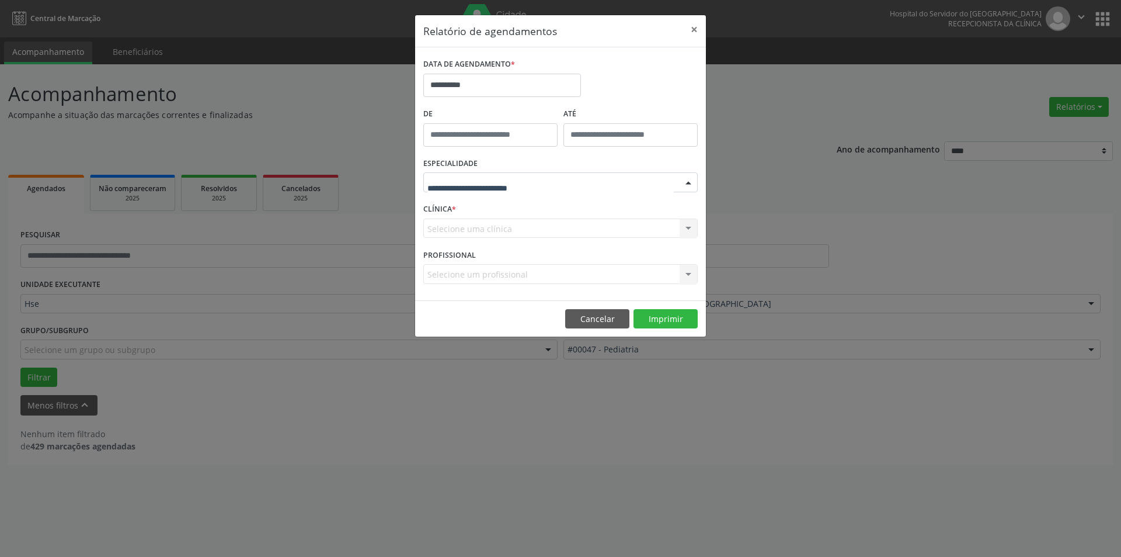
click at [687, 180] on div at bounding box center [689, 183] width 18 height 20
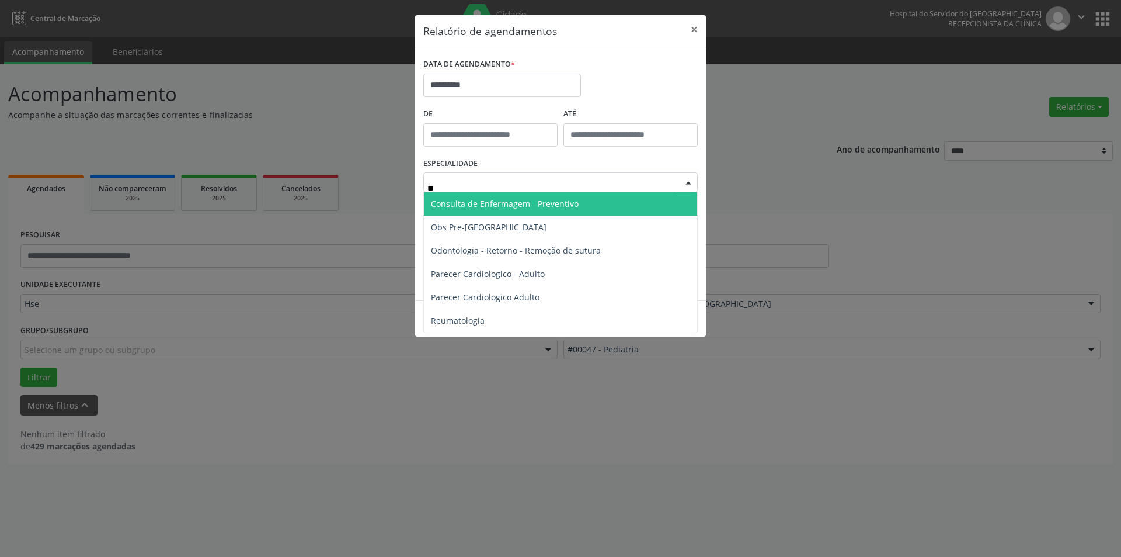
type input "***"
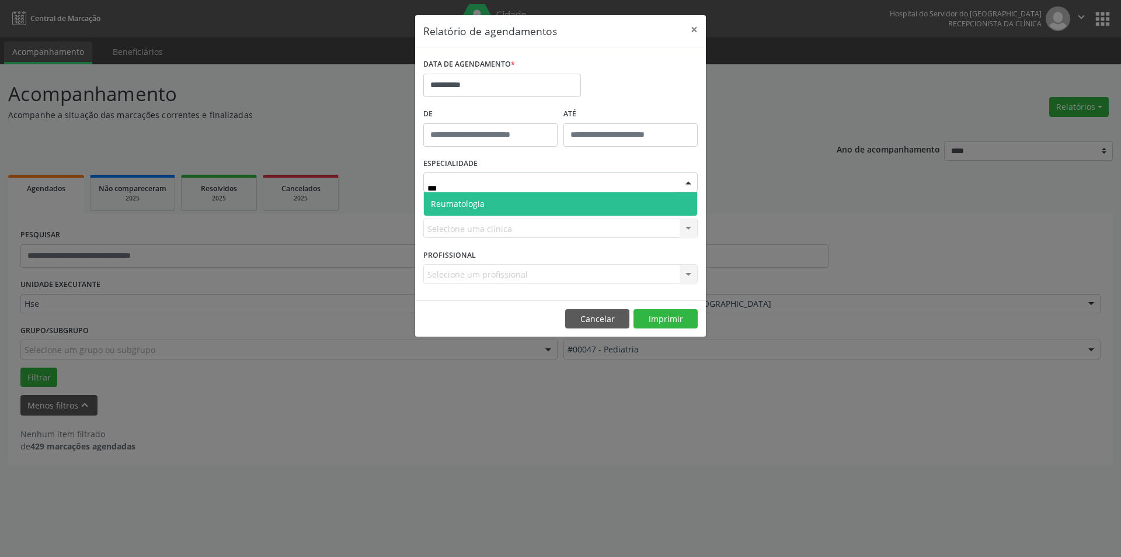
click at [594, 205] on span "Reumatologia" at bounding box center [560, 203] width 273 height 23
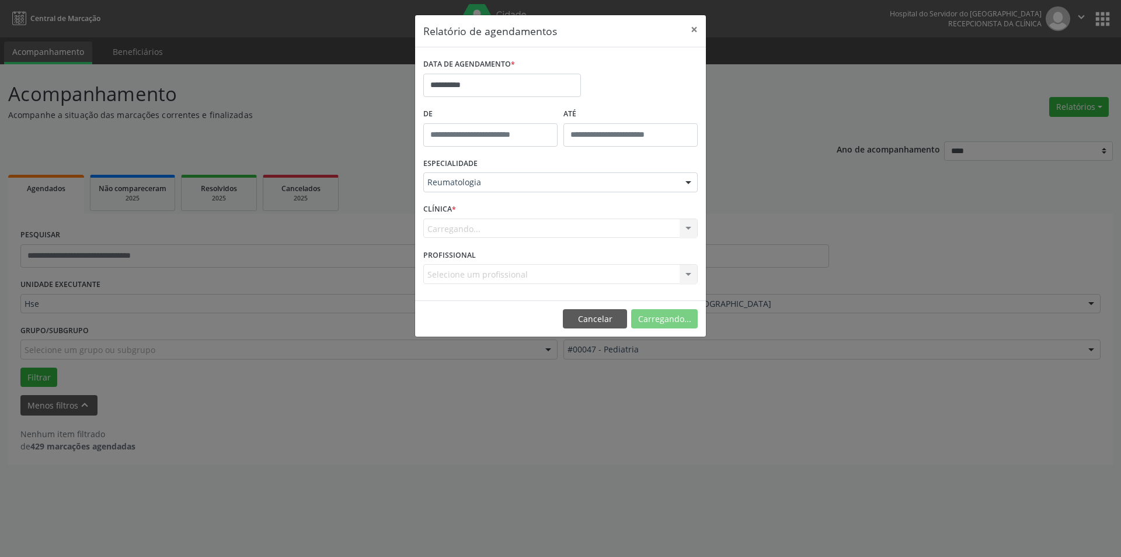
click at [686, 227] on div "Carregando... Hse Nenhum resultado encontrado para: " " Não há nenhuma opção pa…" at bounding box center [560, 228] width 274 height 20
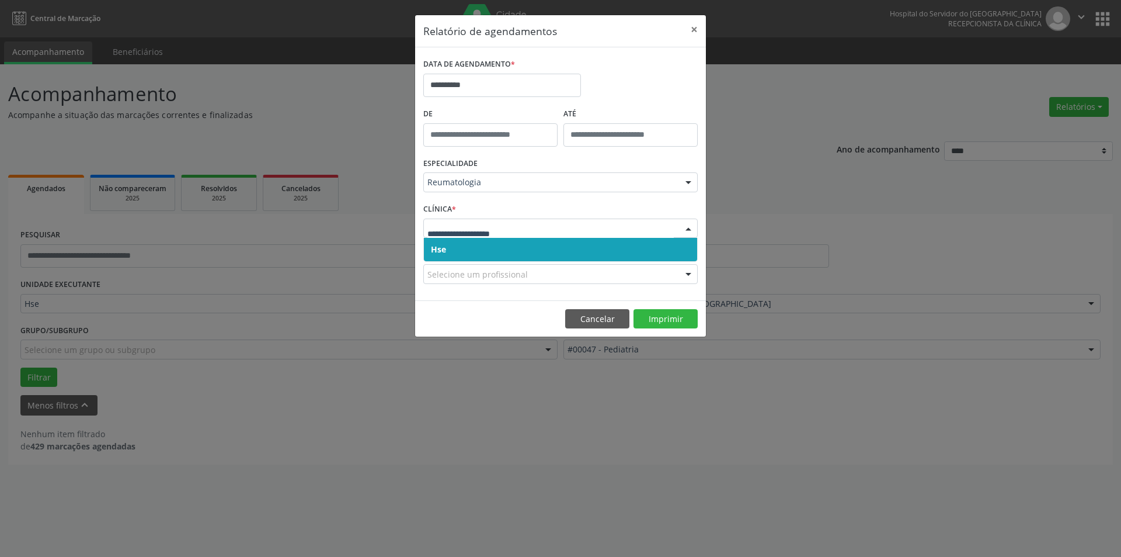
click at [691, 224] on div at bounding box center [689, 229] width 18 height 20
click at [669, 249] on span "Hse" at bounding box center [560, 249] width 273 height 23
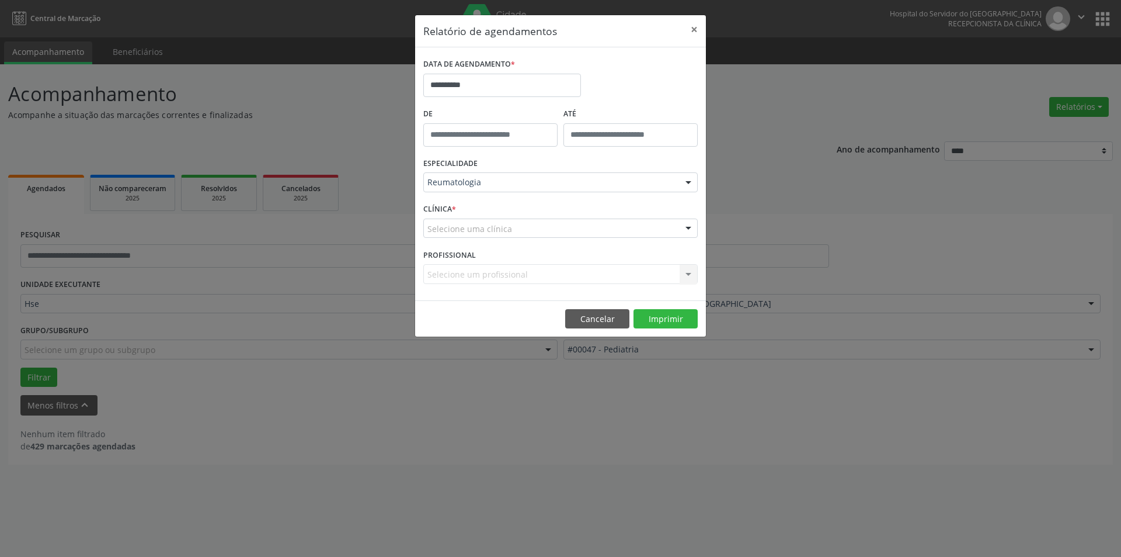
click at [687, 230] on div at bounding box center [689, 229] width 18 height 20
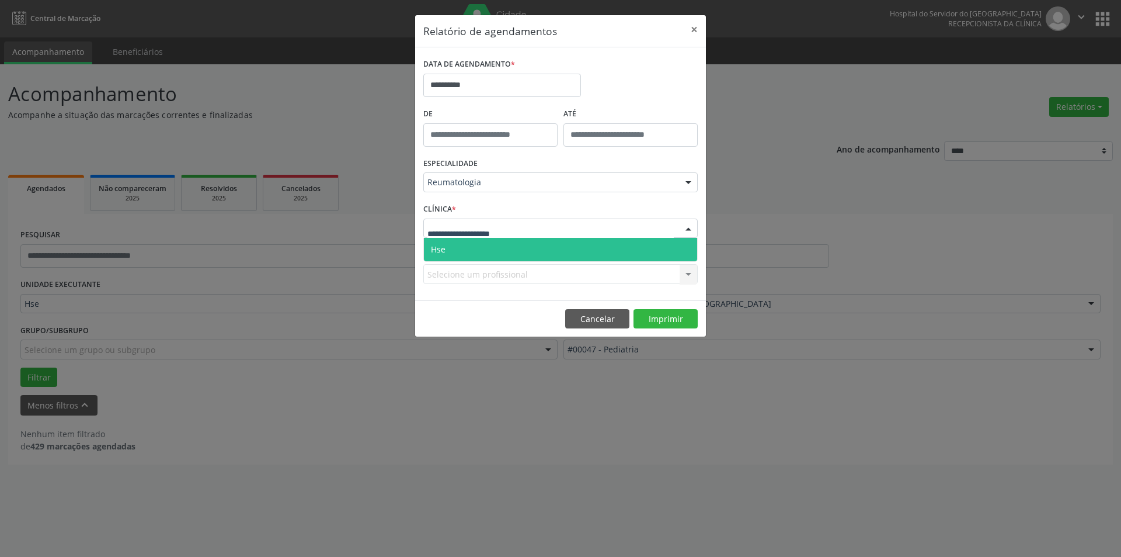
click at [683, 251] on span "Hse" at bounding box center [560, 249] width 273 height 23
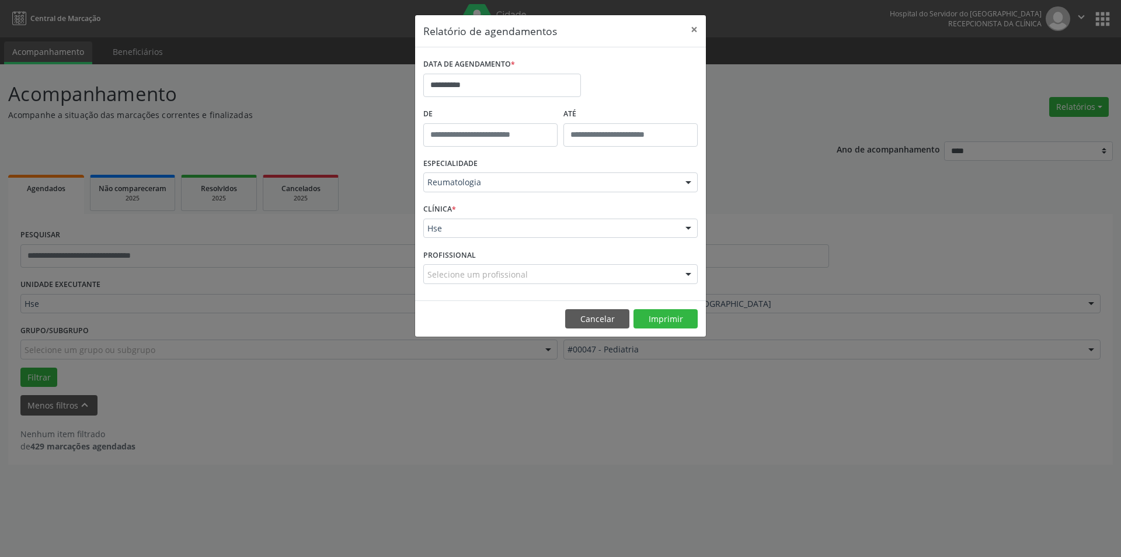
click at [689, 273] on div at bounding box center [689, 275] width 18 height 20
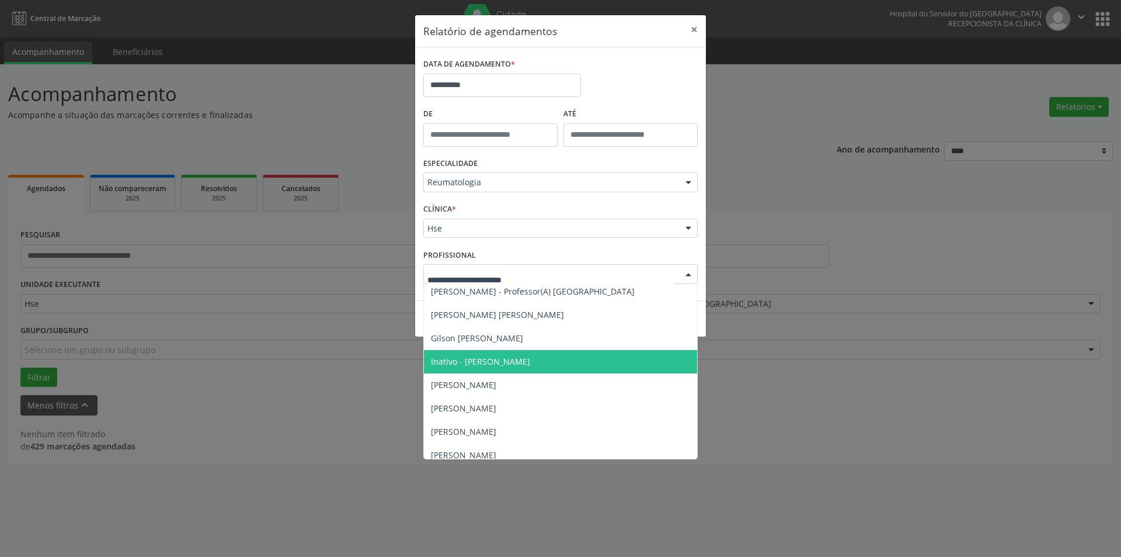
scroll to position [36, 0]
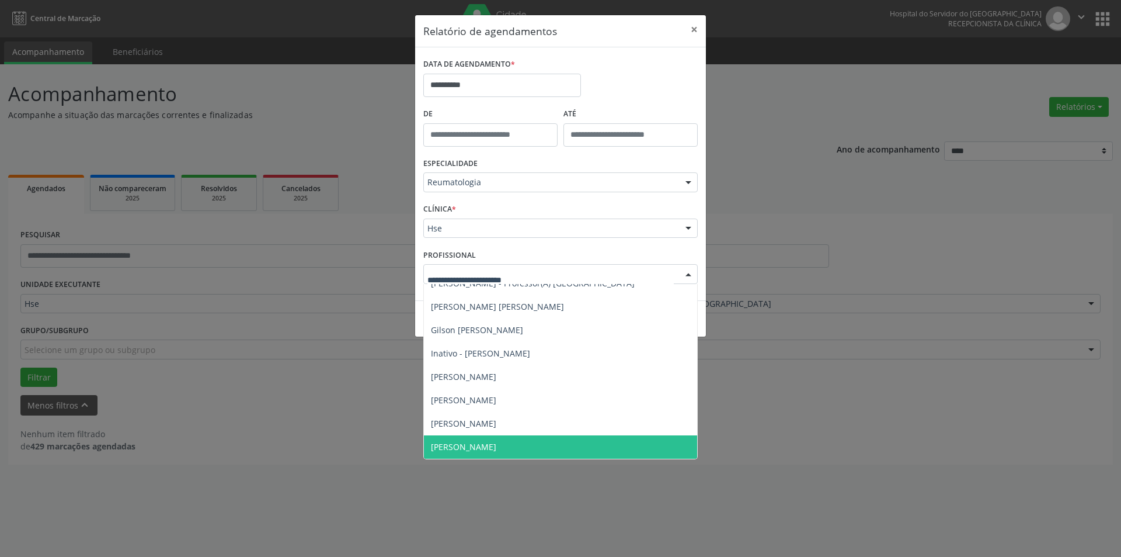
click at [496, 447] on span "[PERSON_NAME]" at bounding box center [463, 446] width 65 height 11
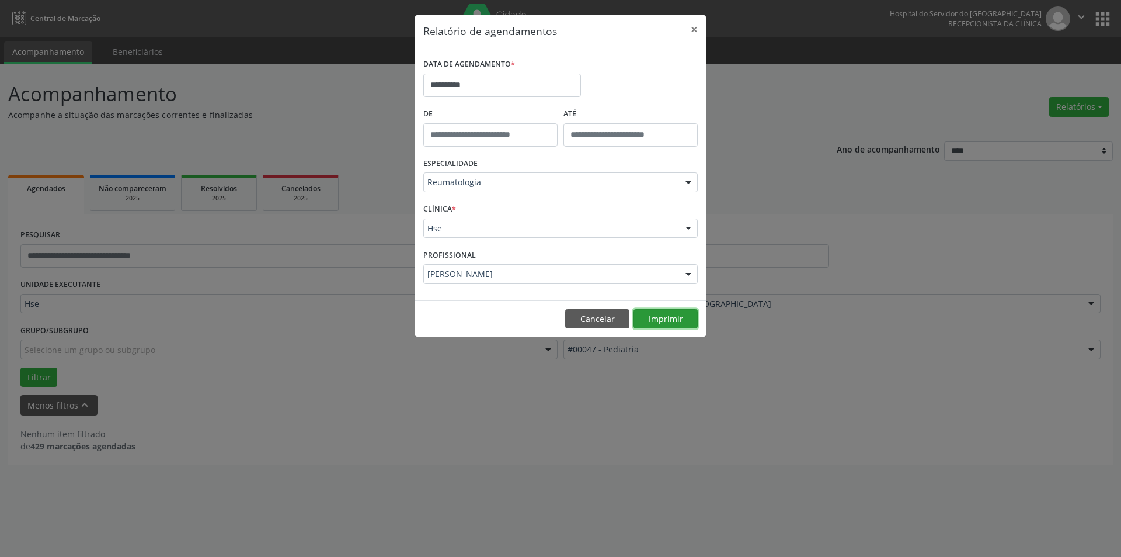
click at [676, 314] on button "Imprimir" at bounding box center [666, 319] width 64 height 20
click at [695, 30] on button "×" at bounding box center [694, 29] width 23 height 29
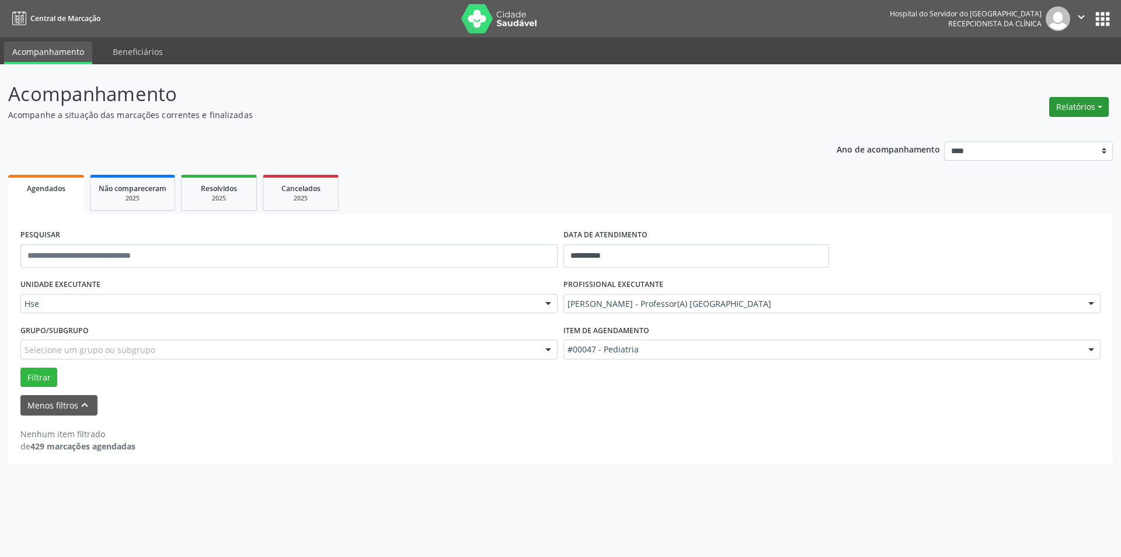
click at [1068, 106] on button "Relatórios" at bounding box center [1080, 107] width 60 height 20
click at [1043, 131] on link "Agendamentos" at bounding box center [1047, 132] width 126 height 16
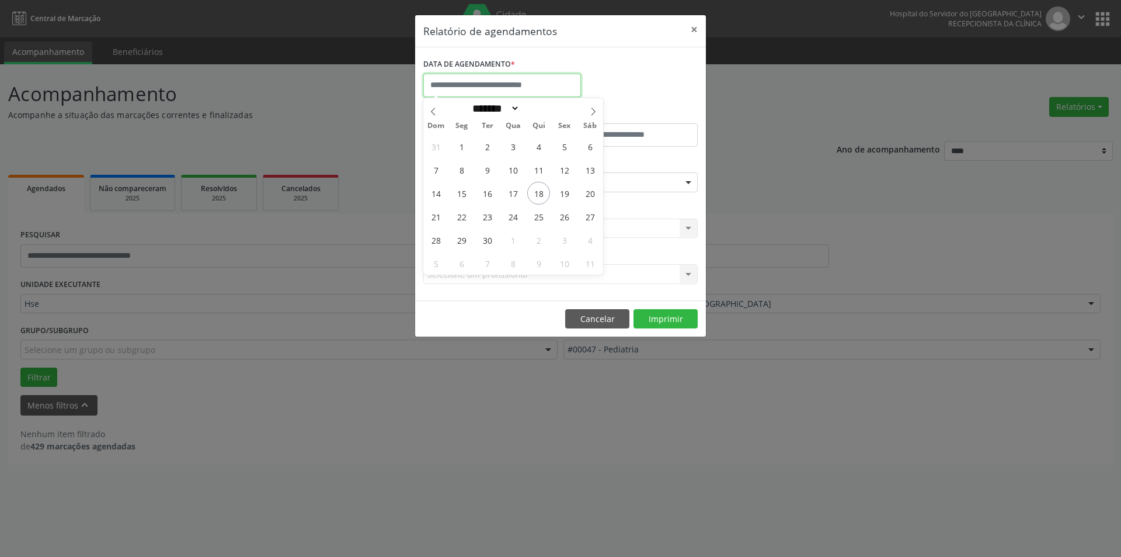
click at [522, 82] on input "text" at bounding box center [502, 85] width 158 height 23
click at [539, 215] on span "25" at bounding box center [538, 216] width 23 height 23
type input "**********"
click at [539, 215] on span "25" at bounding box center [538, 216] width 23 height 23
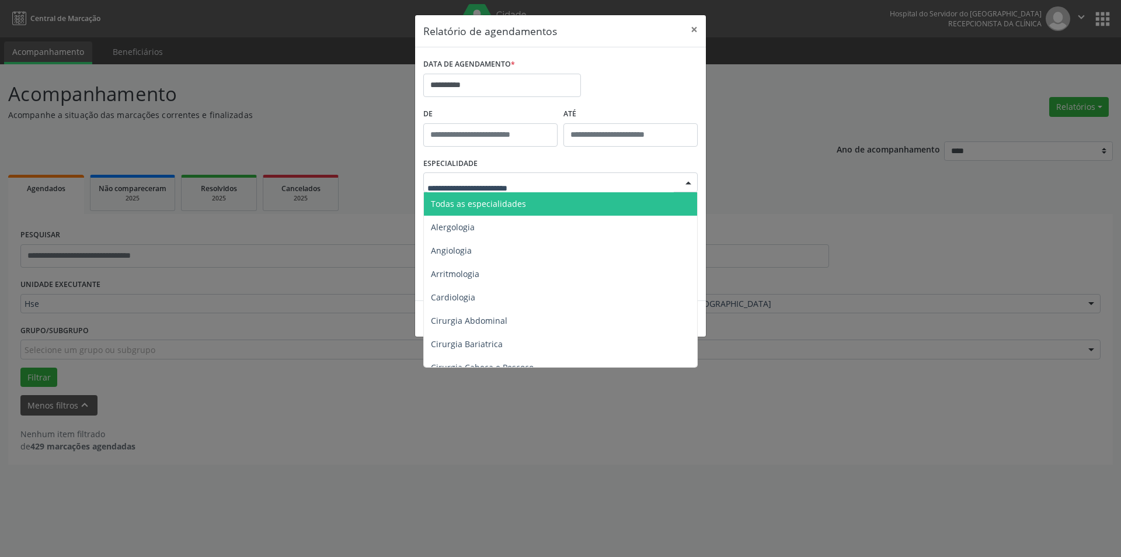
click at [690, 180] on div at bounding box center [689, 183] width 18 height 20
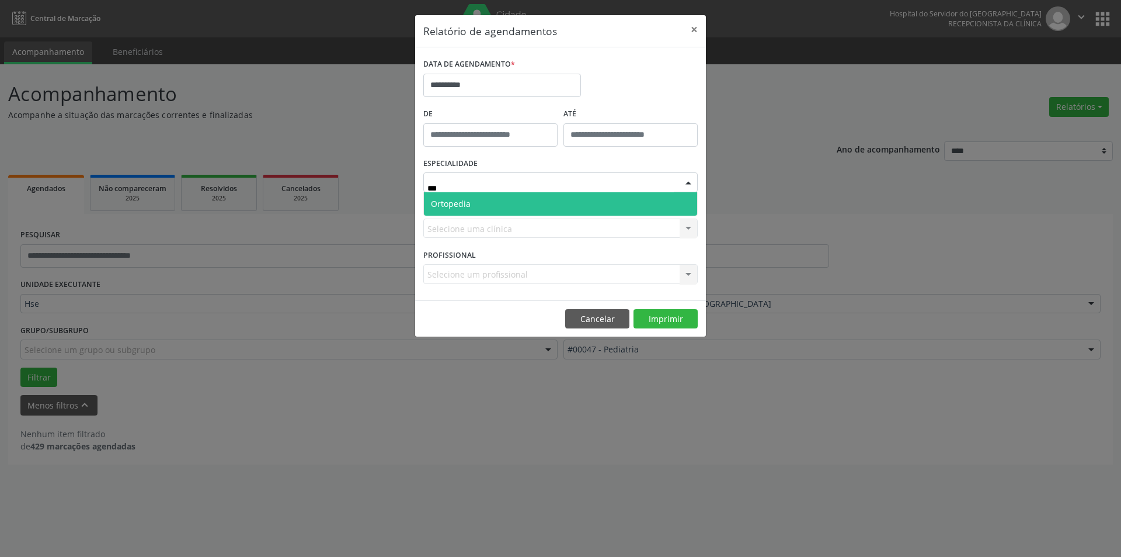
type input "****"
click at [575, 207] on span "Ortopedia" at bounding box center [560, 203] width 273 height 23
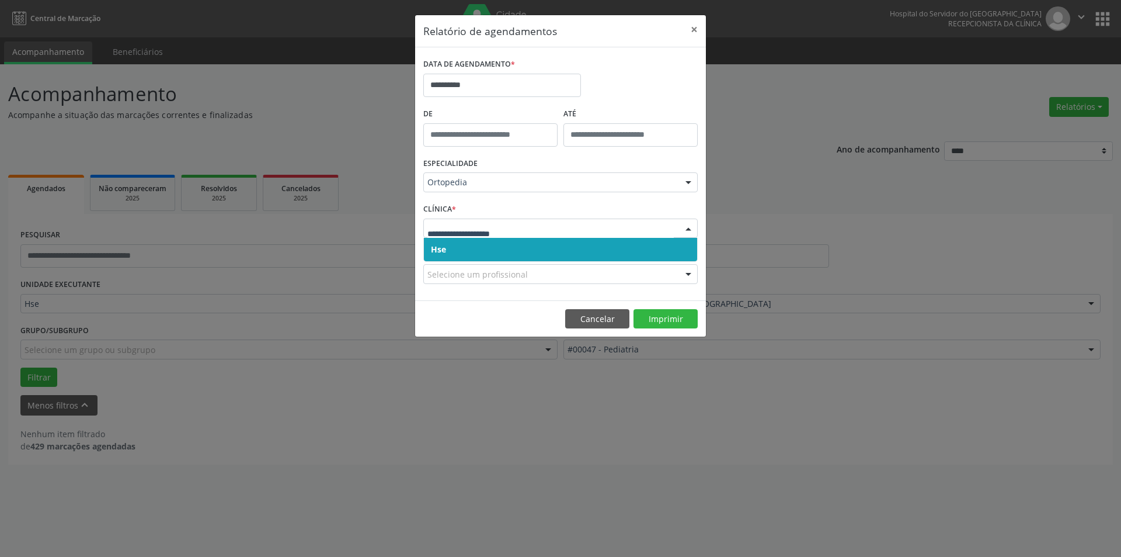
click at [693, 225] on div at bounding box center [689, 229] width 18 height 20
click at [681, 247] on span "Hse" at bounding box center [560, 249] width 273 height 23
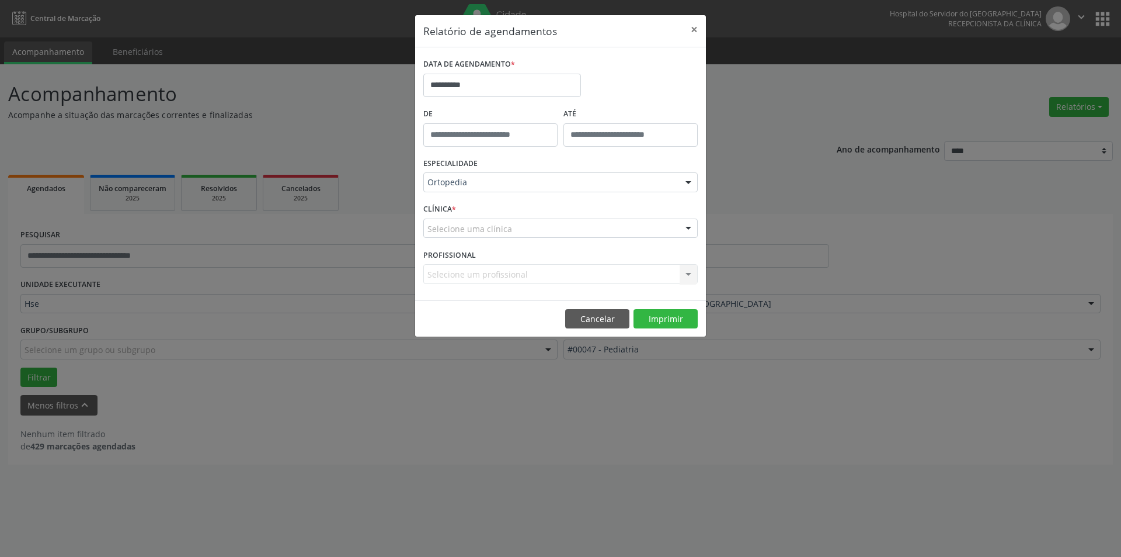
click at [687, 228] on div at bounding box center [689, 229] width 18 height 20
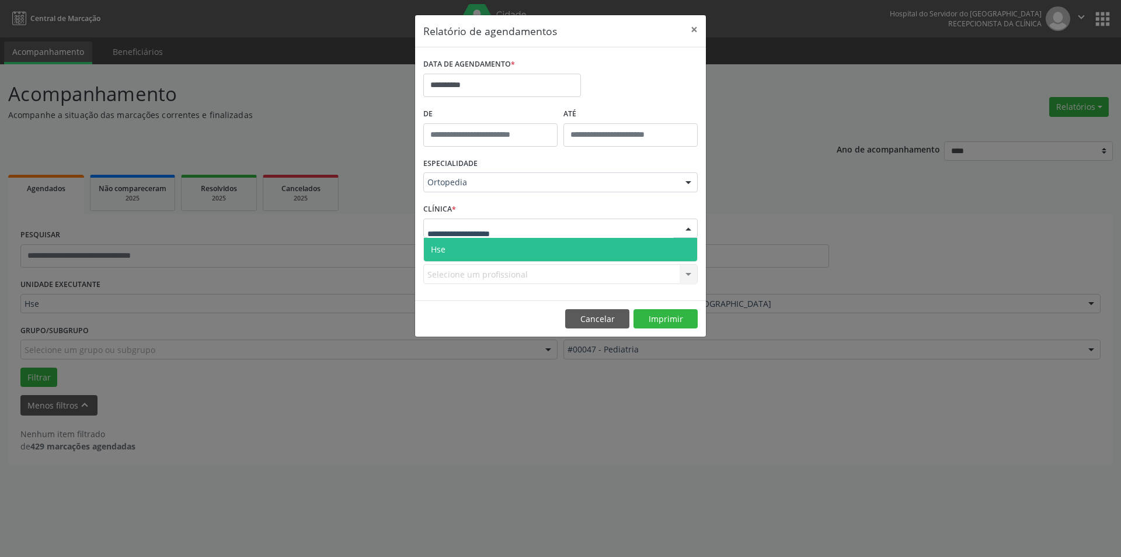
click at [681, 248] on span "Hse" at bounding box center [560, 249] width 273 height 23
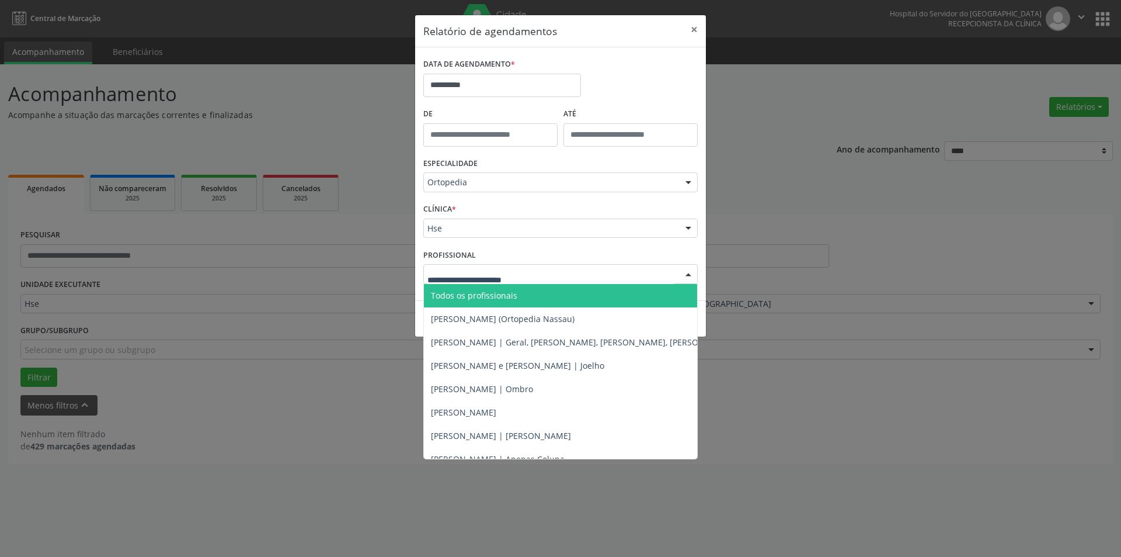
click at [687, 274] on div at bounding box center [689, 275] width 18 height 20
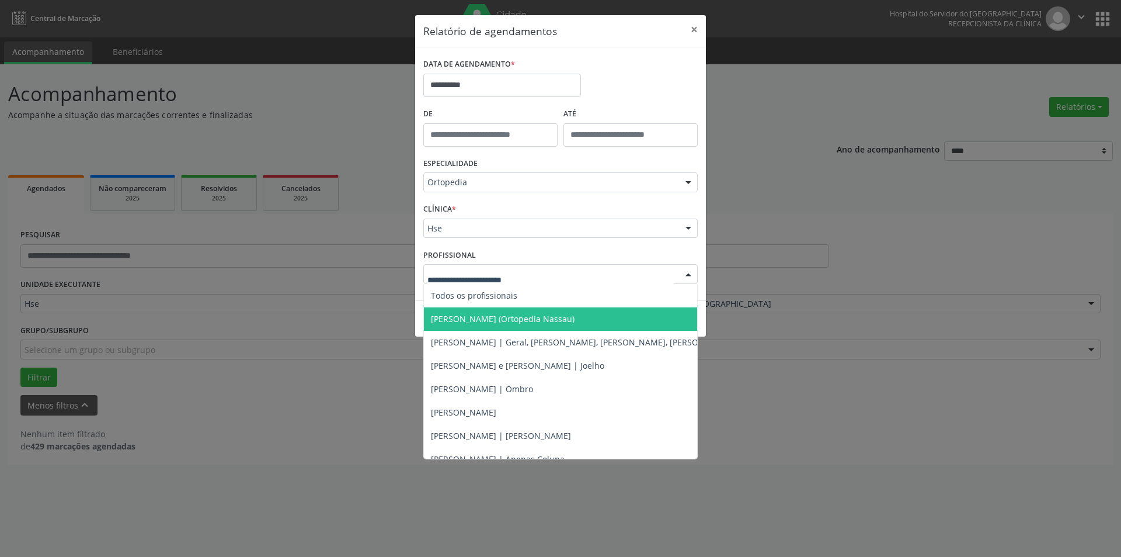
click at [578, 312] on span "[PERSON_NAME] (Ortopedia Nassau)" at bounding box center [620, 318] width 393 height 23
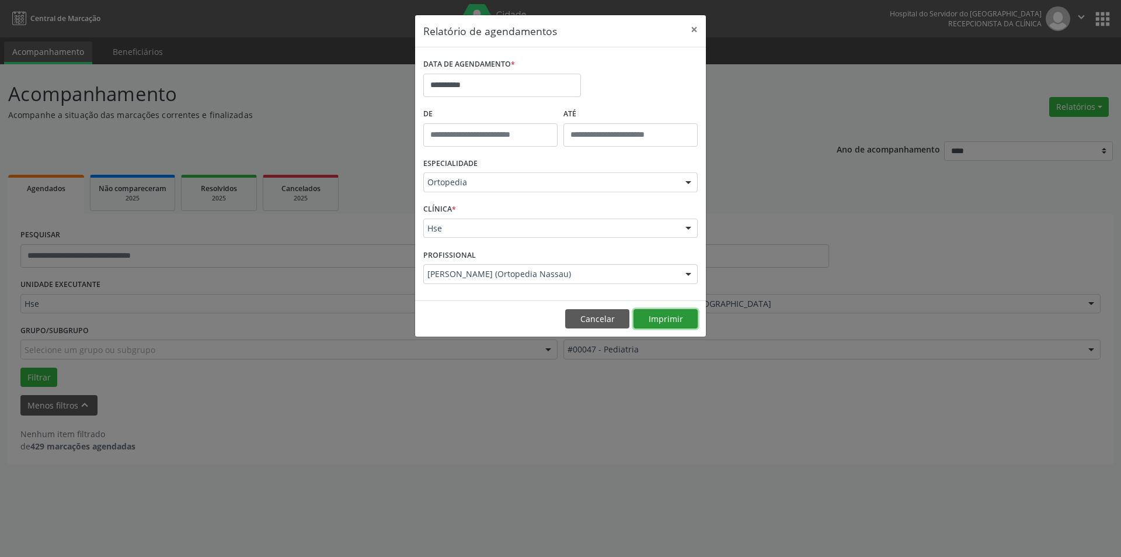
click at [663, 311] on button "Imprimir" at bounding box center [666, 319] width 64 height 20
click at [693, 27] on button "×" at bounding box center [694, 29] width 23 height 29
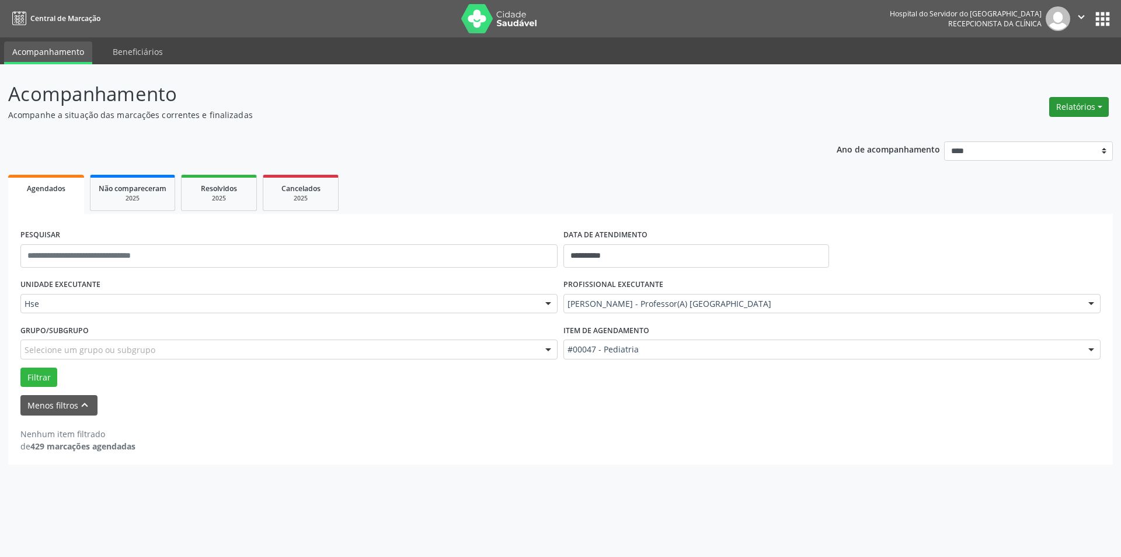
click at [1072, 100] on button "Relatórios" at bounding box center [1080, 107] width 60 height 20
click at [1047, 127] on link "Agendamentos" at bounding box center [1047, 132] width 126 height 16
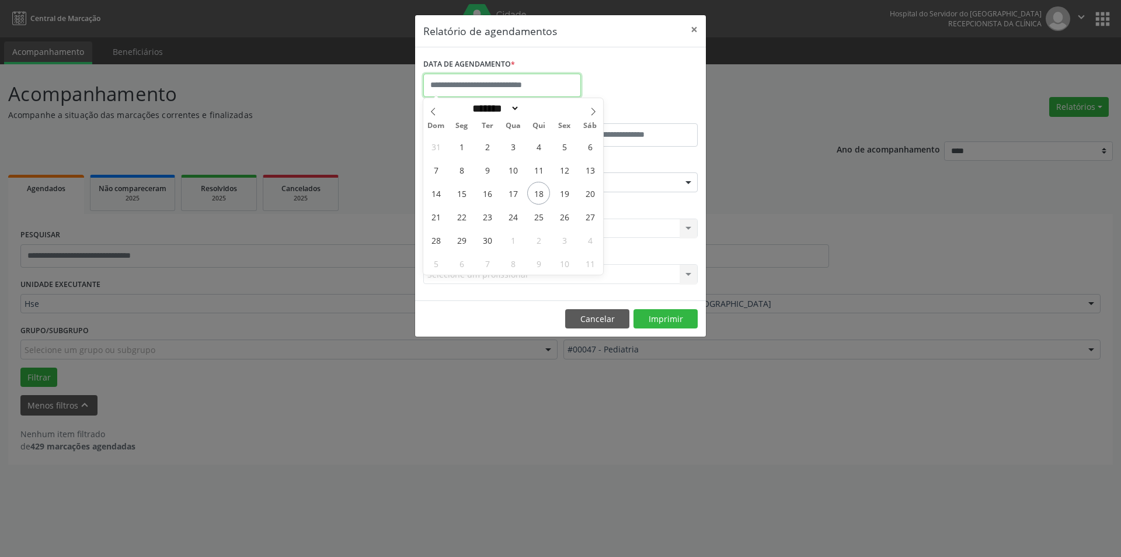
click at [526, 84] on input "text" at bounding box center [502, 85] width 158 height 23
click at [545, 216] on span "25" at bounding box center [538, 216] width 23 height 23
type input "**********"
click at [545, 216] on span "25" at bounding box center [538, 216] width 23 height 23
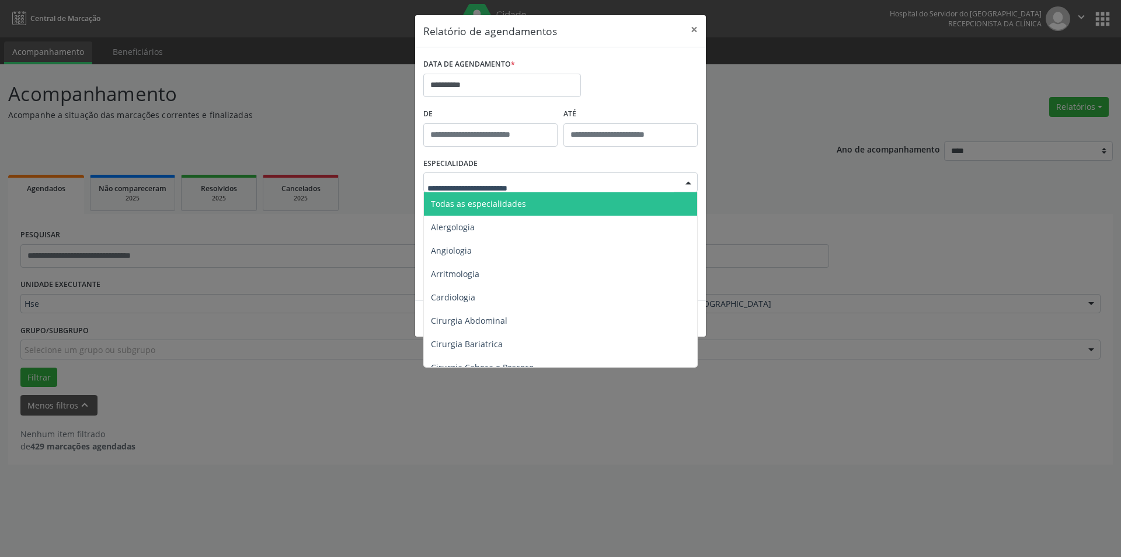
click at [687, 176] on div at bounding box center [689, 183] width 18 height 20
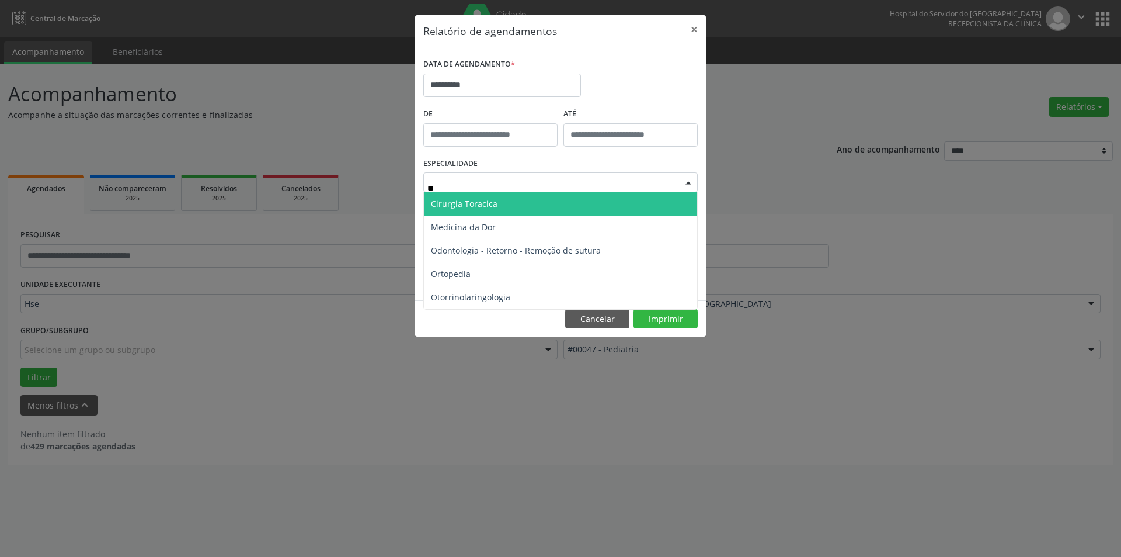
type input "***"
click at [661, 203] on span "Ortopedia" at bounding box center [560, 203] width 273 height 23
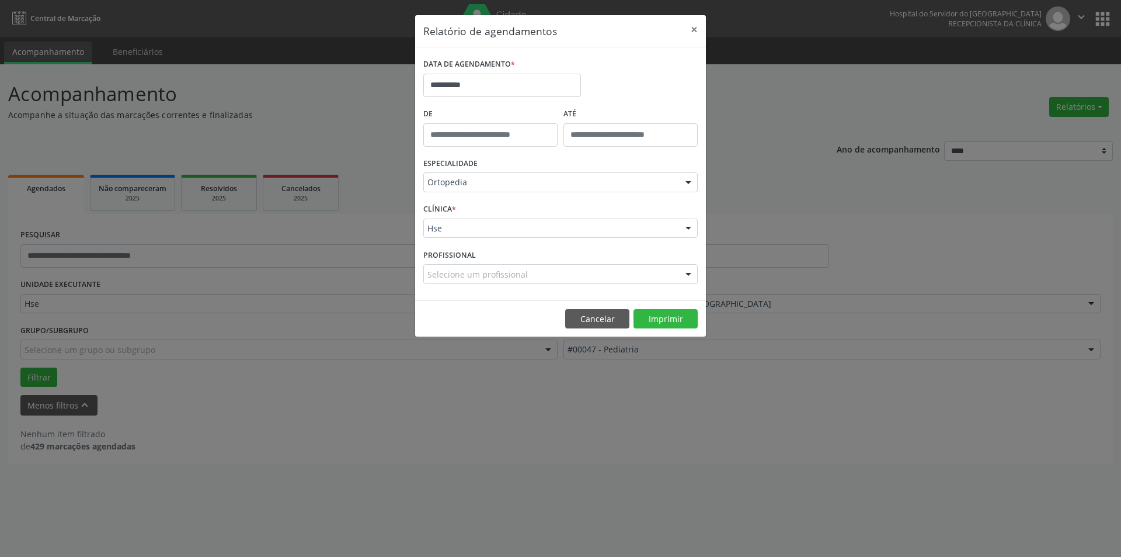
click at [691, 225] on div at bounding box center [689, 229] width 18 height 20
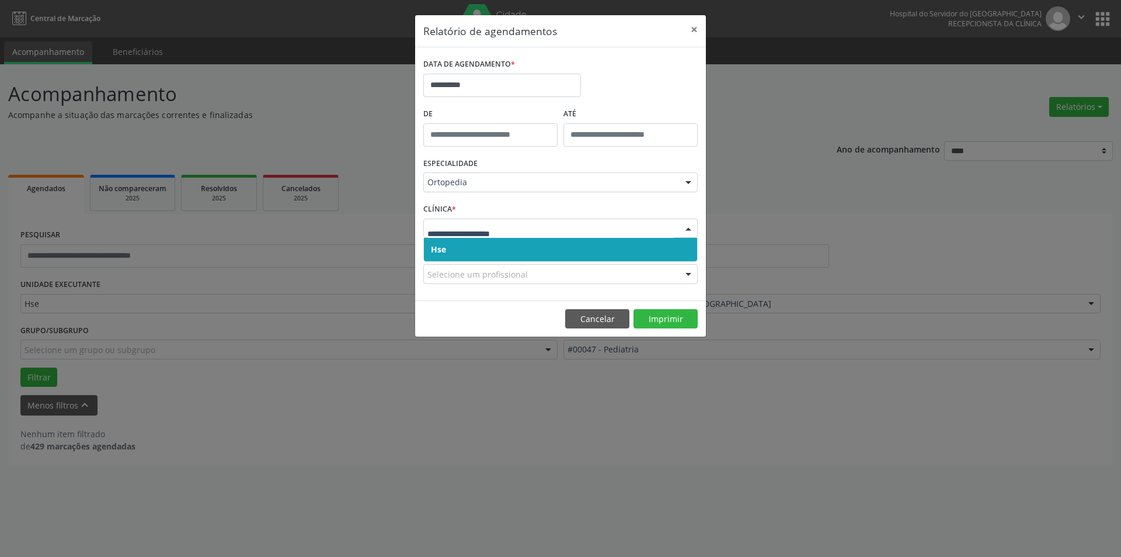
click at [690, 246] on span "Hse" at bounding box center [560, 249] width 273 height 23
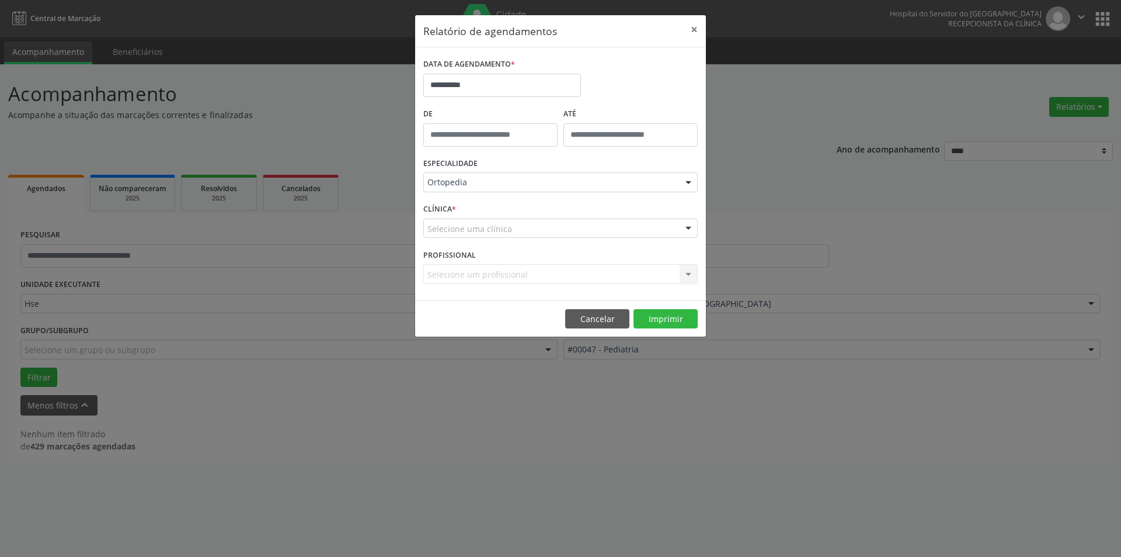
click at [689, 227] on div at bounding box center [689, 229] width 18 height 20
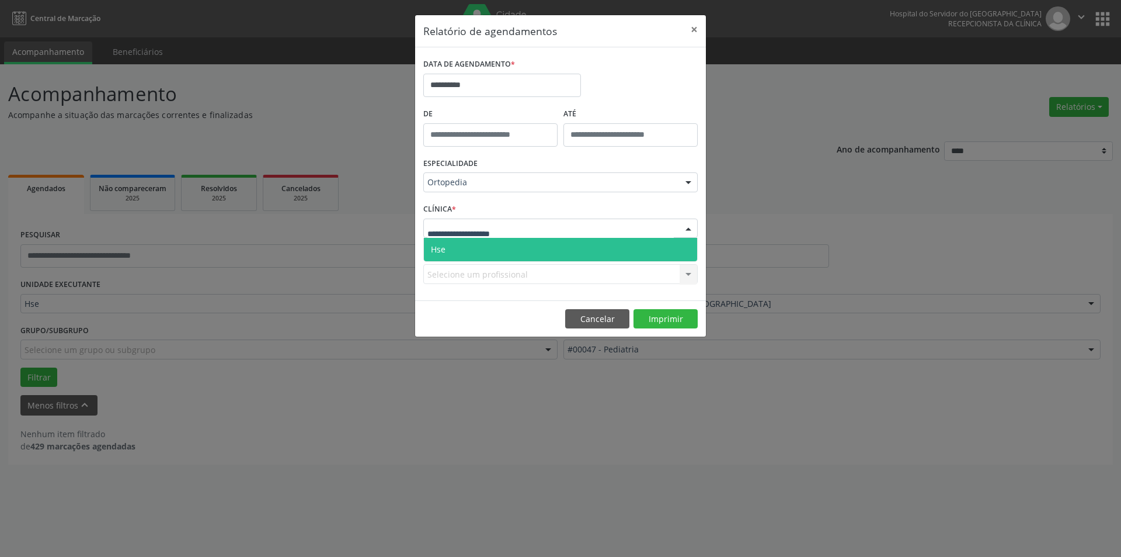
click at [686, 250] on span "Hse" at bounding box center [560, 249] width 273 height 23
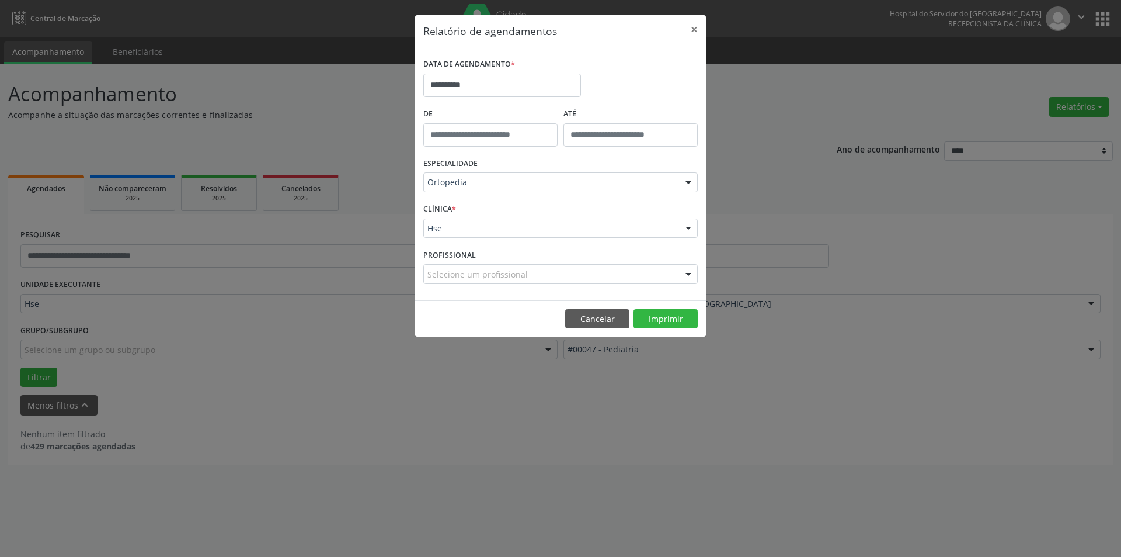
click at [691, 275] on div at bounding box center [689, 275] width 18 height 20
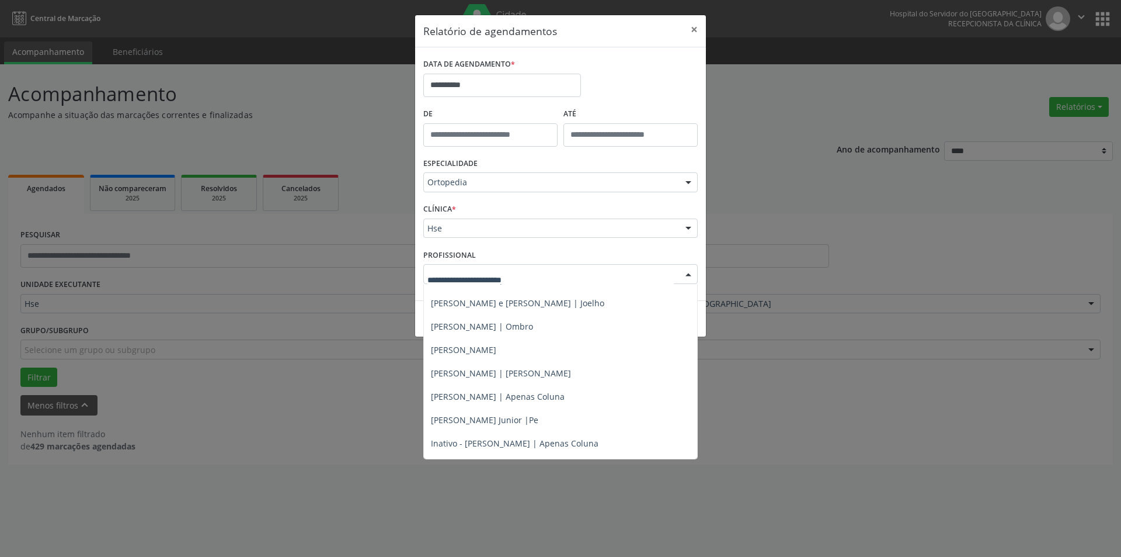
scroll to position [68, 0]
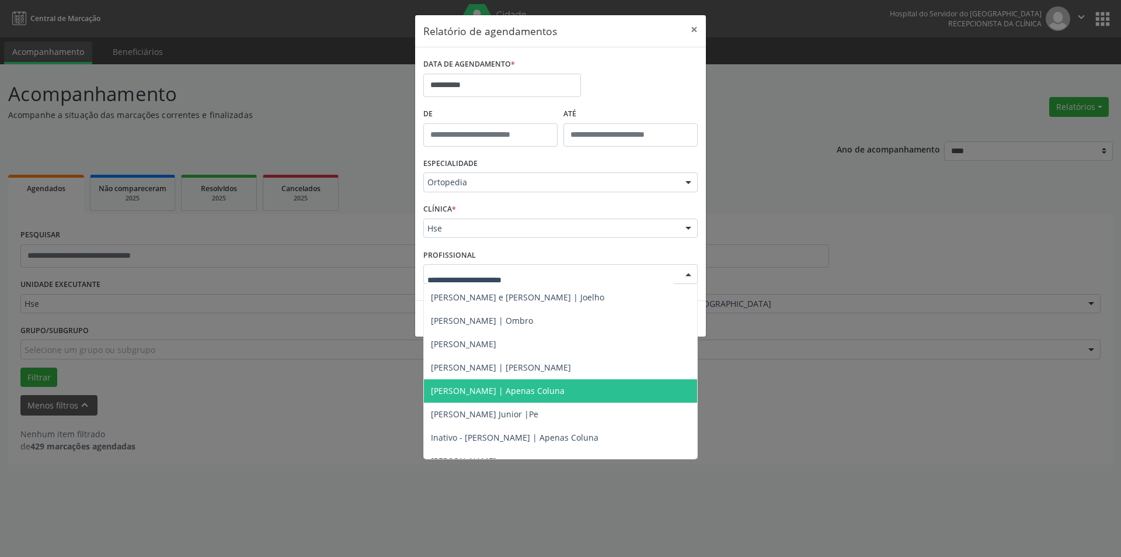
click at [545, 388] on span "[PERSON_NAME] | Apenas Coluna" at bounding box center [498, 390] width 134 height 11
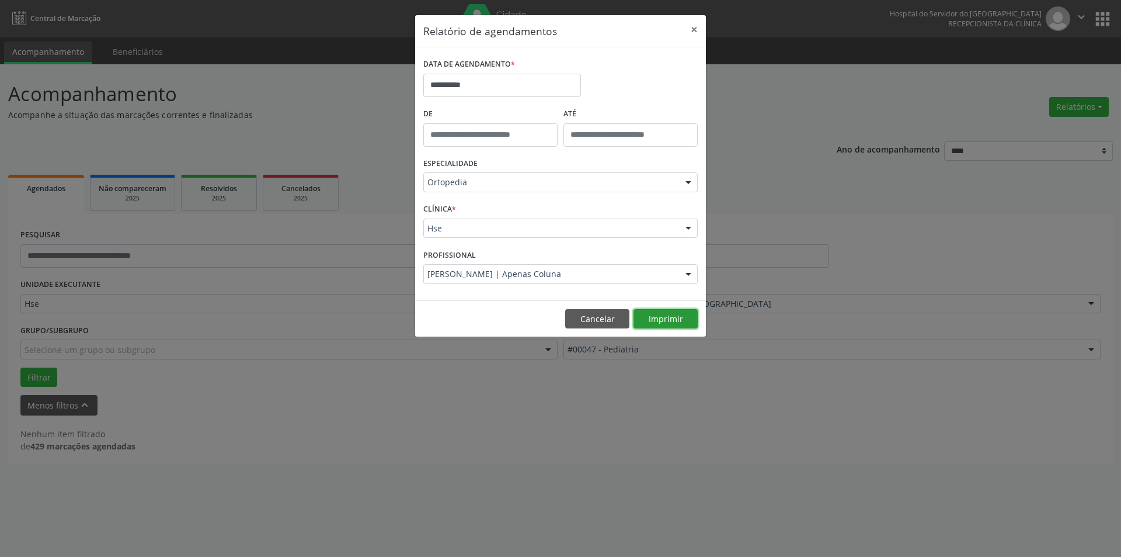
click at [675, 311] on button "Imprimir" at bounding box center [666, 319] width 64 height 20
click at [693, 26] on button "×" at bounding box center [694, 29] width 23 height 29
